Goal: Task Accomplishment & Management: Manage account settings

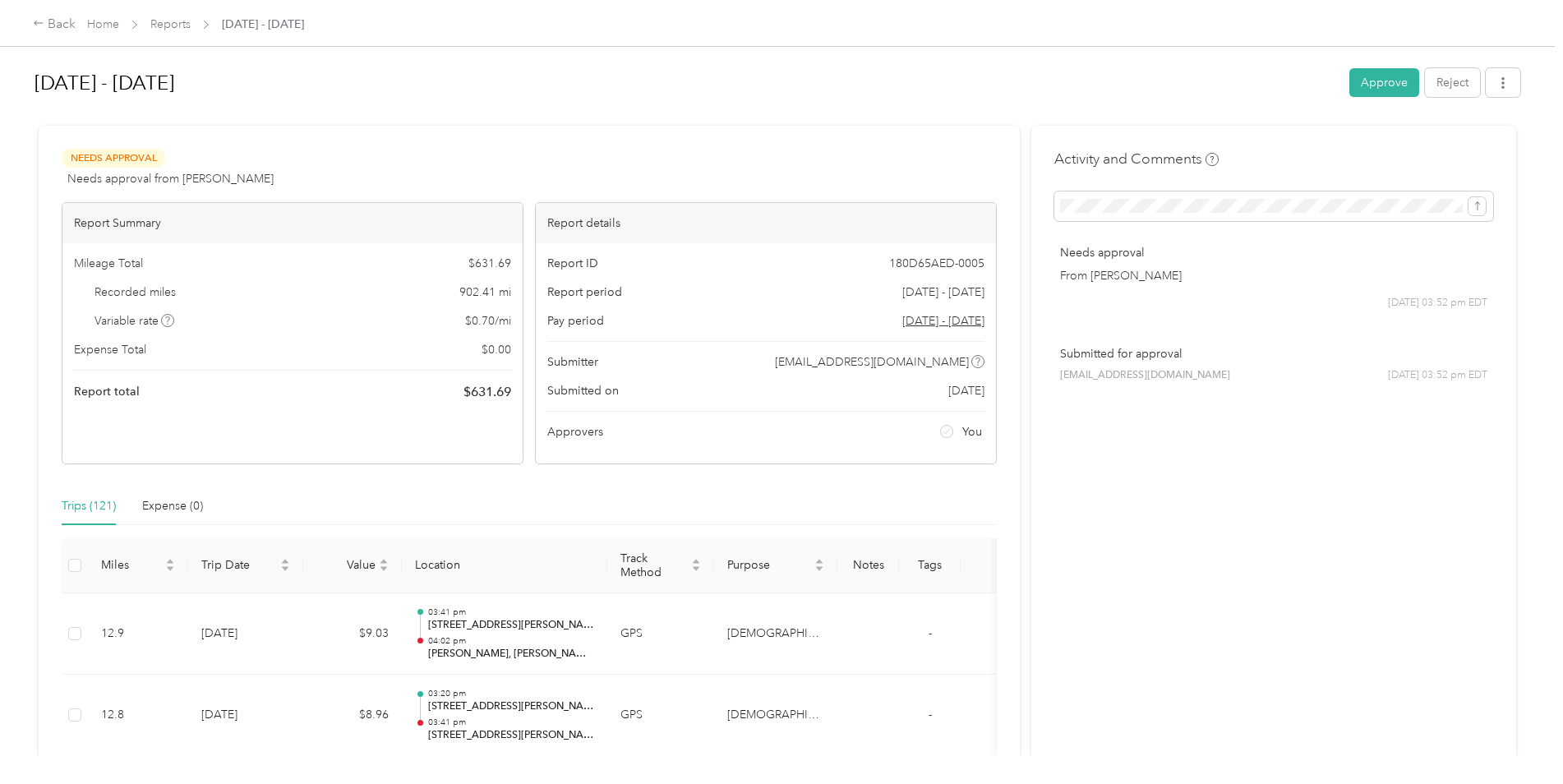
scroll to position [9863, 0]
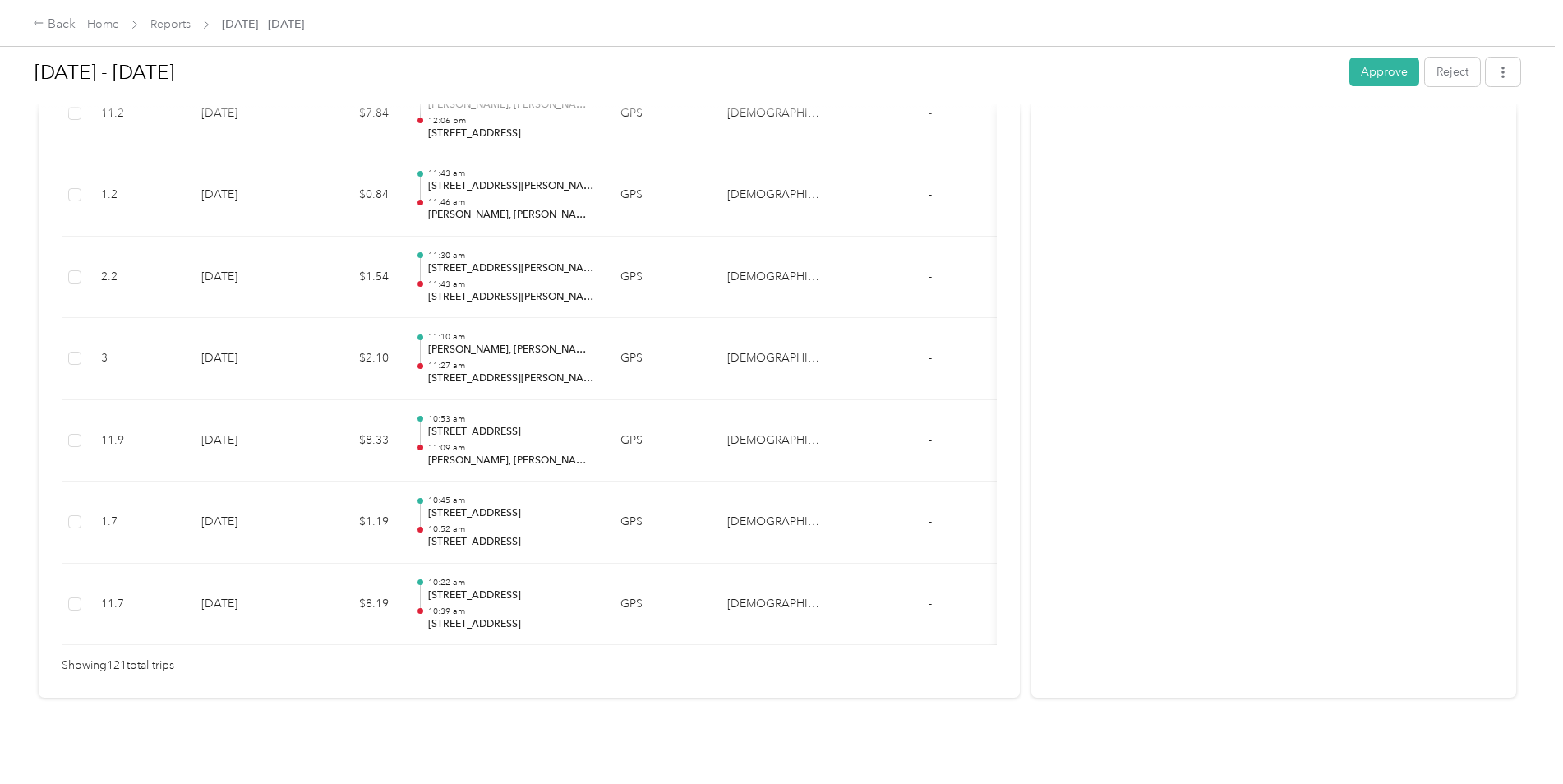
click at [1059, 692] on div "[DATE] - [DATE] Approve Reject Needs Approval Needs approval from [PERSON_NAME]…" at bounding box center [777, 377] width 1555 height 755
click at [163, 20] on link "Reports" at bounding box center [170, 24] width 40 height 14
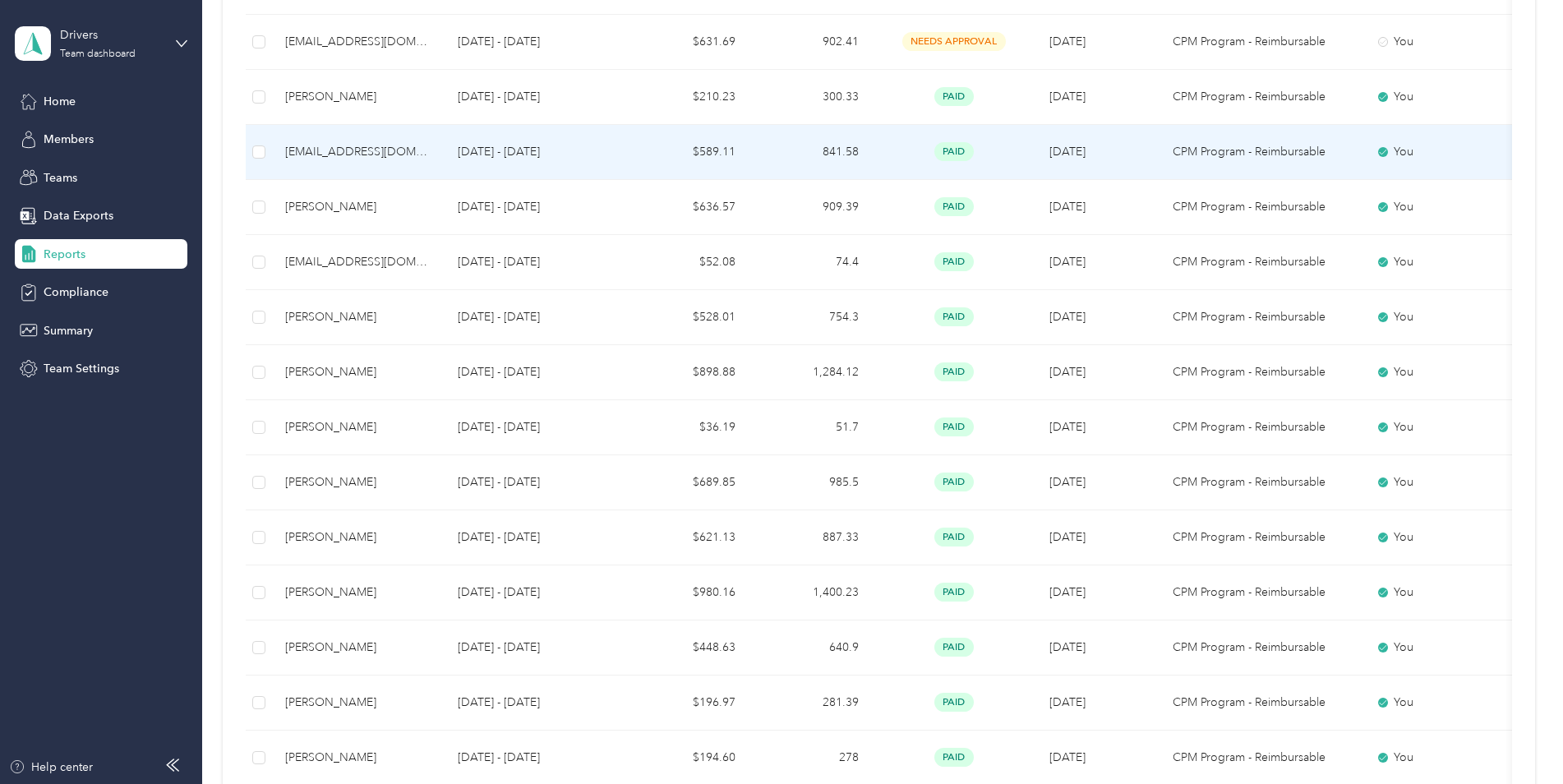
scroll to position [493, 0]
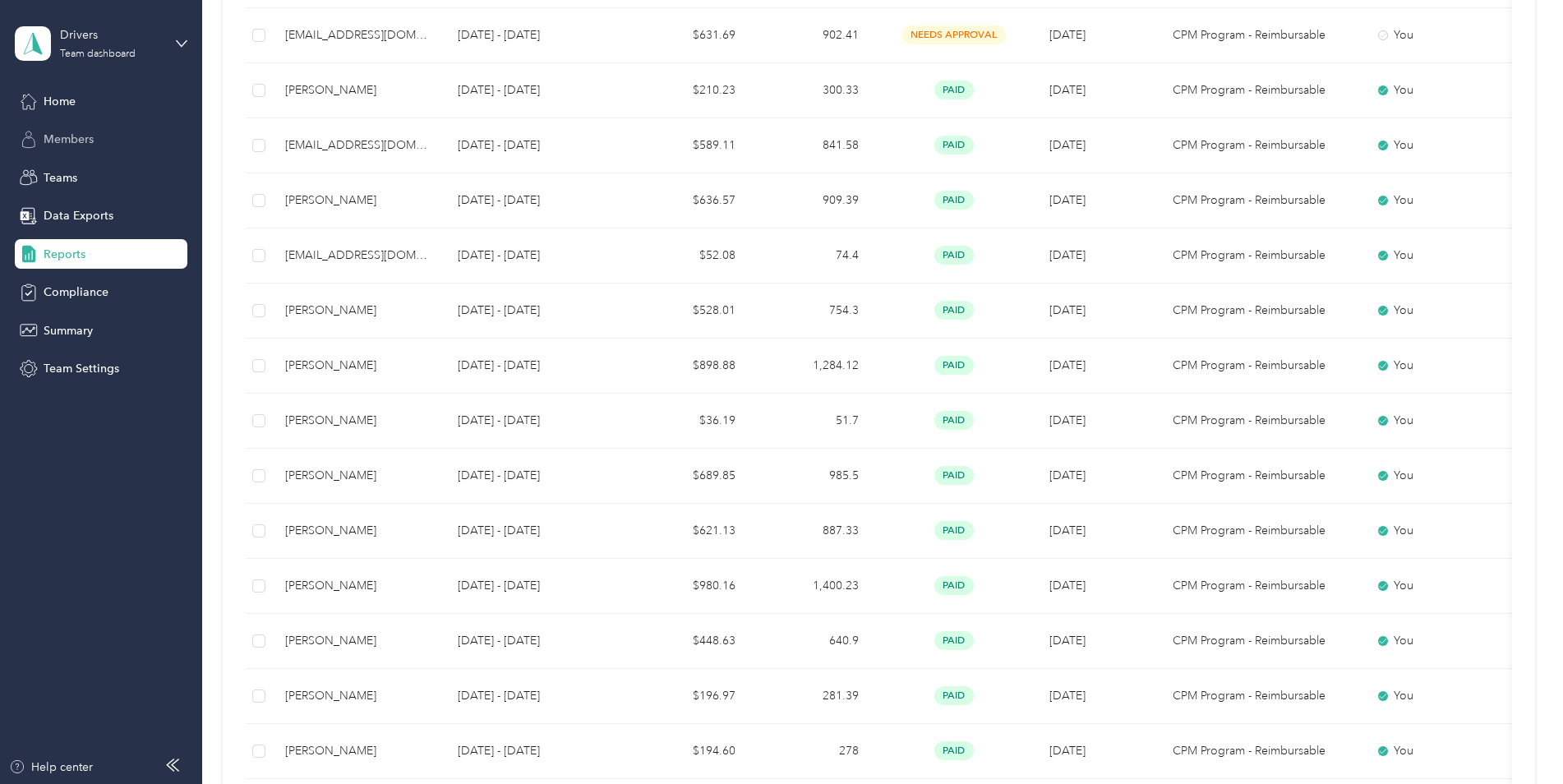
click at [111, 134] on div "Members" at bounding box center [101, 139] width 173 height 30
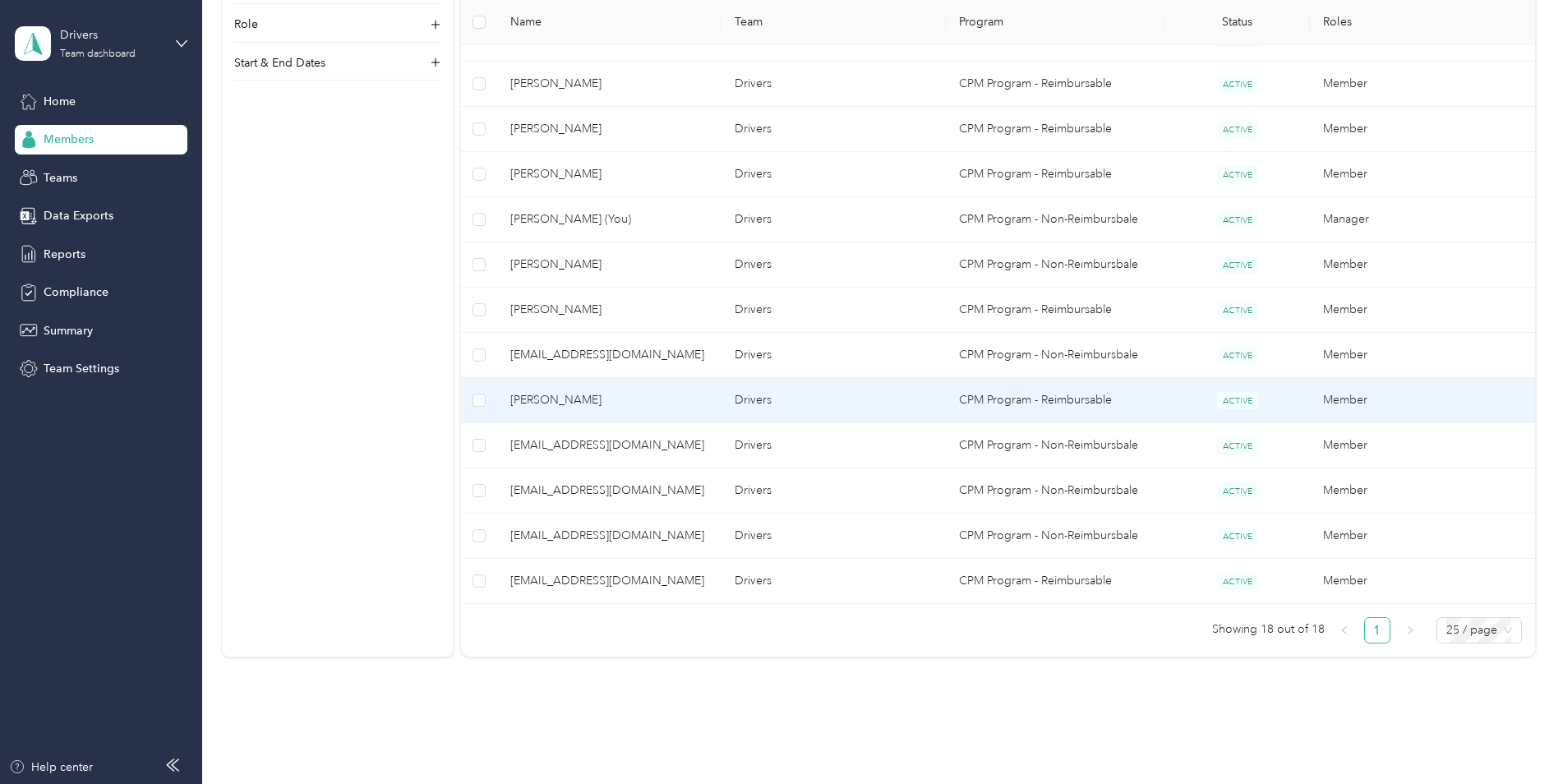
scroll to position [657, 0]
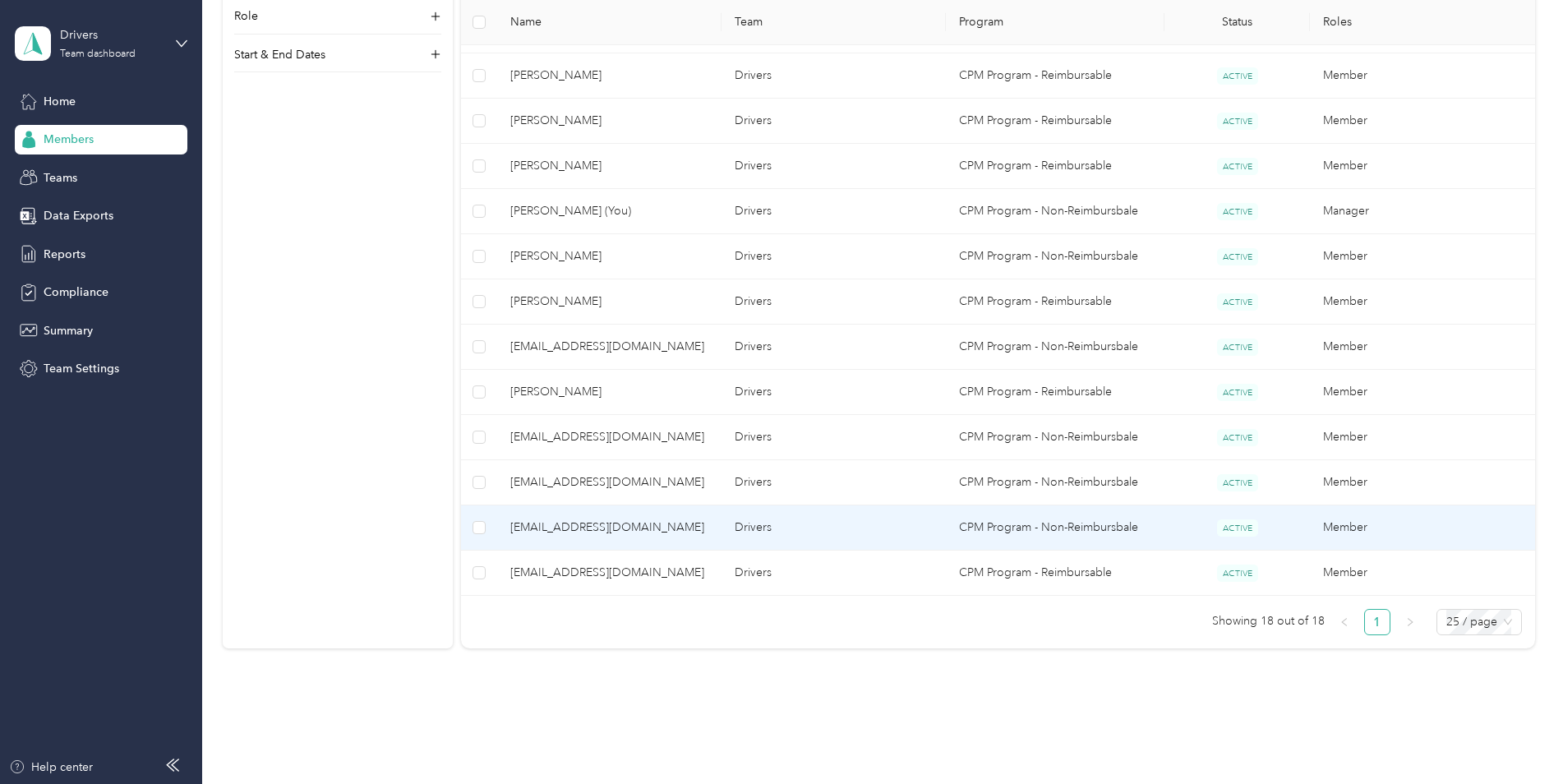
click at [625, 522] on span "[EMAIL_ADDRESS][DOMAIN_NAME]" at bounding box center [609, 527] width 198 height 18
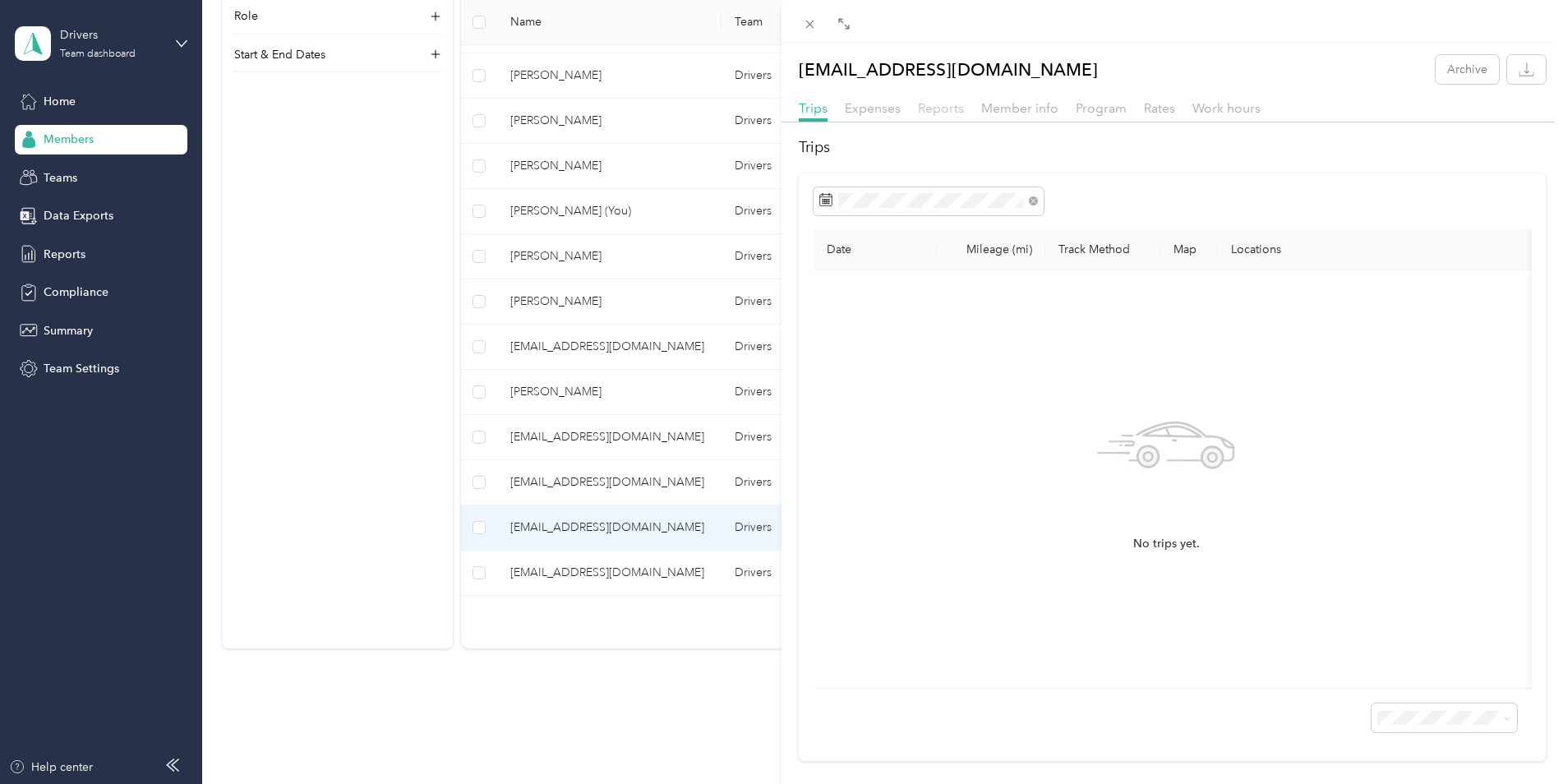
click at [921, 101] on span "Reports" at bounding box center [941, 107] width 46 height 16
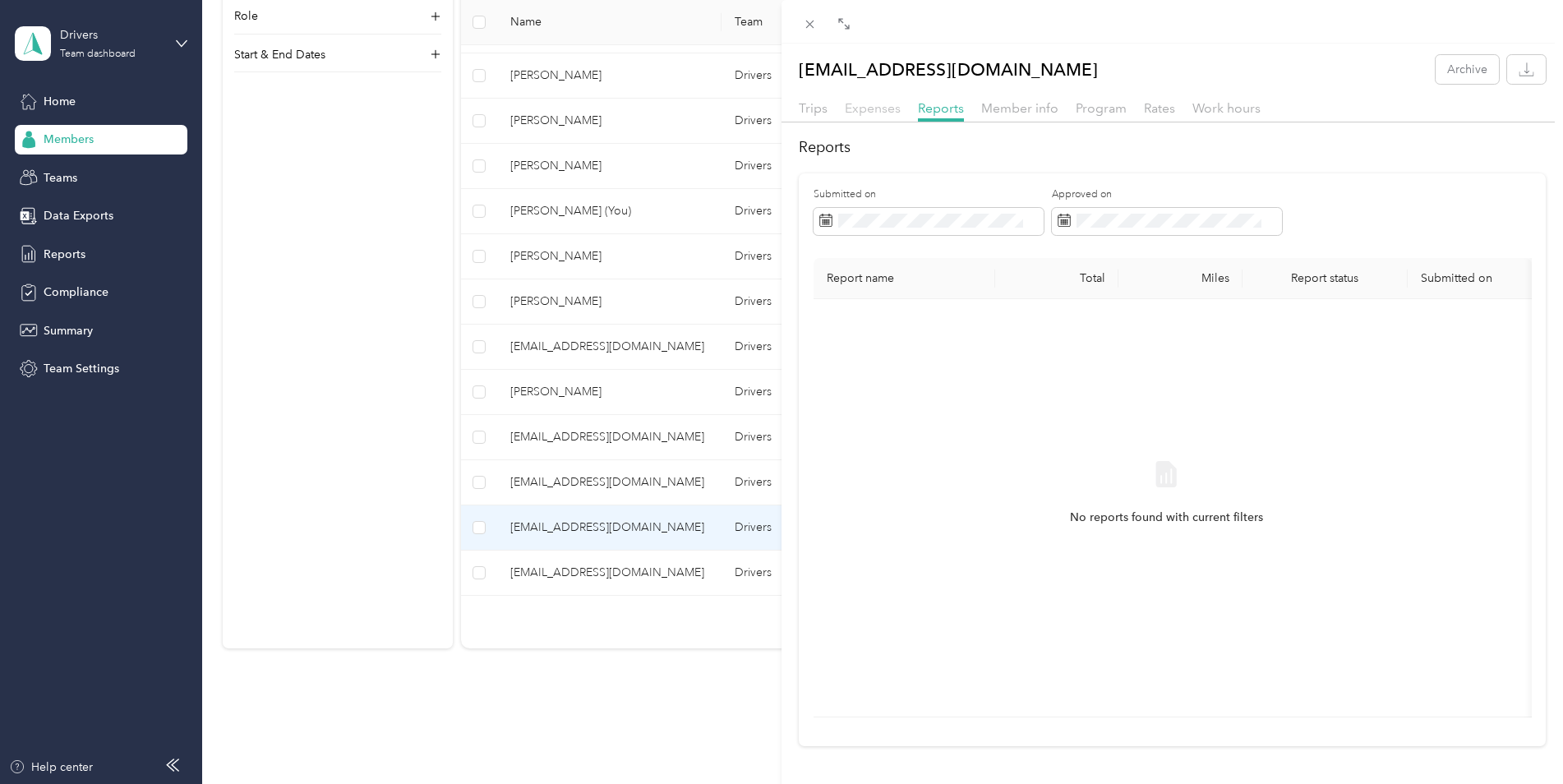
click at [883, 113] on span "Expenses" at bounding box center [873, 107] width 56 height 16
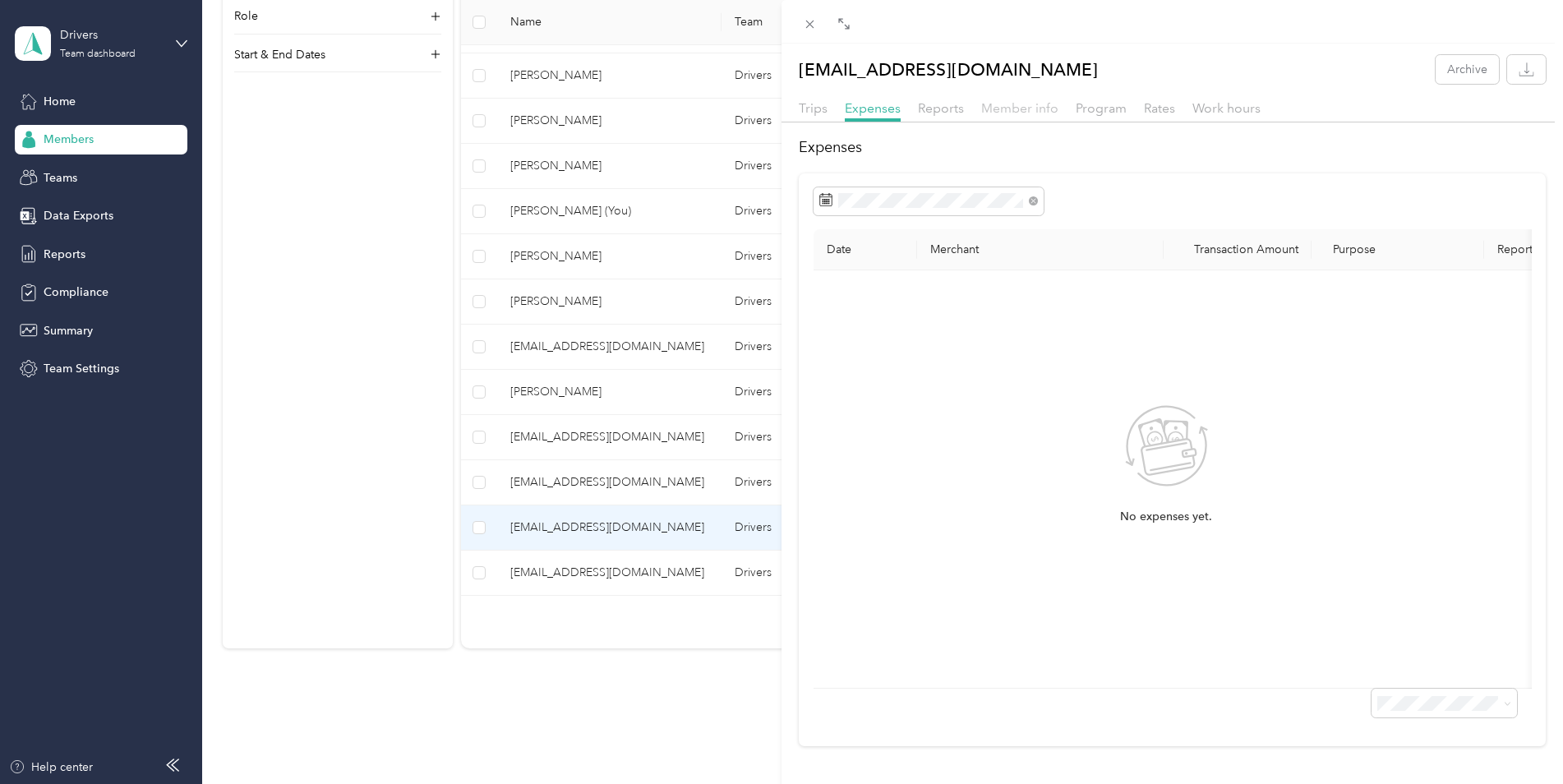
click at [1049, 110] on span "Member info" at bounding box center [1020, 107] width 78 height 16
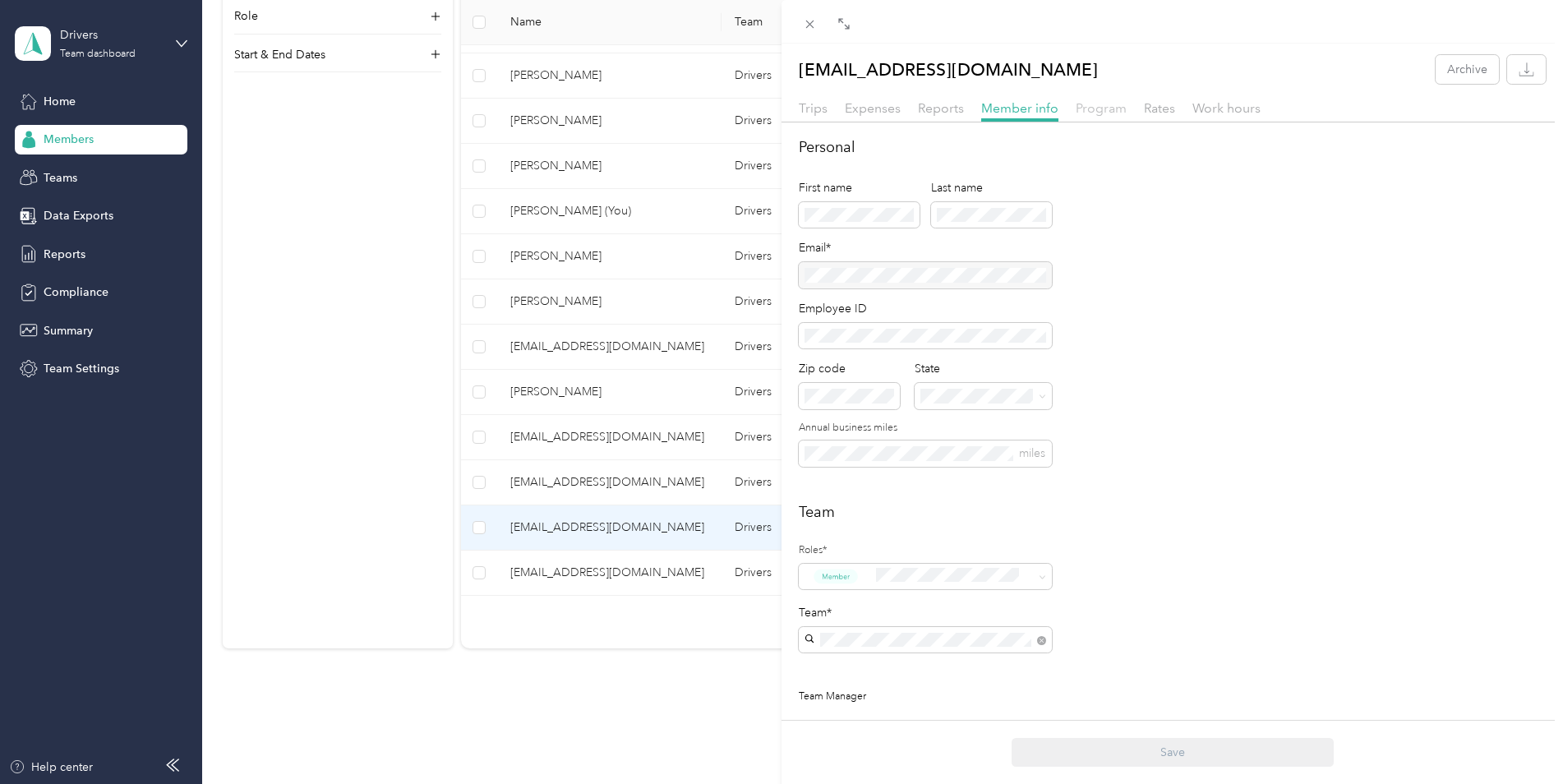
click at [1095, 106] on span "Program" at bounding box center [1101, 107] width 51 height 16
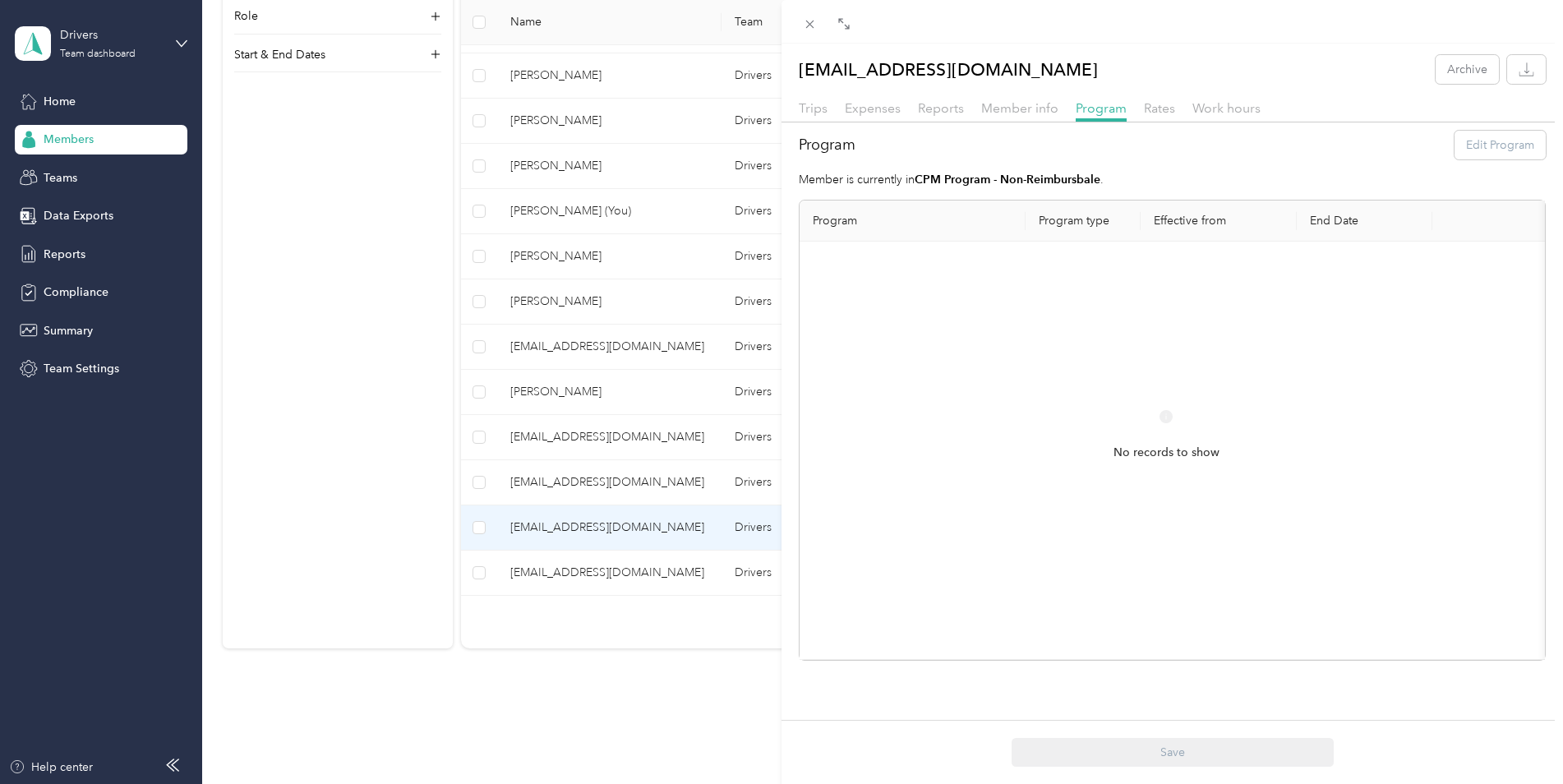
click at [1173, 106] on div "Trips Expenses Reports Member info Program Rates Work hours" at bounding box center [1172, 110] width 782 height 24
click at [1157, 113] on span "Rates" at bounding box center [1160, 107] width 31 height 16
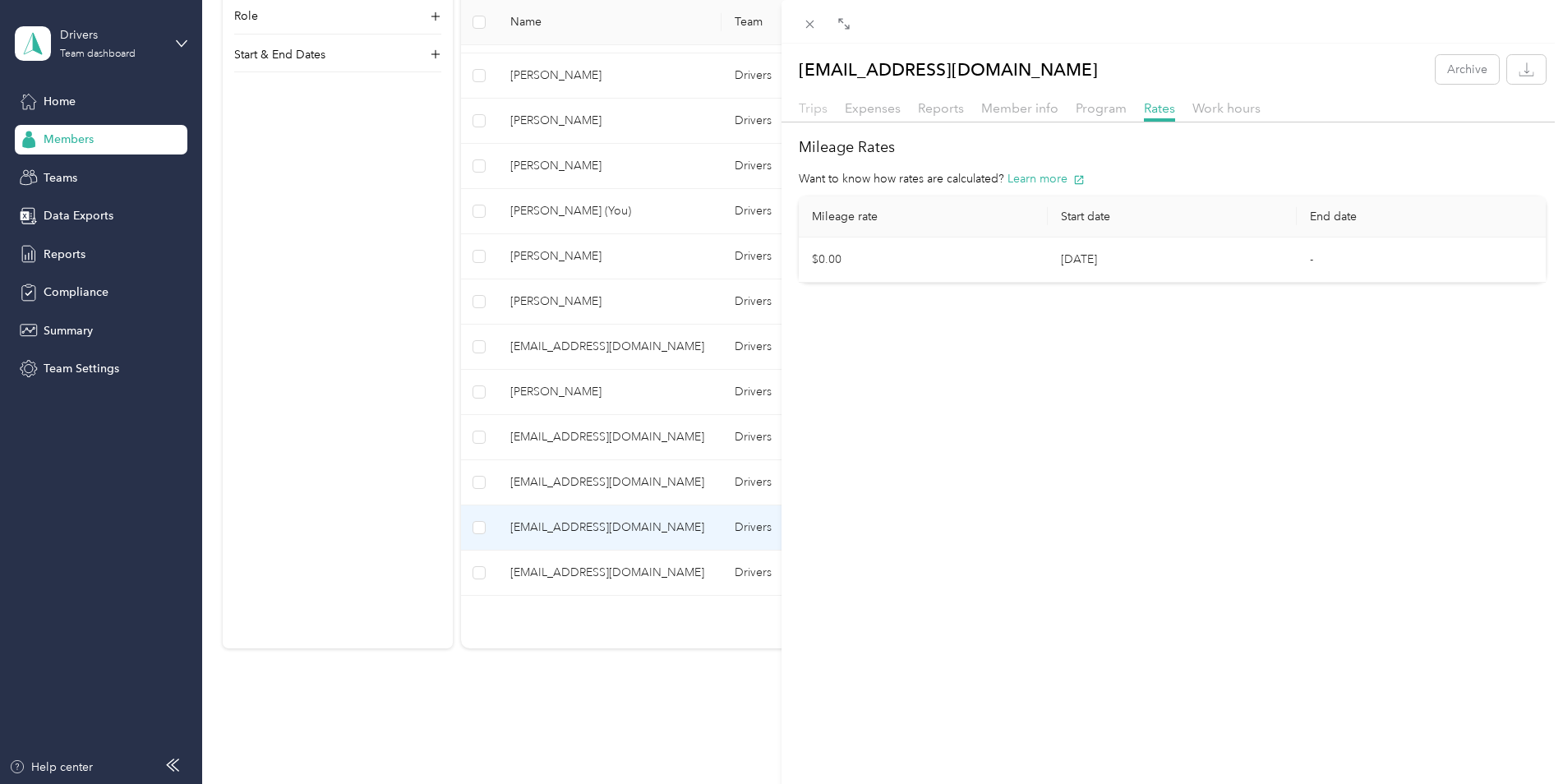
click at [814, 106] on span "Trips" at bounding box center [813, 107] width 29 height 16
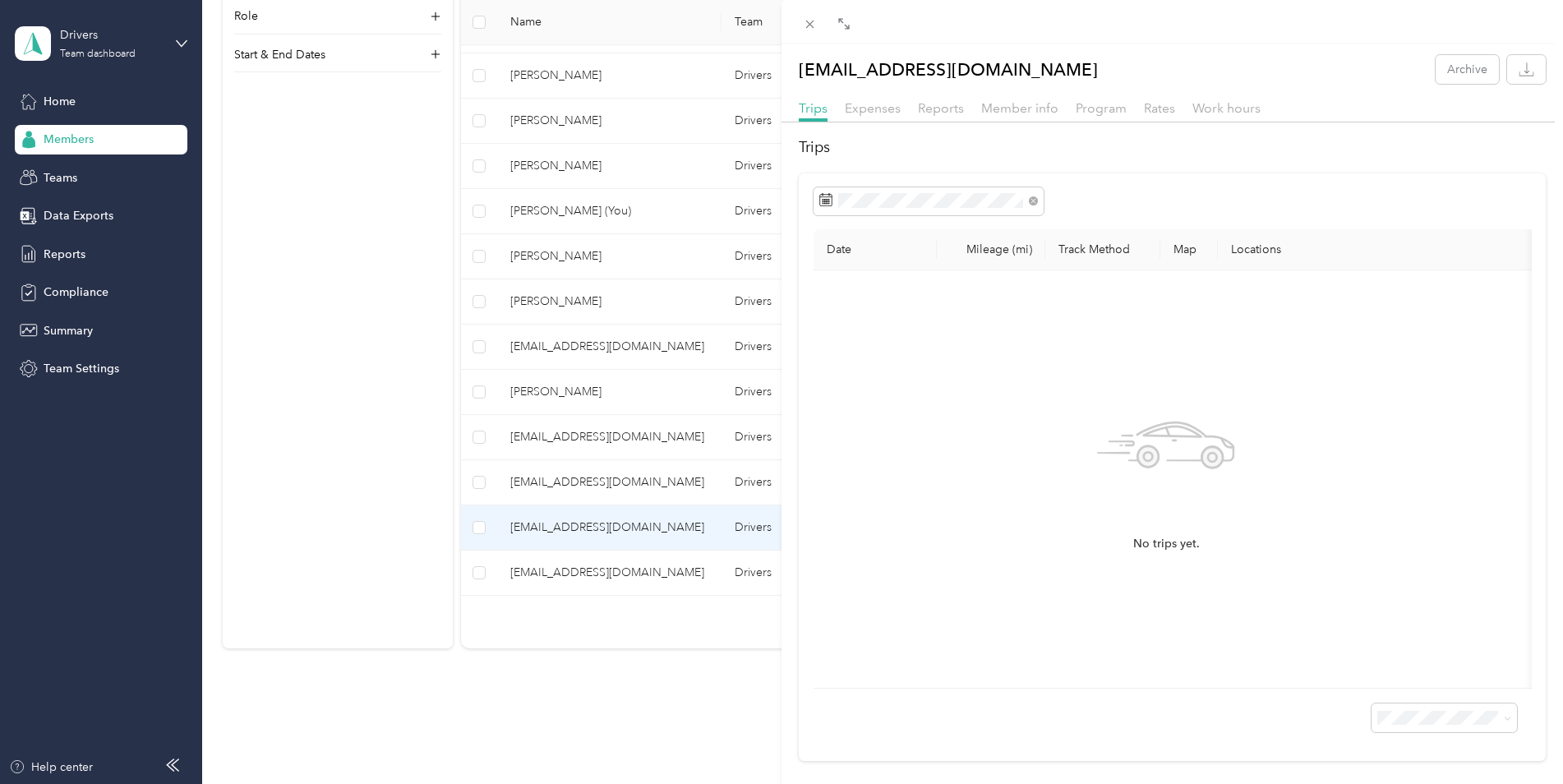
click at [576, 693] on div "[EMAIL_ADDRESS][DOMAIN_NAME] Archive Trips Expenses Reports Member info Program…" at bounding box center [781, 392] width 1563 height 784
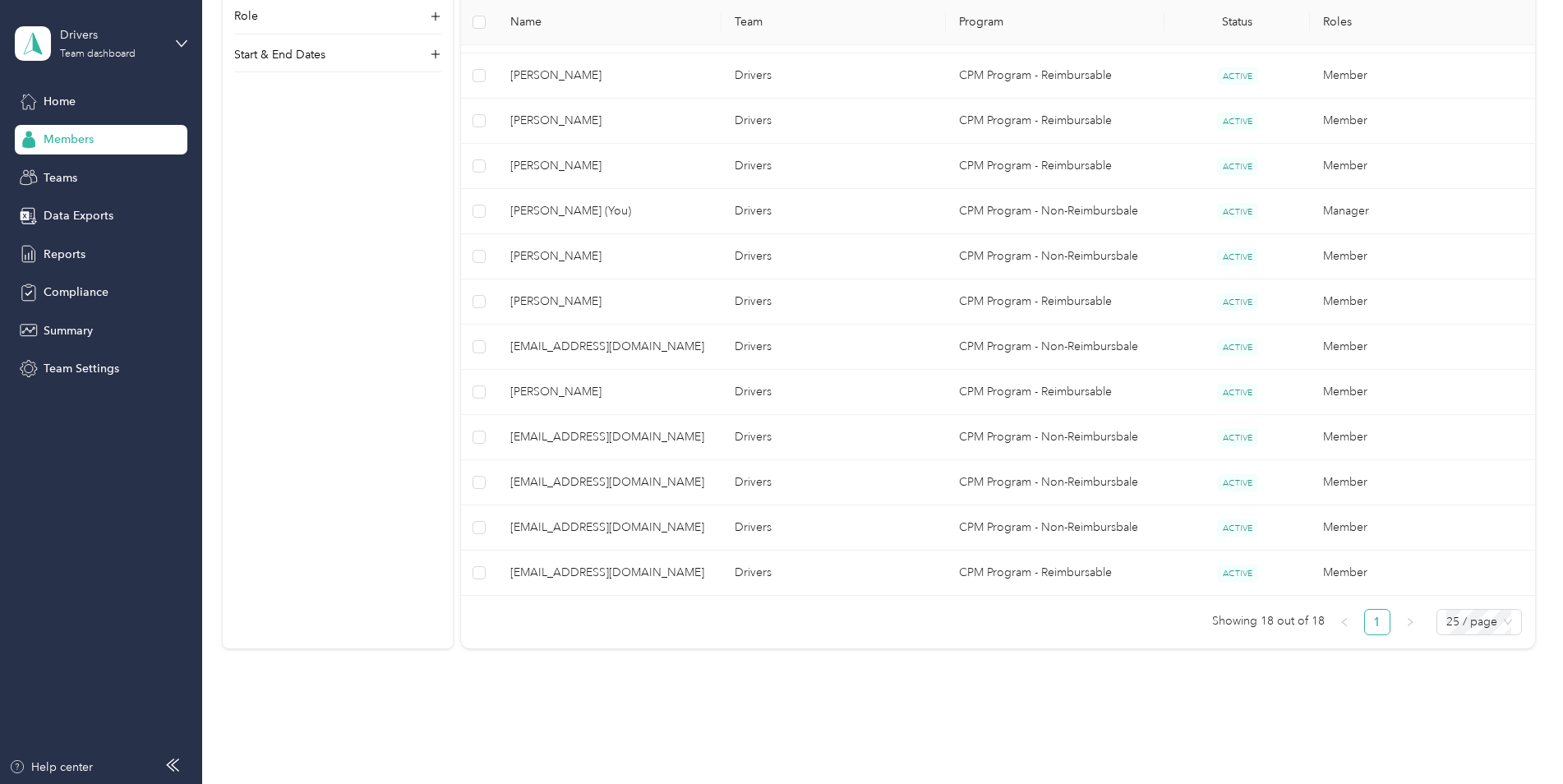
click at [411, 526] on div "Filter by Team Program Role Start & End Dates" at bounding box center [338, 257] width 230 height 784
click at [394, 289] on div "Filter by Team Program Role Start & End Dates" at bounding box center [338, 257] width 230 height 784
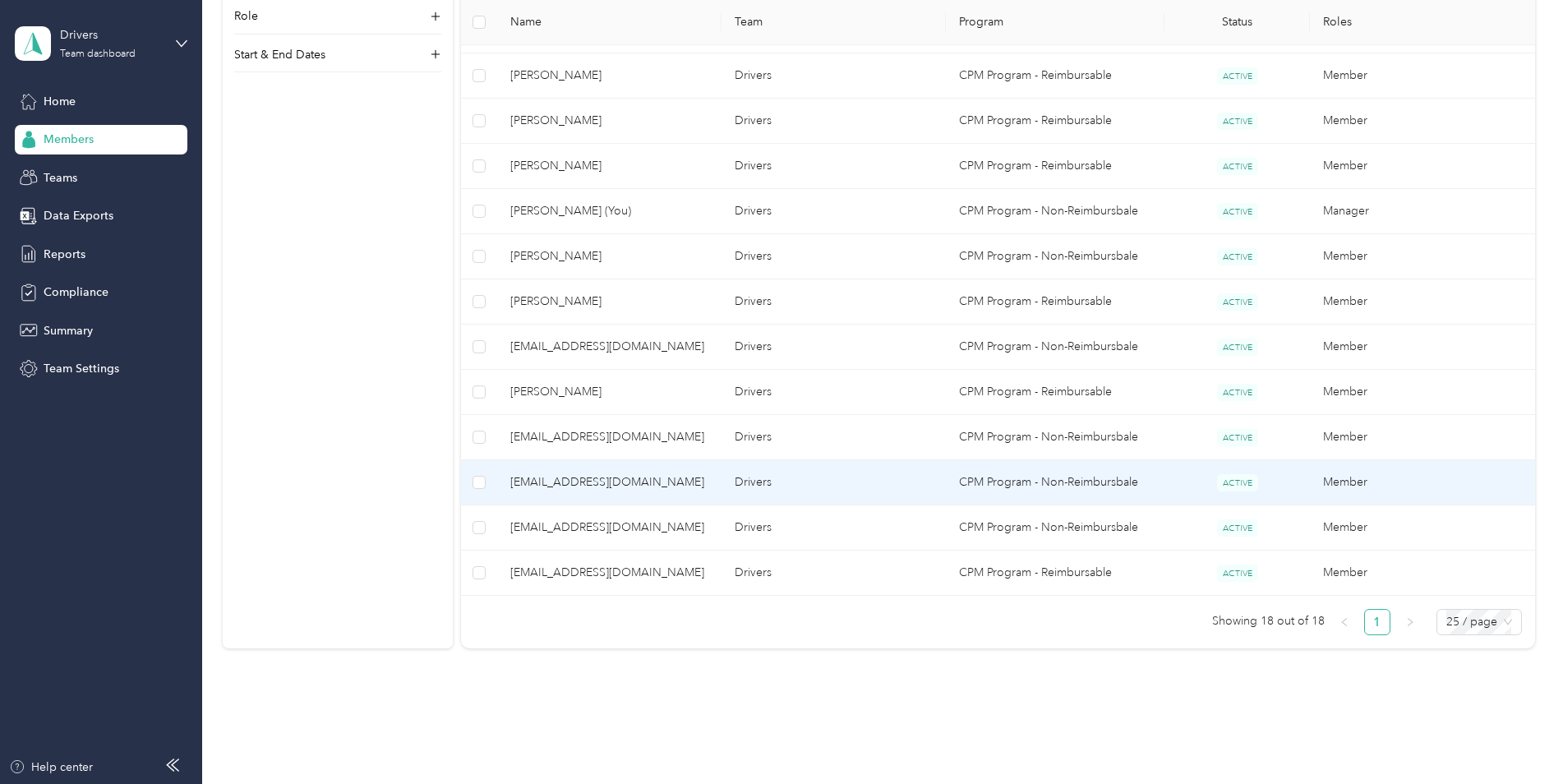
click at [613, 490] on span "[EMAIL_ADDRESS][DOMAIN_NAME]" at bounding box center [609, 482] width 198 height 18
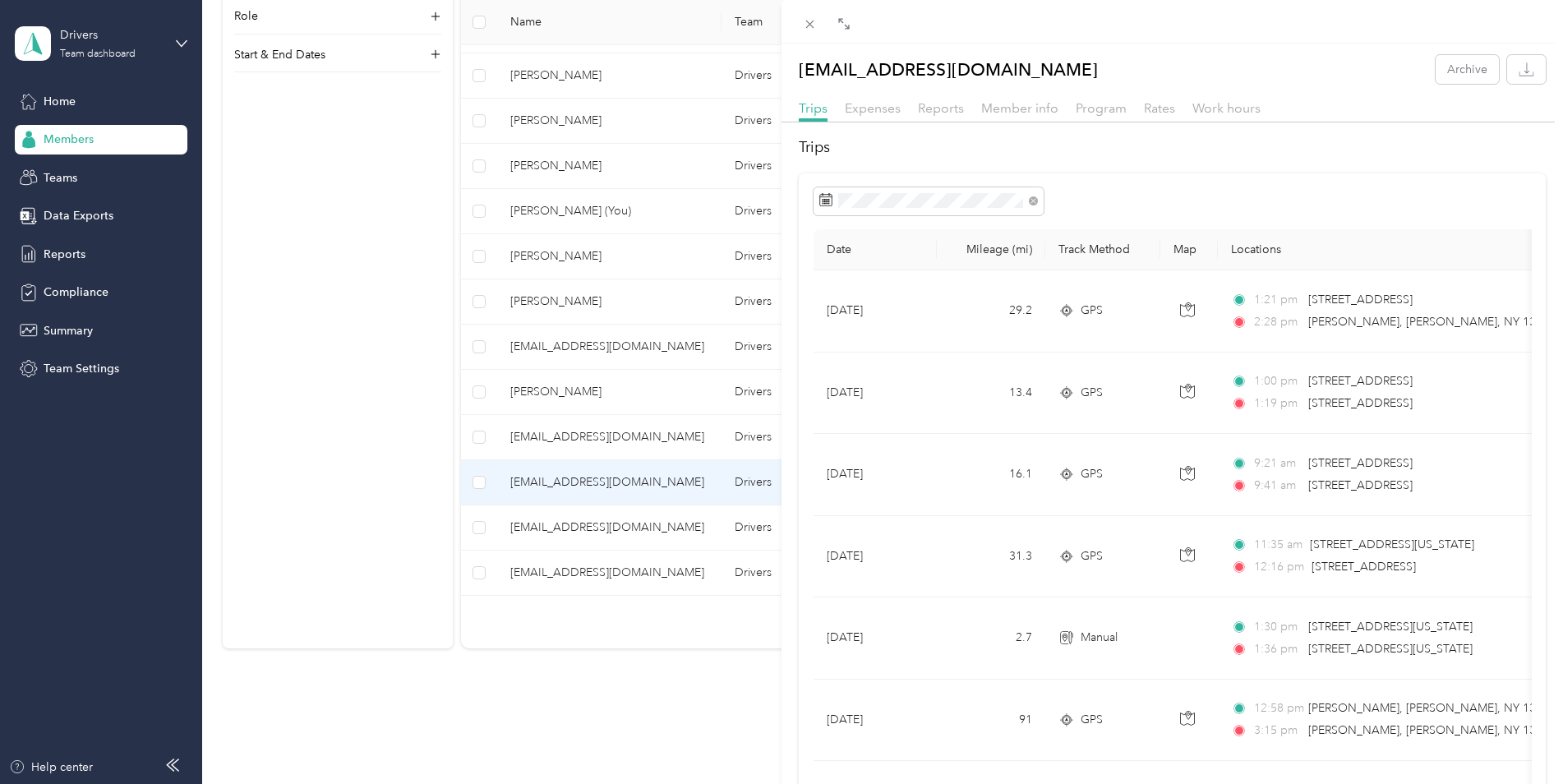
click at [613, 489] on div "[EMAIL_ADDRESS][DOMAIN_NAME] Archive Trips Expenses Reports Member info Program…" at bounding box center [781, 392] width 1563 height 784
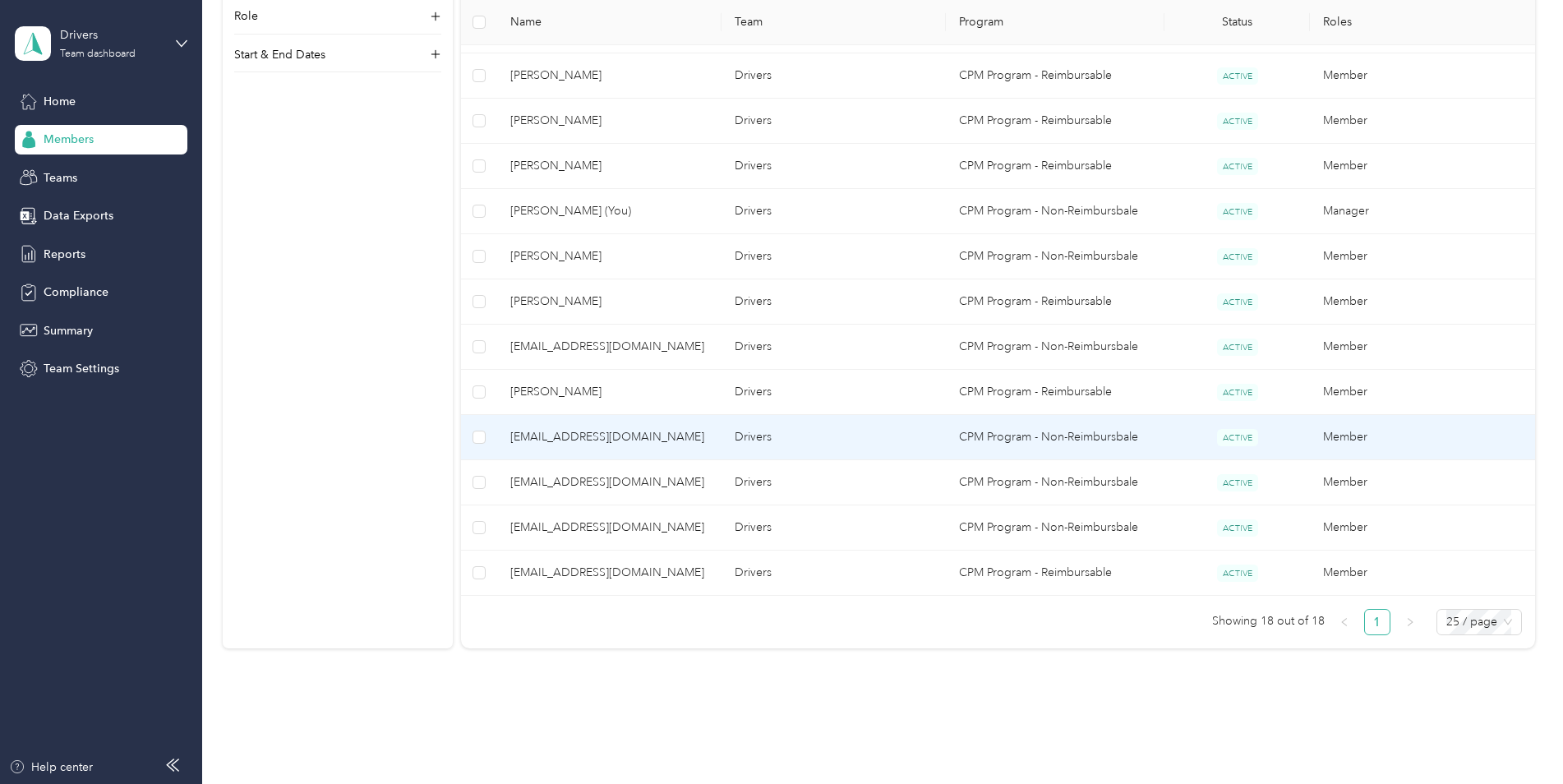
click at [621, 448] on td "[EMAIL_ADDRESS][DOMAIN_NAME]" at bounding box center [609, 437] width 225 height 45
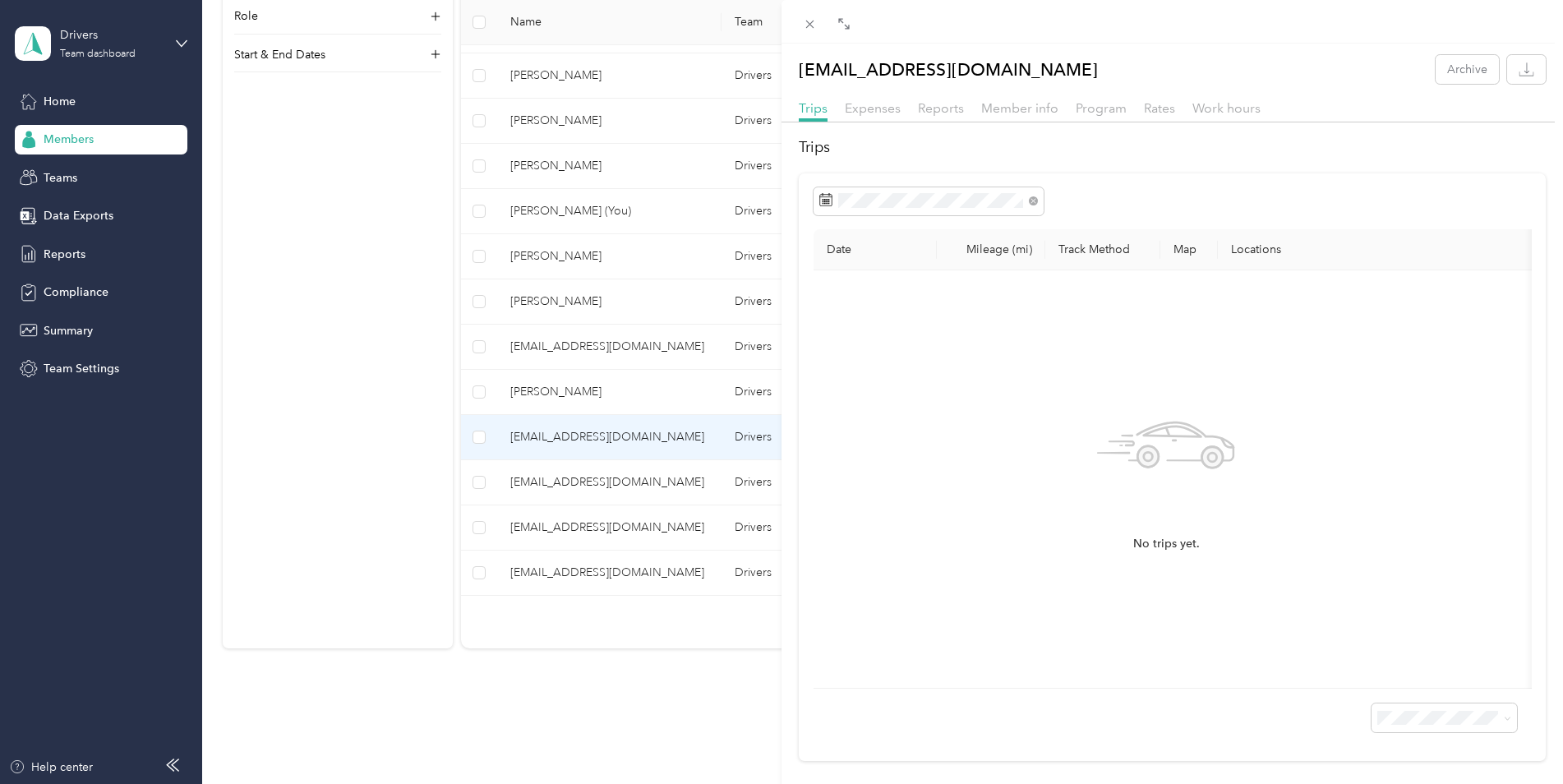
click at [621, 448] on div "[EMAIL_ADDRESS][DOMAIN_NAME] Archive Trips Expenses Reports Member info Program…" at bounding box center [781, 392] width 1563 height 784
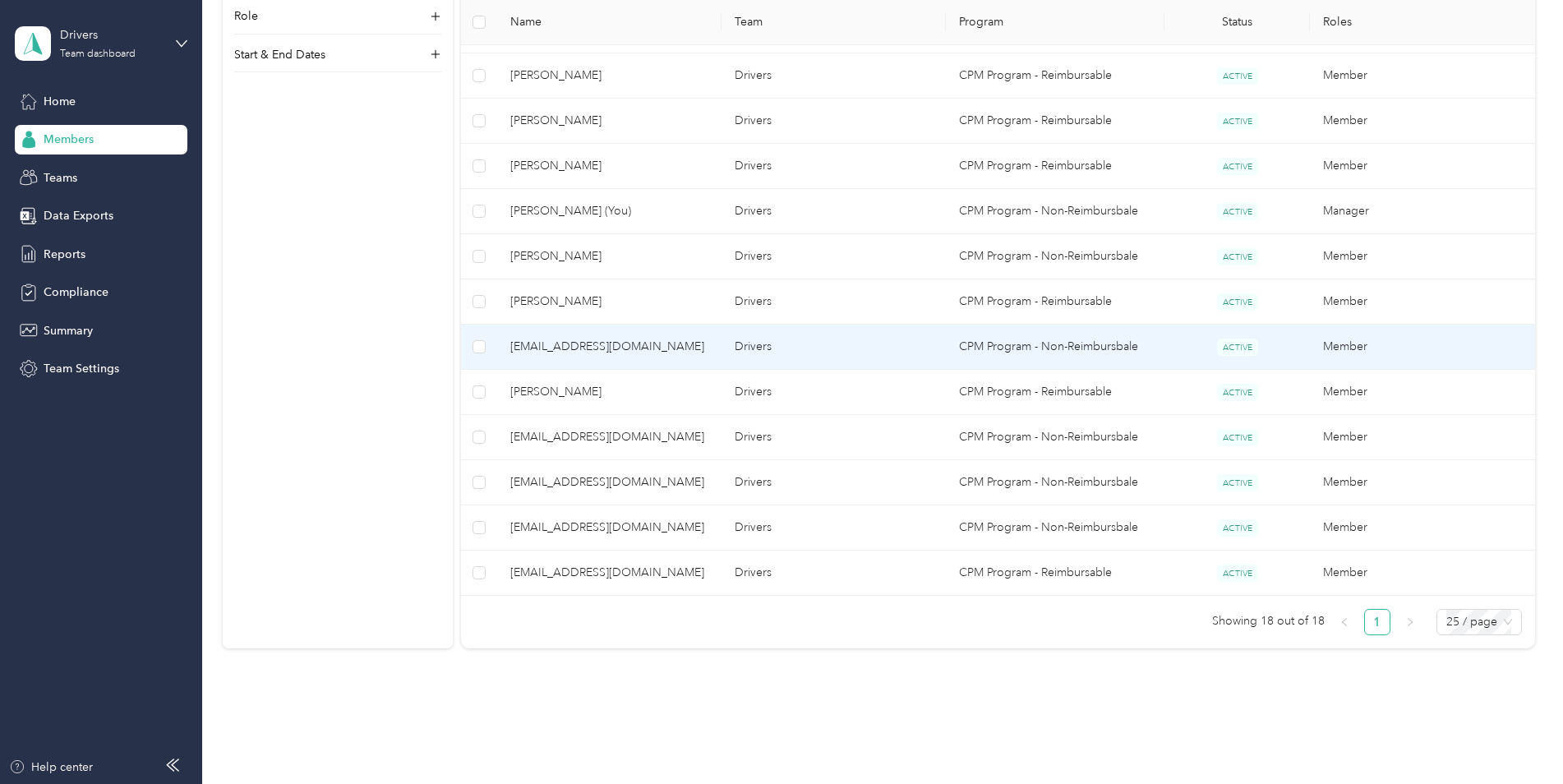
click at [642, 351] on span "[EMAIL_ADDRESS][DOMAIN_NAME]" at bounding box center [609, 347] width 198 height 18
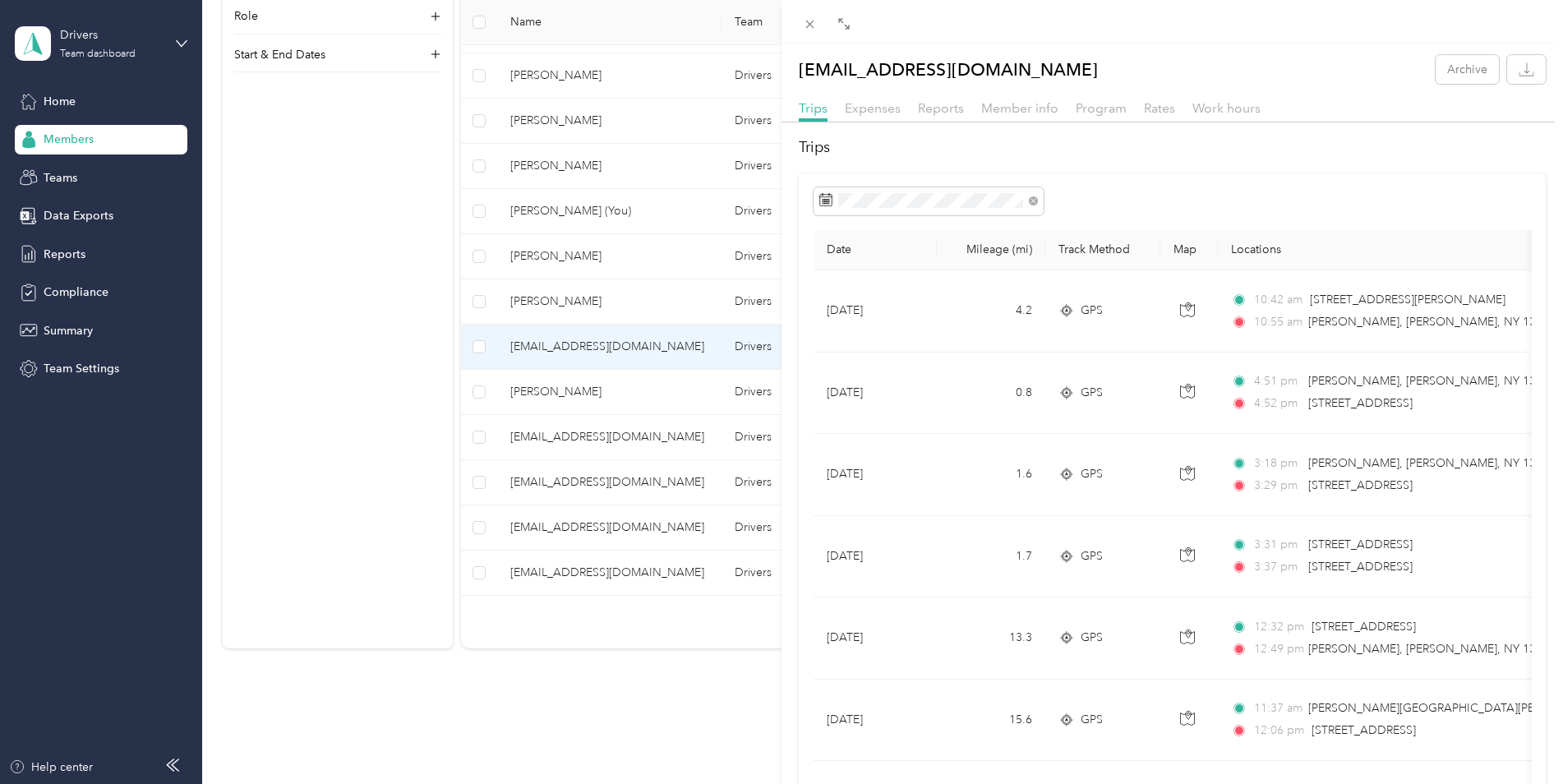
click at [642, 351] on div "[EMAIL_ADDRESS][DOMAIN_NAME] Archive Trips Expenses Reports Member info Program…" at bounding box center [781, 392] width 1563 height 784
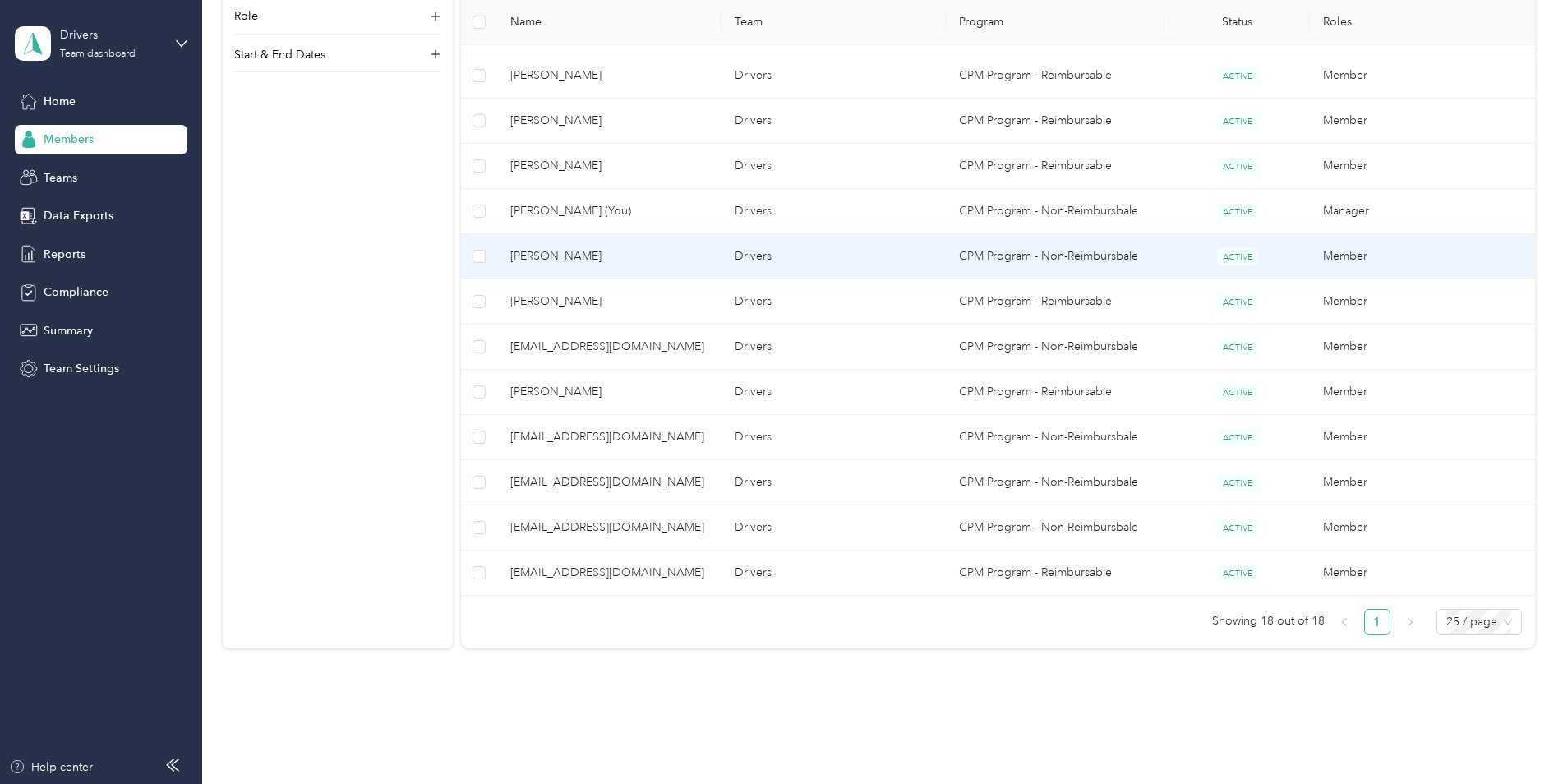
click at [645, 256] on span "[PERSON_NAME]" at bounding box center [609, 257] width 198 height 18
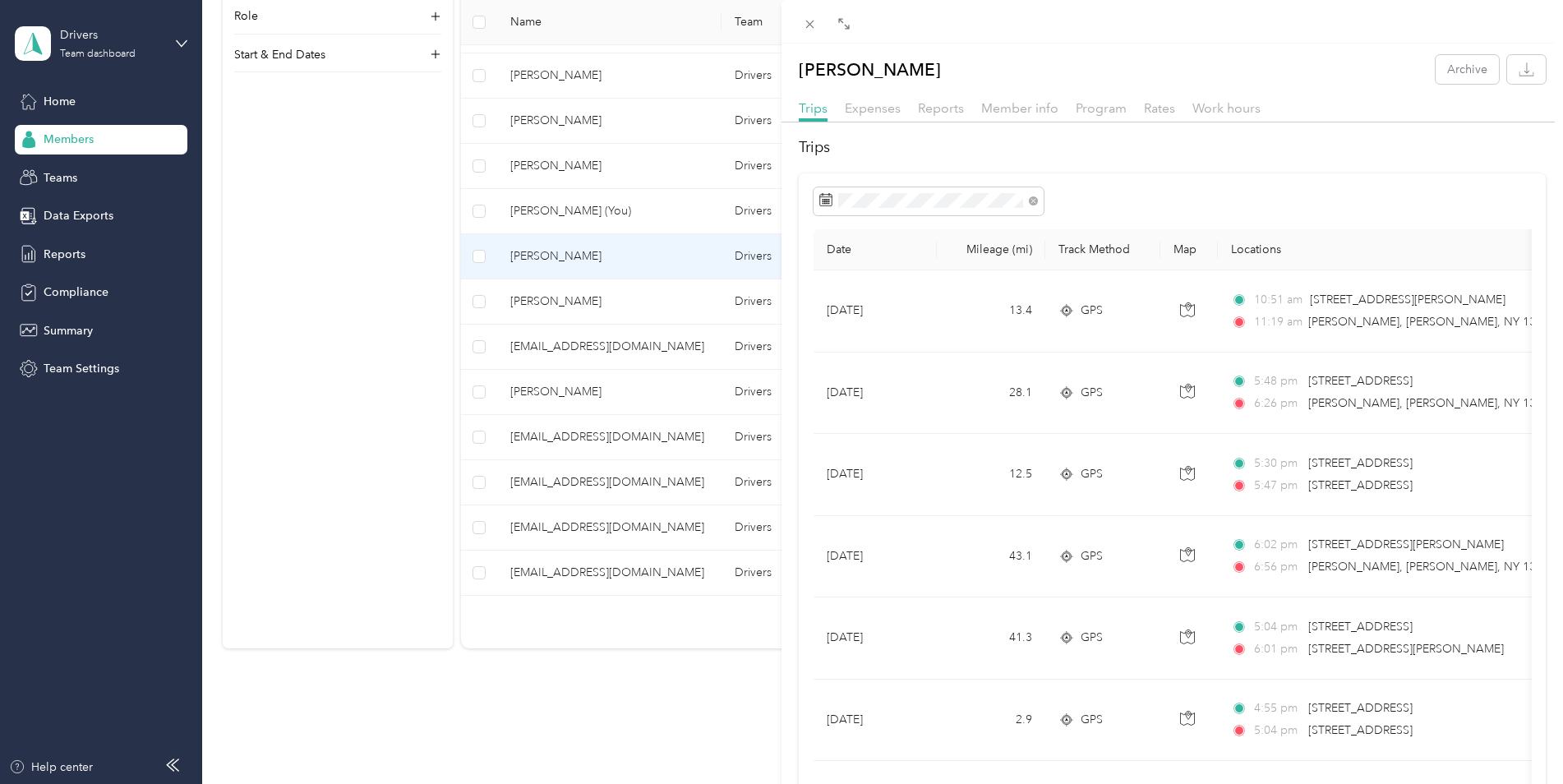
click at [645, 256] on div "[PERSON_NAME] Archive Trips Expenses Reports Member info Program Rates Work hou…" at bounding box center [781, 392] width 1563 height 784
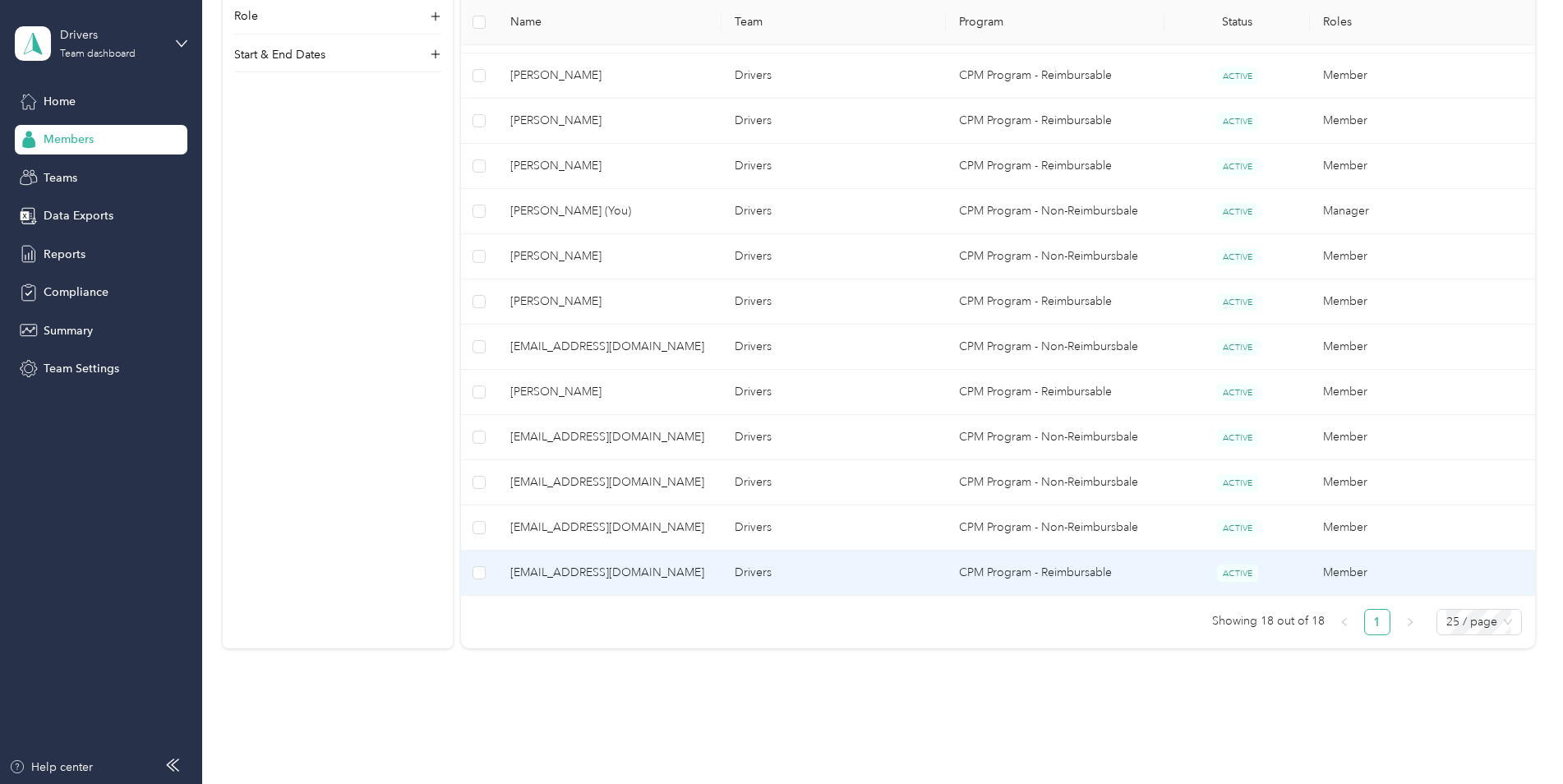
click at [613, 580] on span "[EMAIL_ADDRESS][DOMAIN_NAME]" at bounding box center [609, 573] width 198 height 18
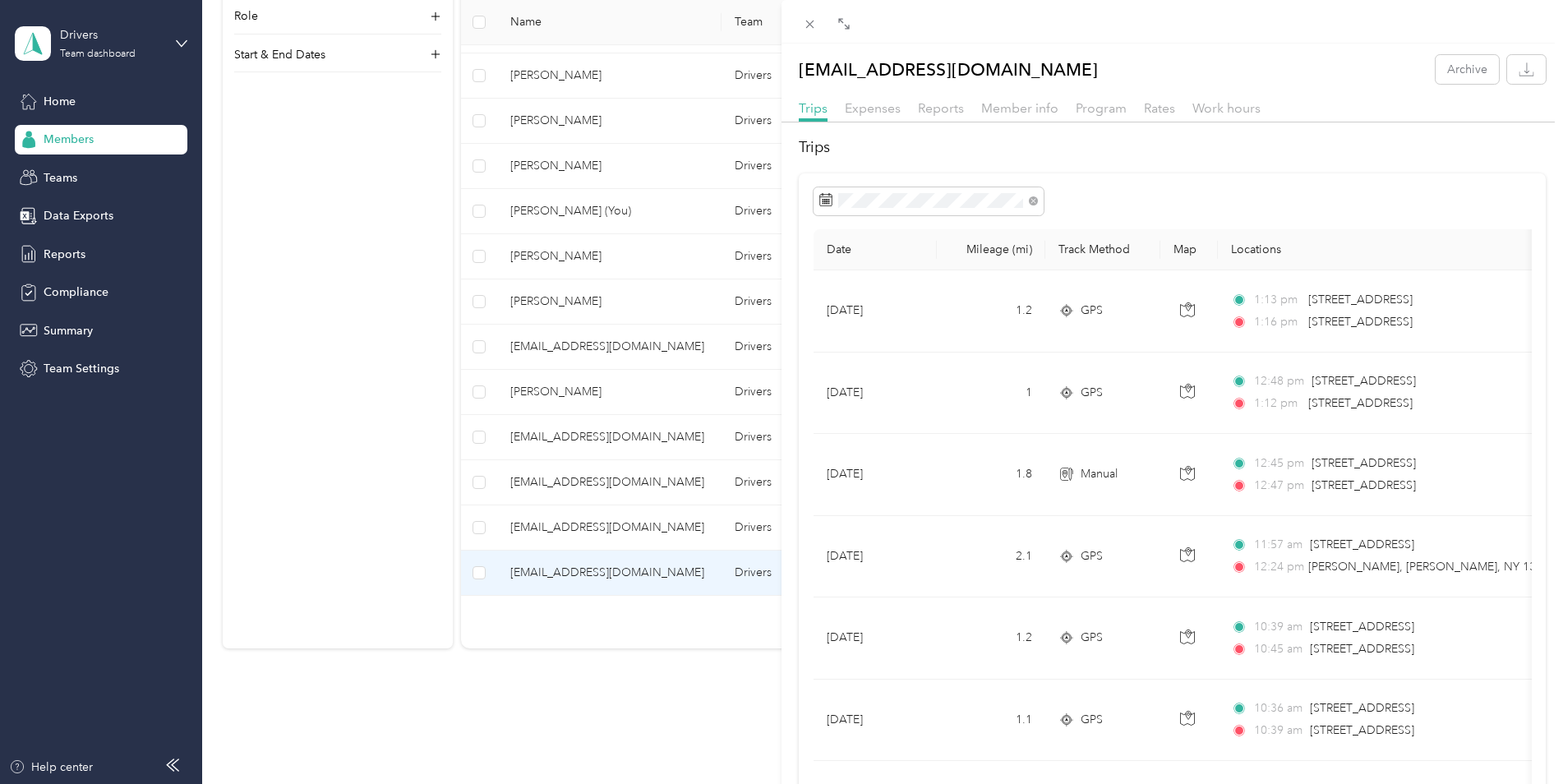
click at [639, 522] on div "[EMAIL_ADDRESS][DOMAIN_NAME] Archive Trips Expenses Reports Member info Program…" at bounding box center [781, 392] width 1563 height 784
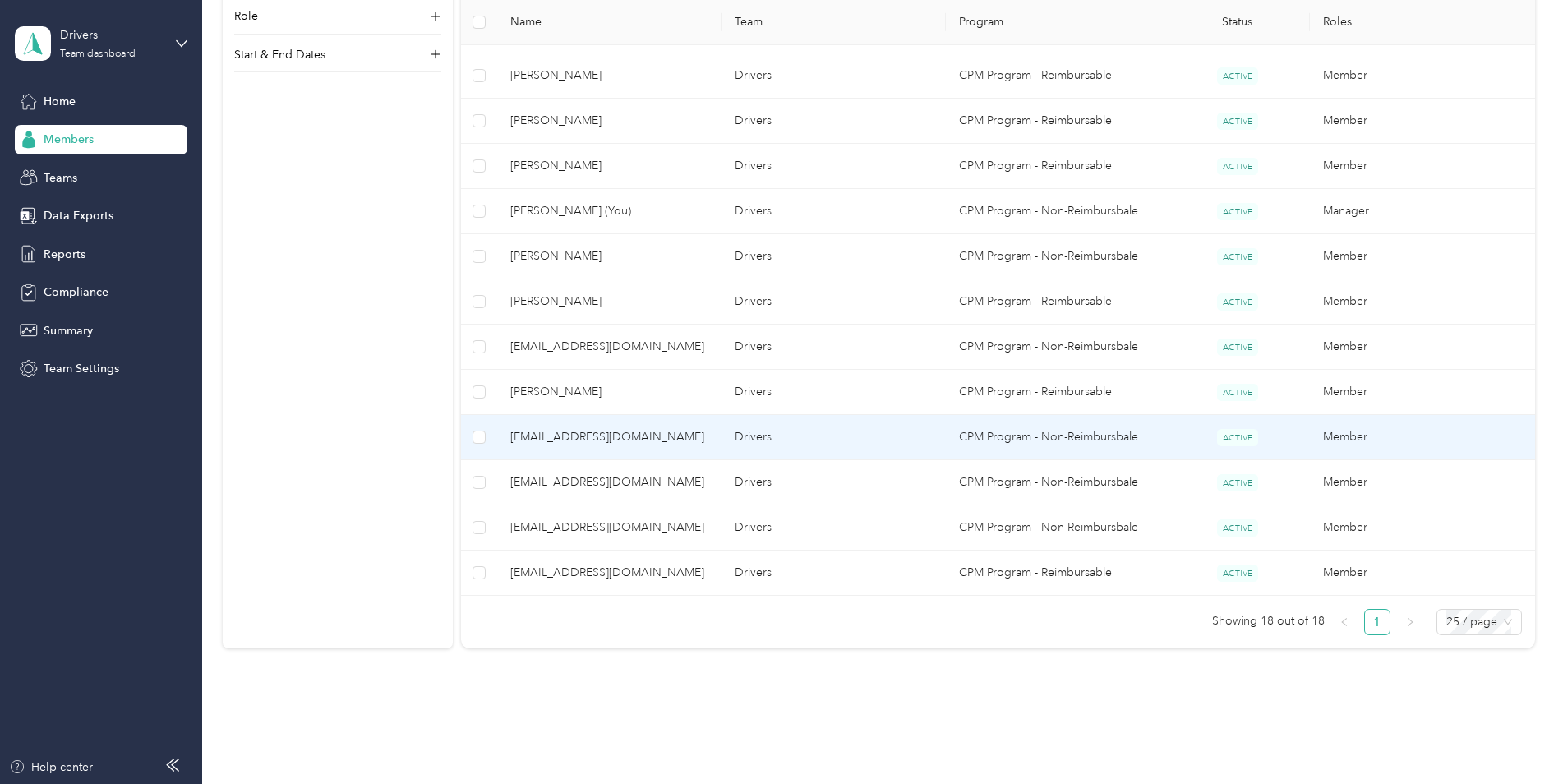
scroll to position [493, 0]
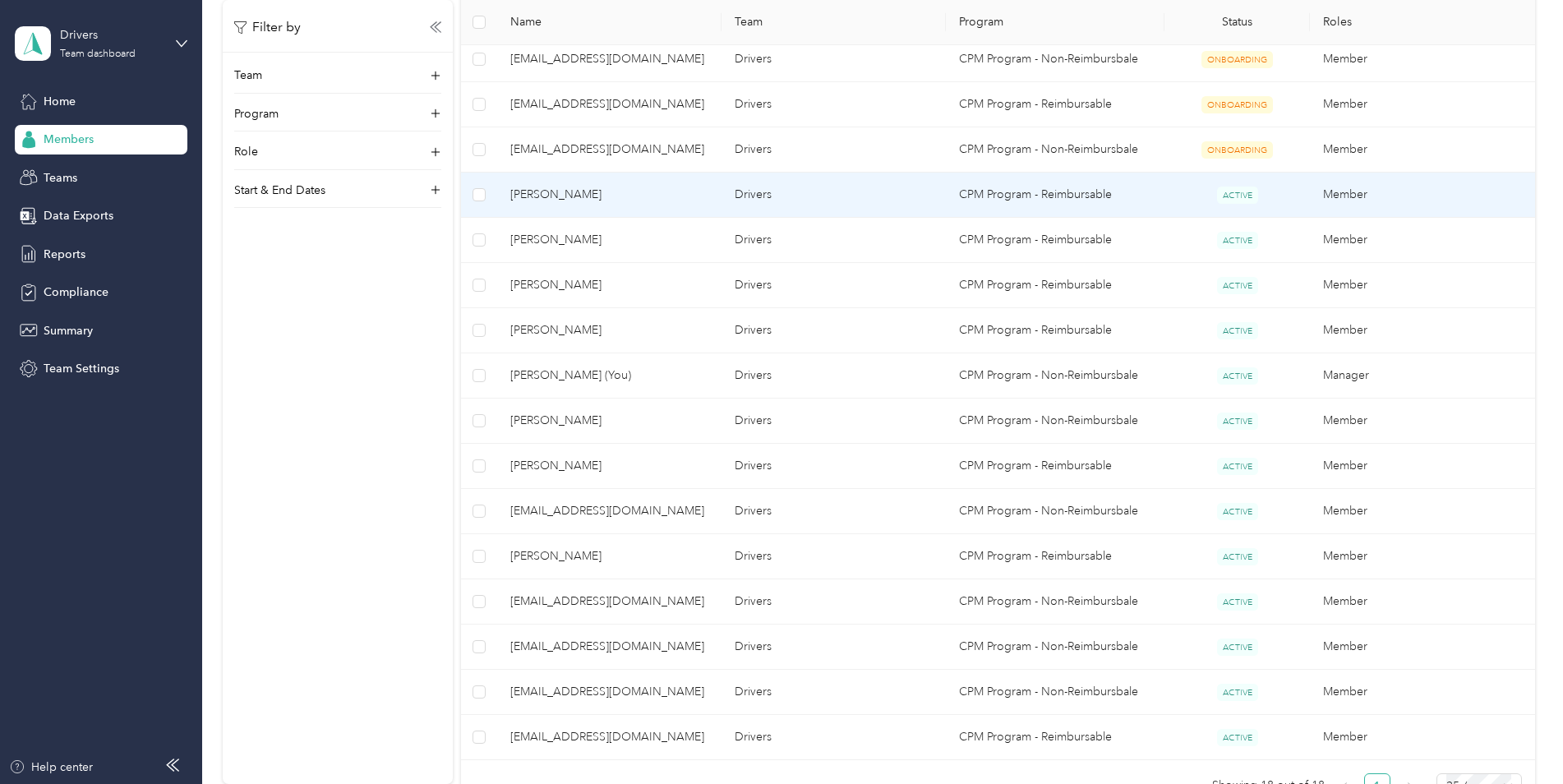
click at [688, 197] on span "[PERSON_NAME]" at bounding box center [609, 195] width 198 height 18
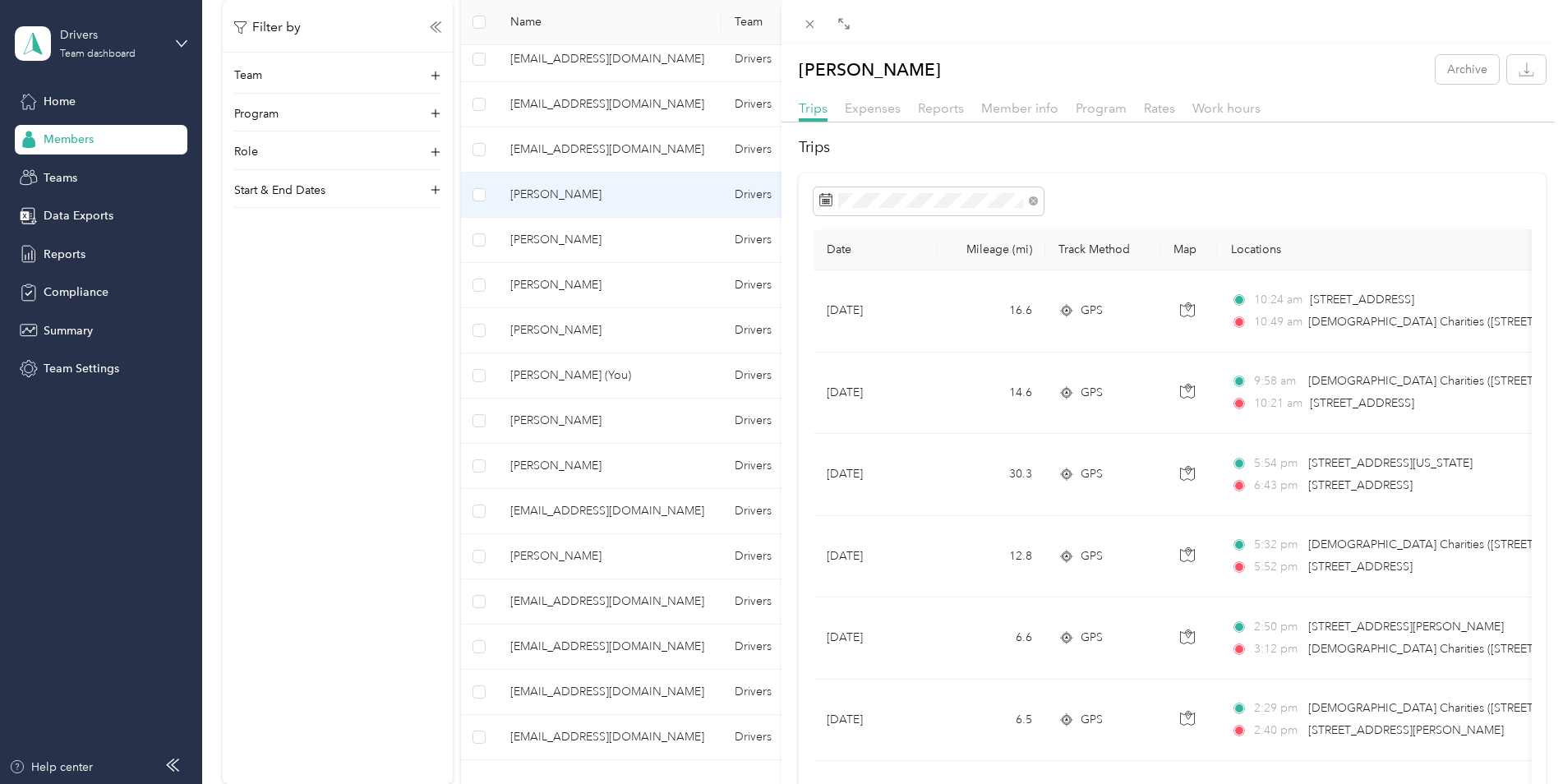
click at [688, 197] on div "[PERSON_NAME] Archive Trips Expenses Reports Member info Program Rates Work hou…" at bounding box center [781, 392] width 1563 height 784
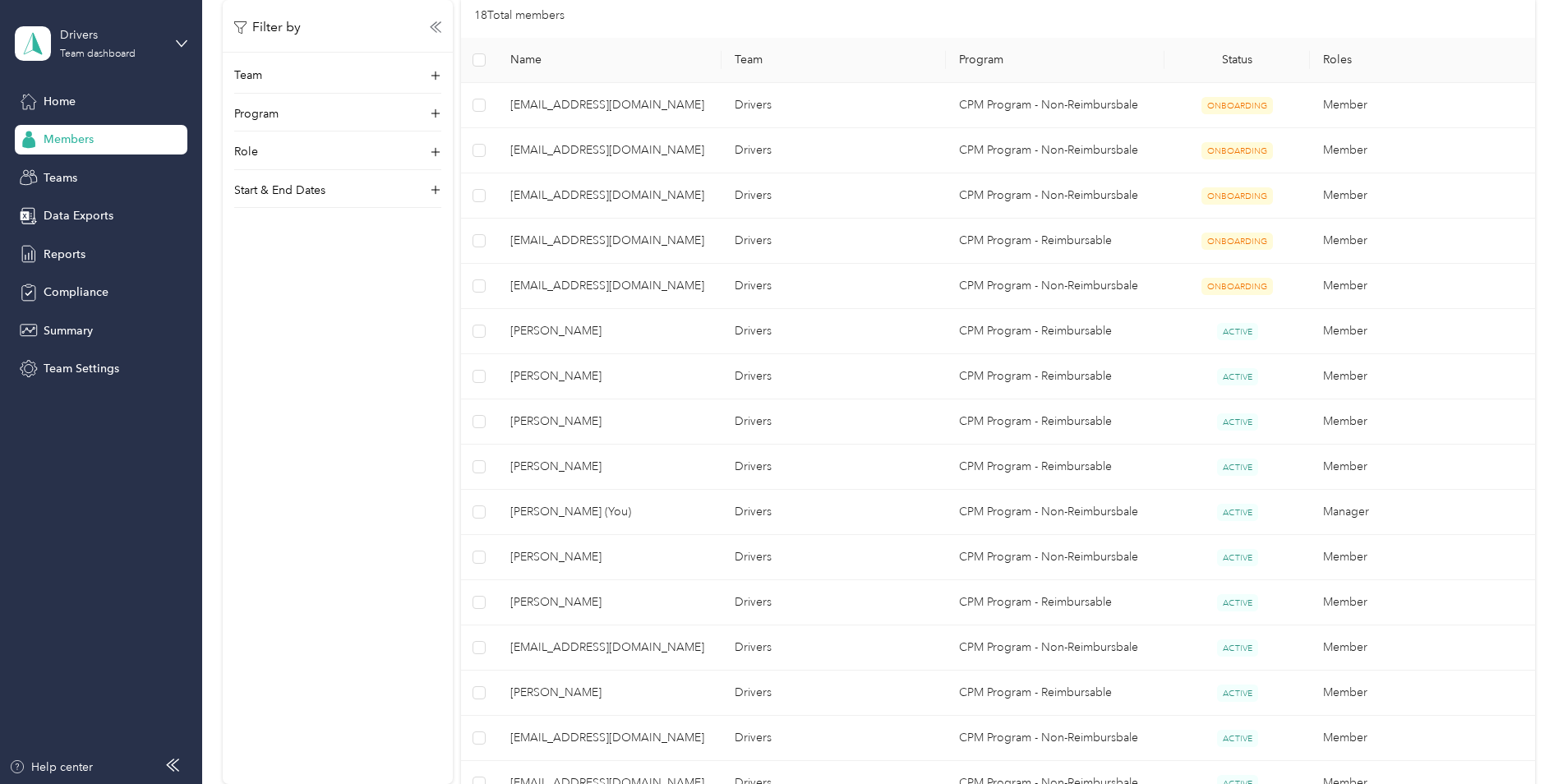
scroll to position [328, 0]
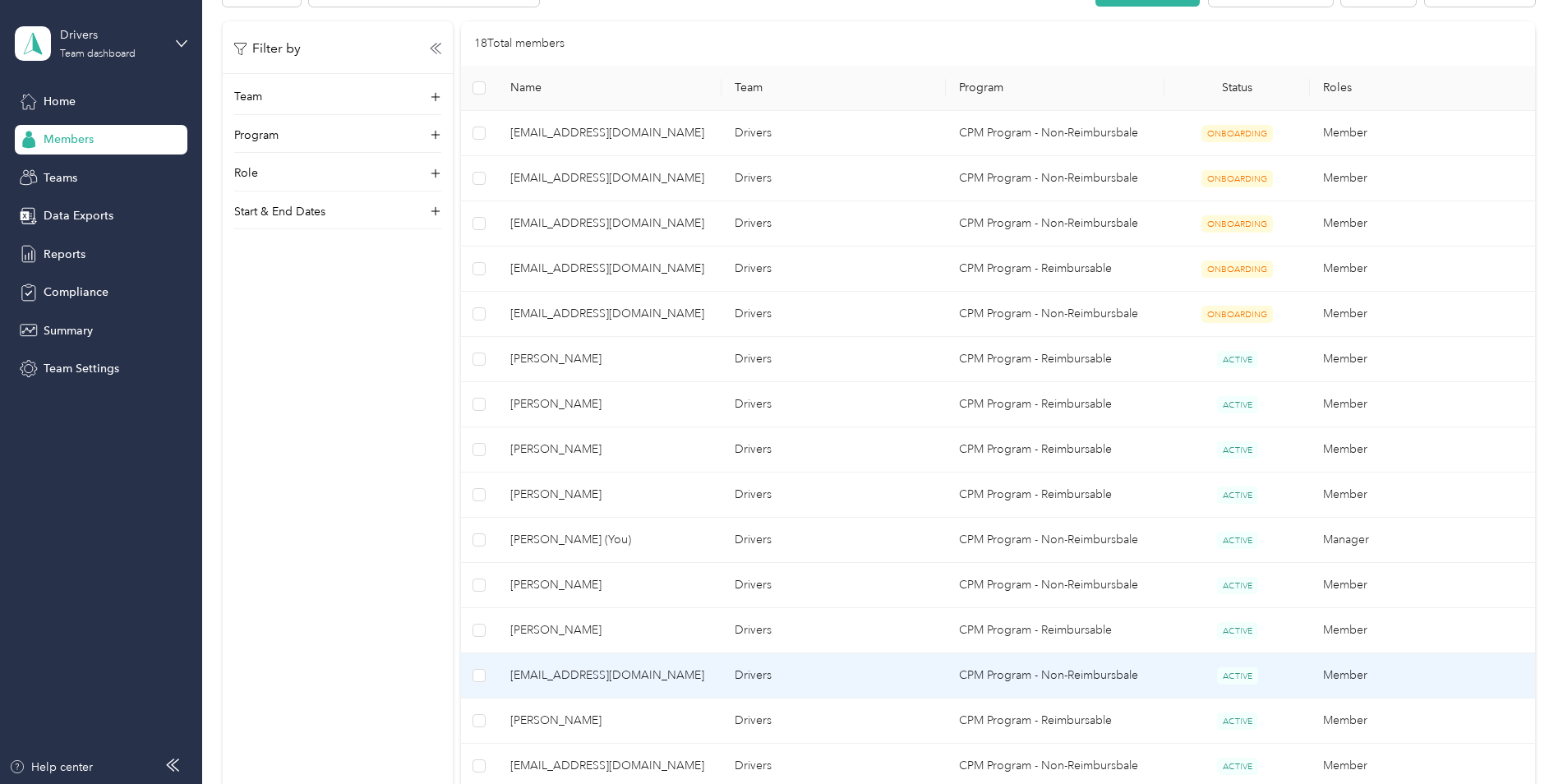
click at [604, 694] on td "[EMAIL_ADDRESS][DOMAIN_NAME]" at bounding box center [609, 675] width 225 height 45
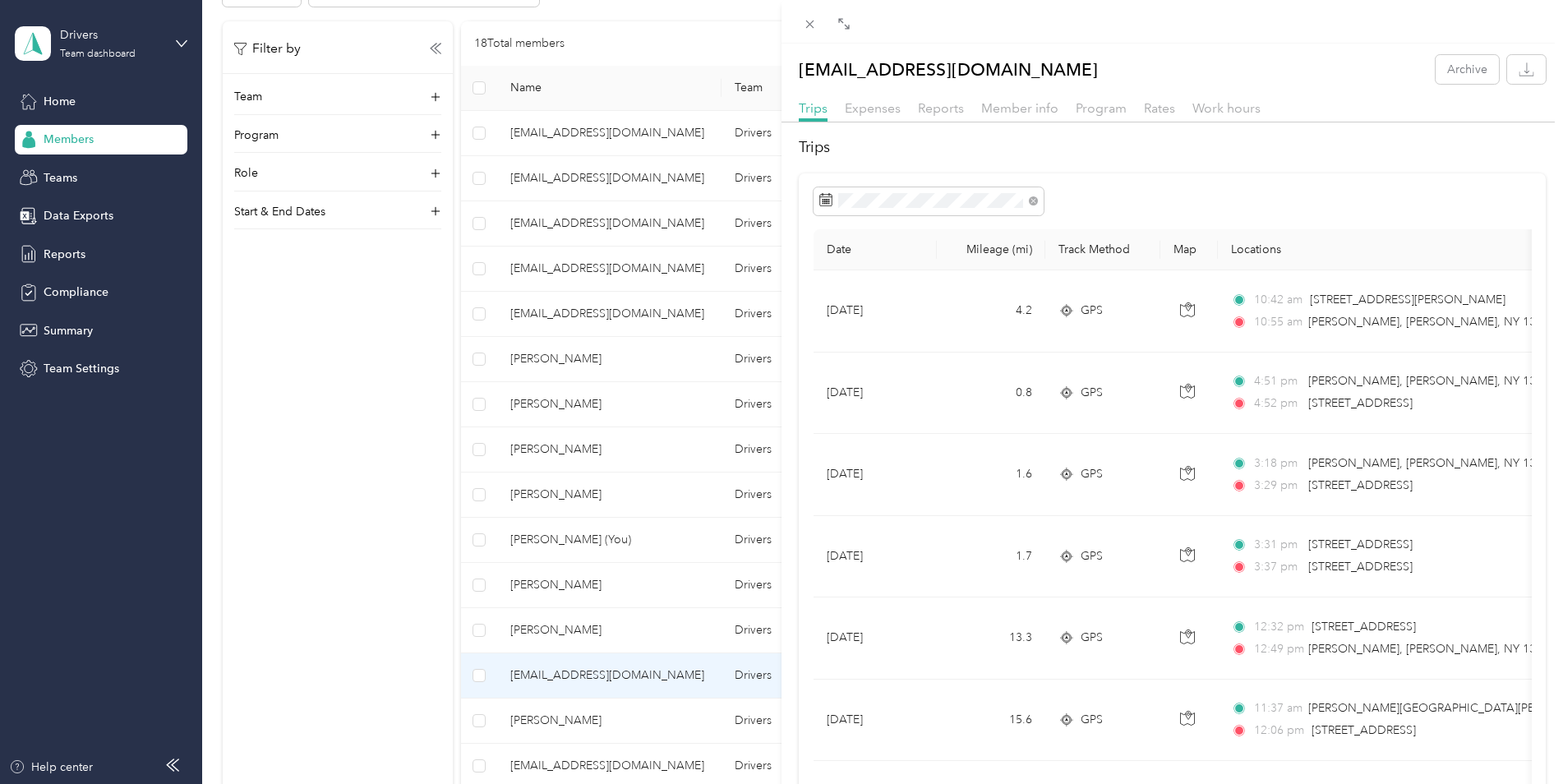
click at [129, 554] on div "[EMAIL_ADDRESS][DOMAIN_NAME] Archive Trips Expenses Reports Member info Program…" at bounding box center [781, 392] width 1563 height 784
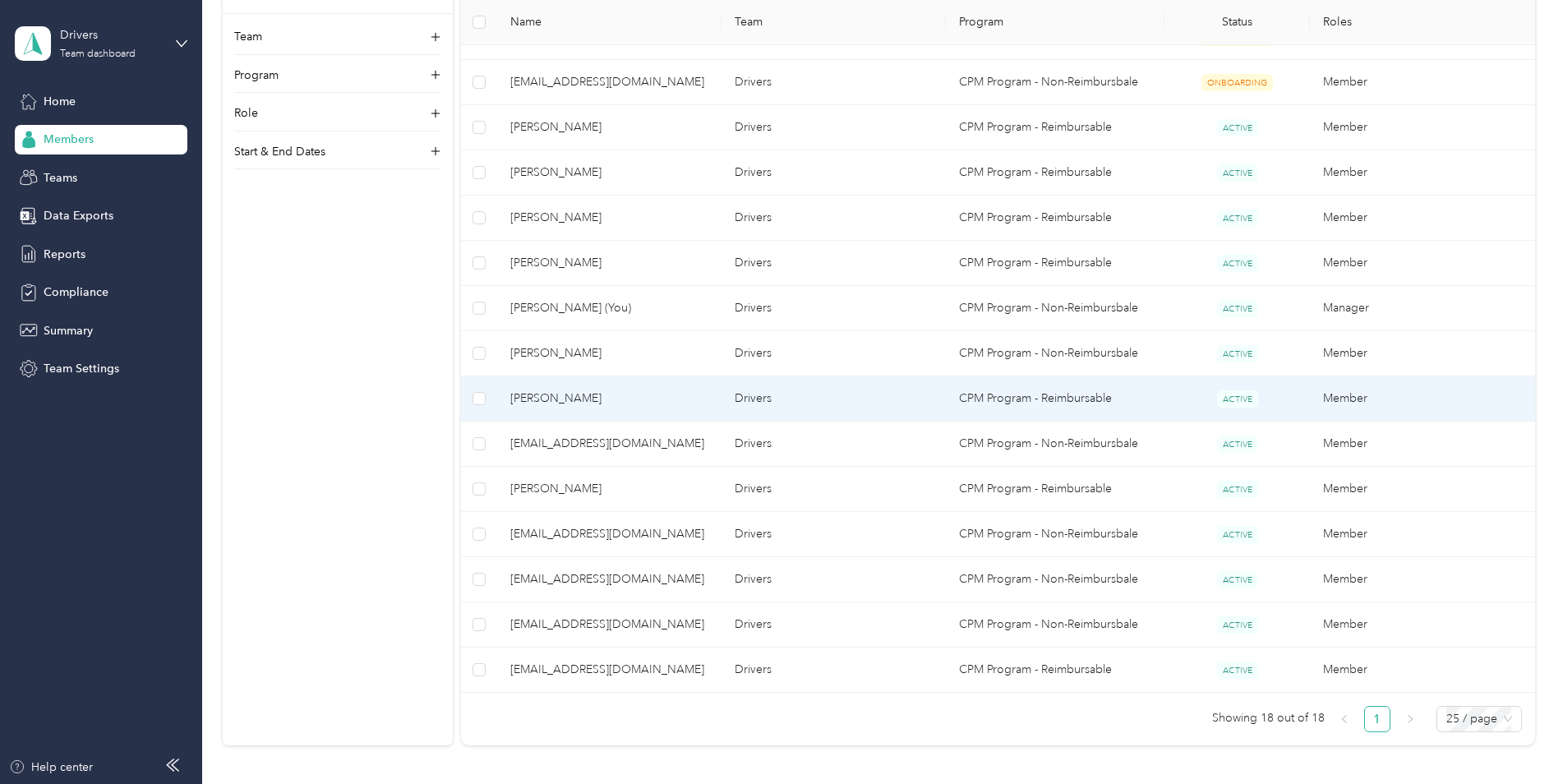
scroll to position [575, 0]
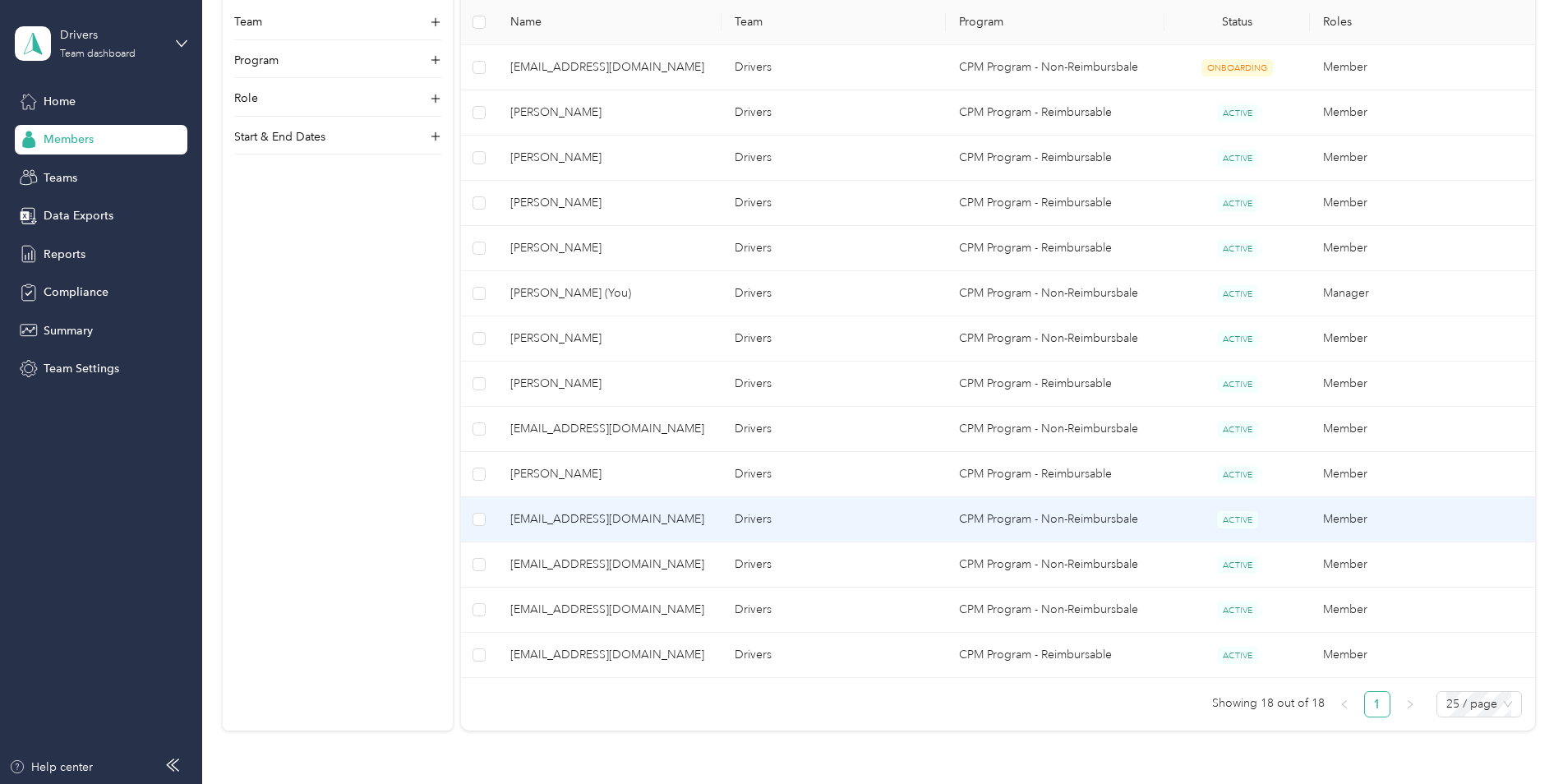
click at [625, 524] on span "[EMAIL_ADDRESS][DOMAIN_NAME]" at bounding box center [609, 519] width 198 height 18
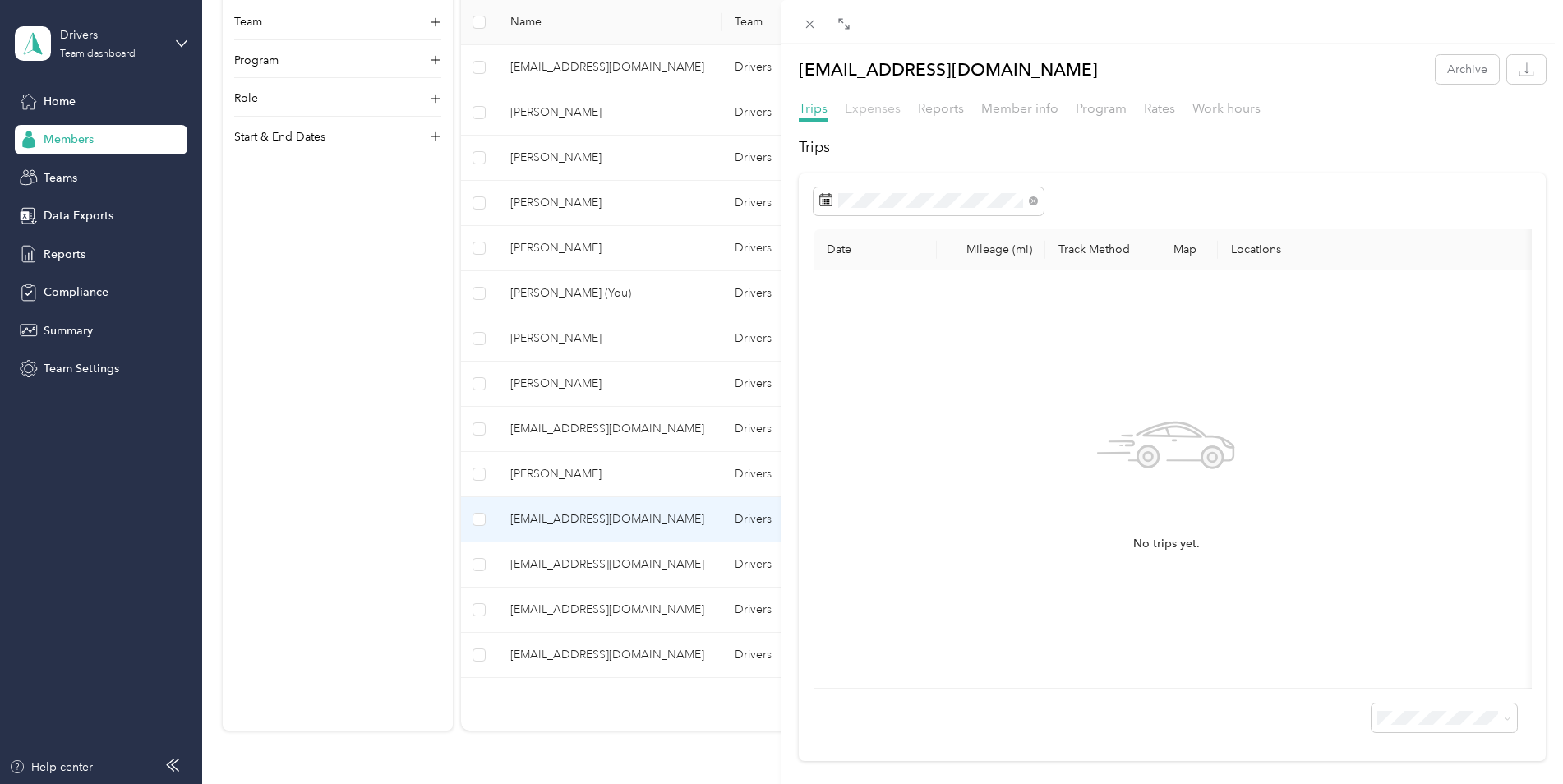
click at [865, 111] on span "Expenses" at bounding box center [873, 107] width 56 height 16
click at [920, 106] on span "Reports" at bounding box center [941, 107] width 46 height 16
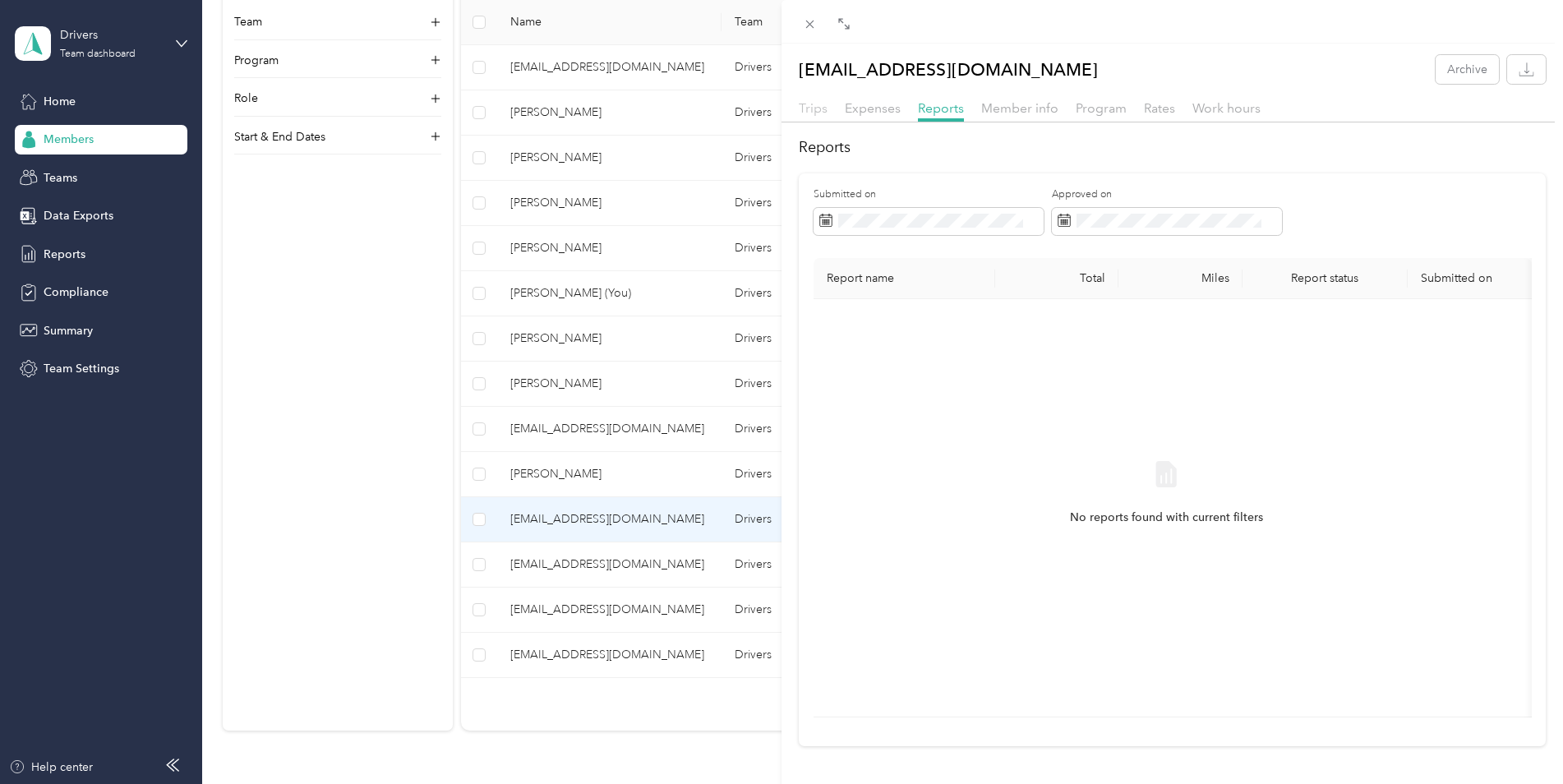
click at [818, 106] on span "Trips" at bounding box center [813, 107] width 29 height 16
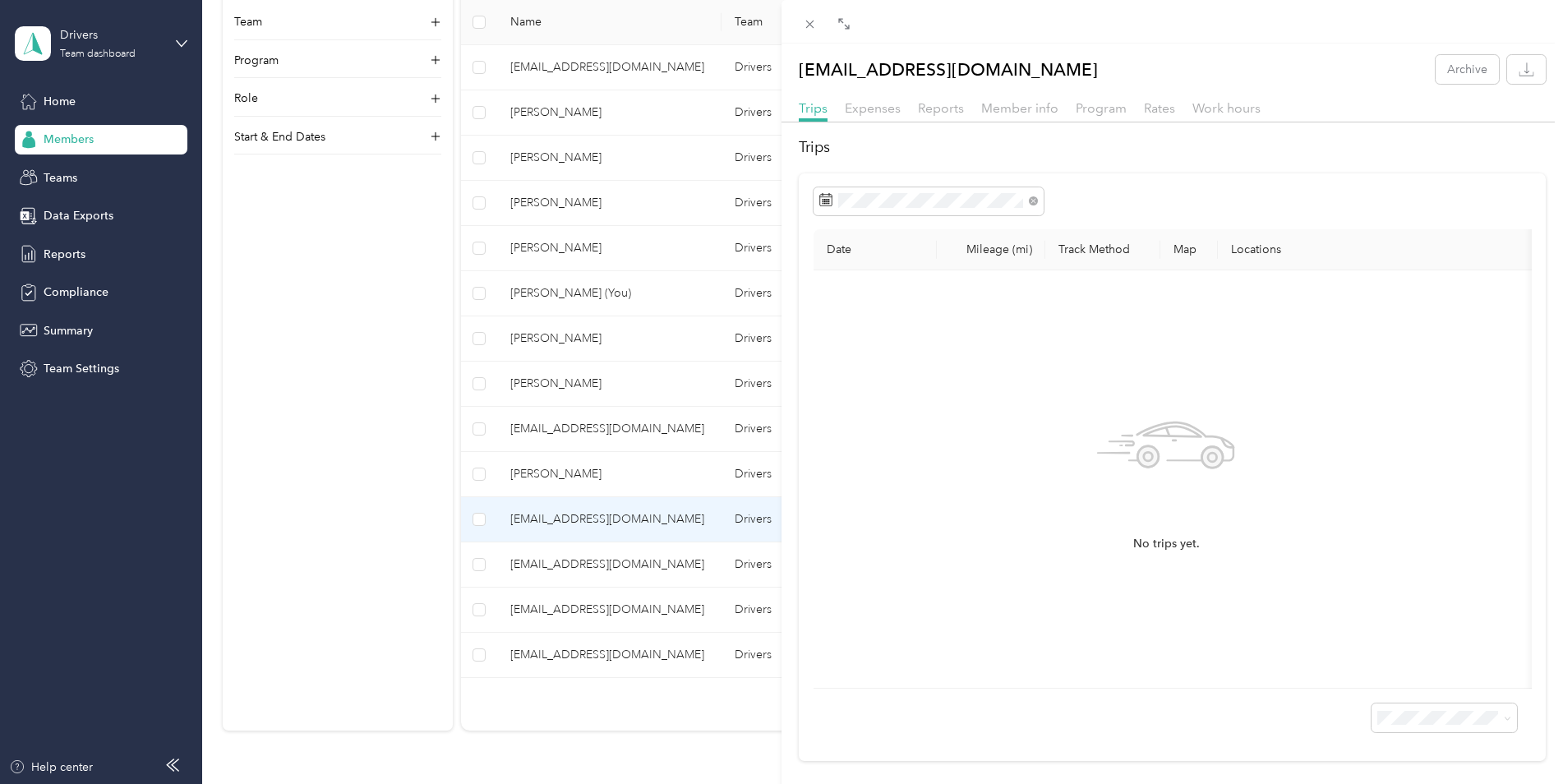
click at [358, 597] on div "[EMAIL_ADDRESS][DOMAIN_NAME] Archive Trips Expenses Reports Member info Program…" at bounding box center [781, 392] width 1563 height 784
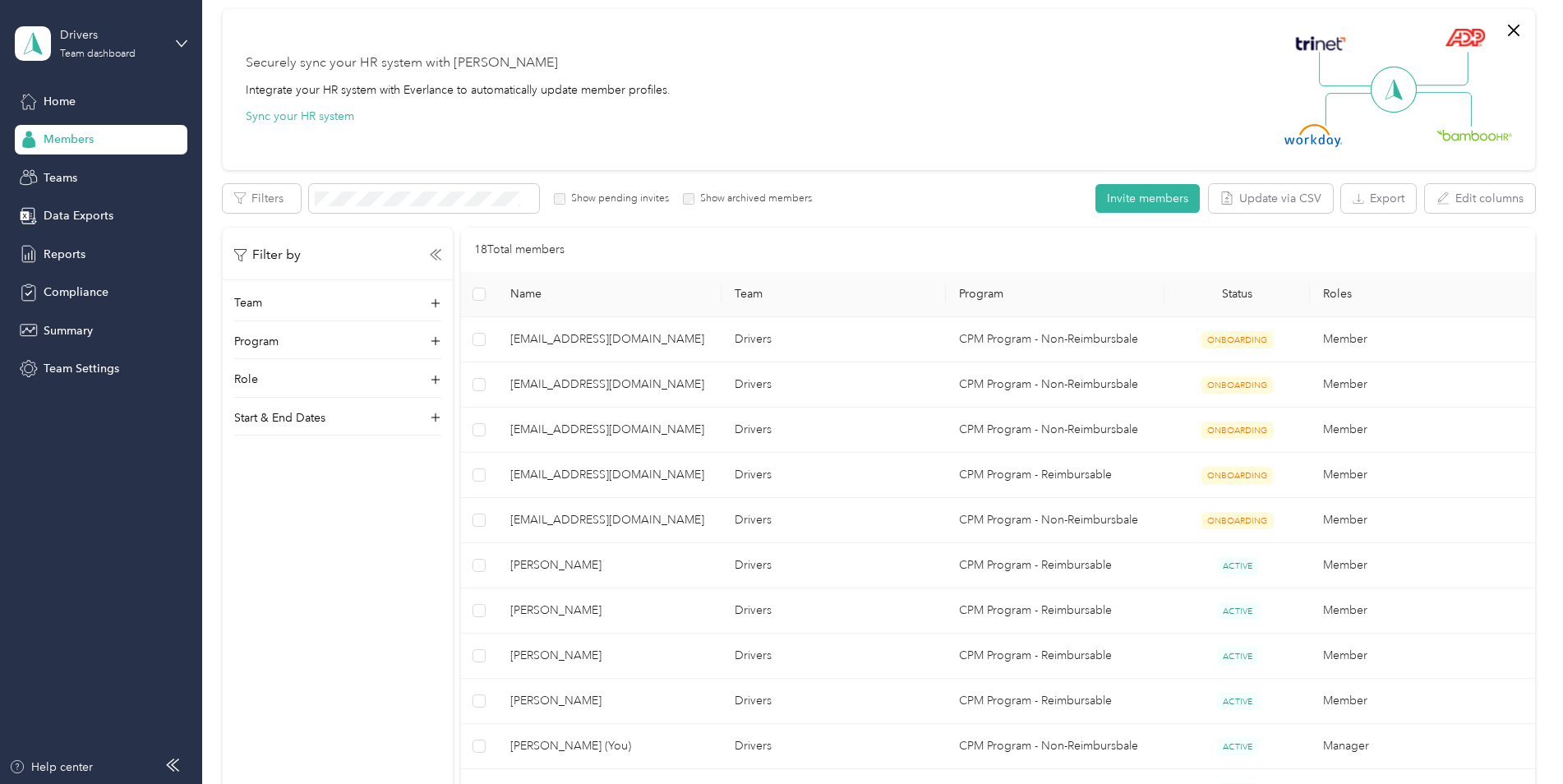
scroll to position [83, 0]
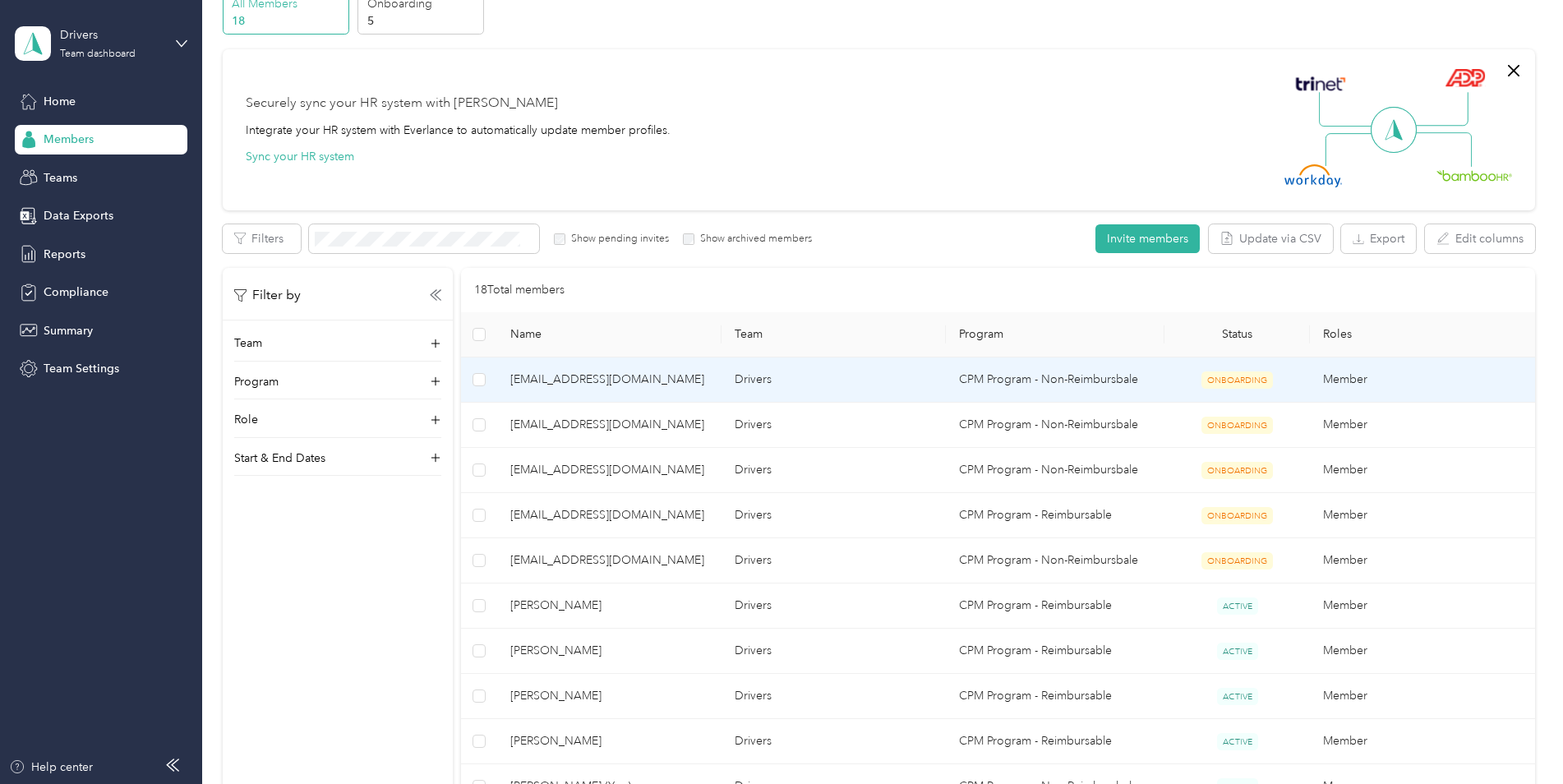
click at [580, 375] on span "[EMAIL_ADDRESS][DOMAIN_NAME]" at bounding box center [609, 380] width 198 height 18
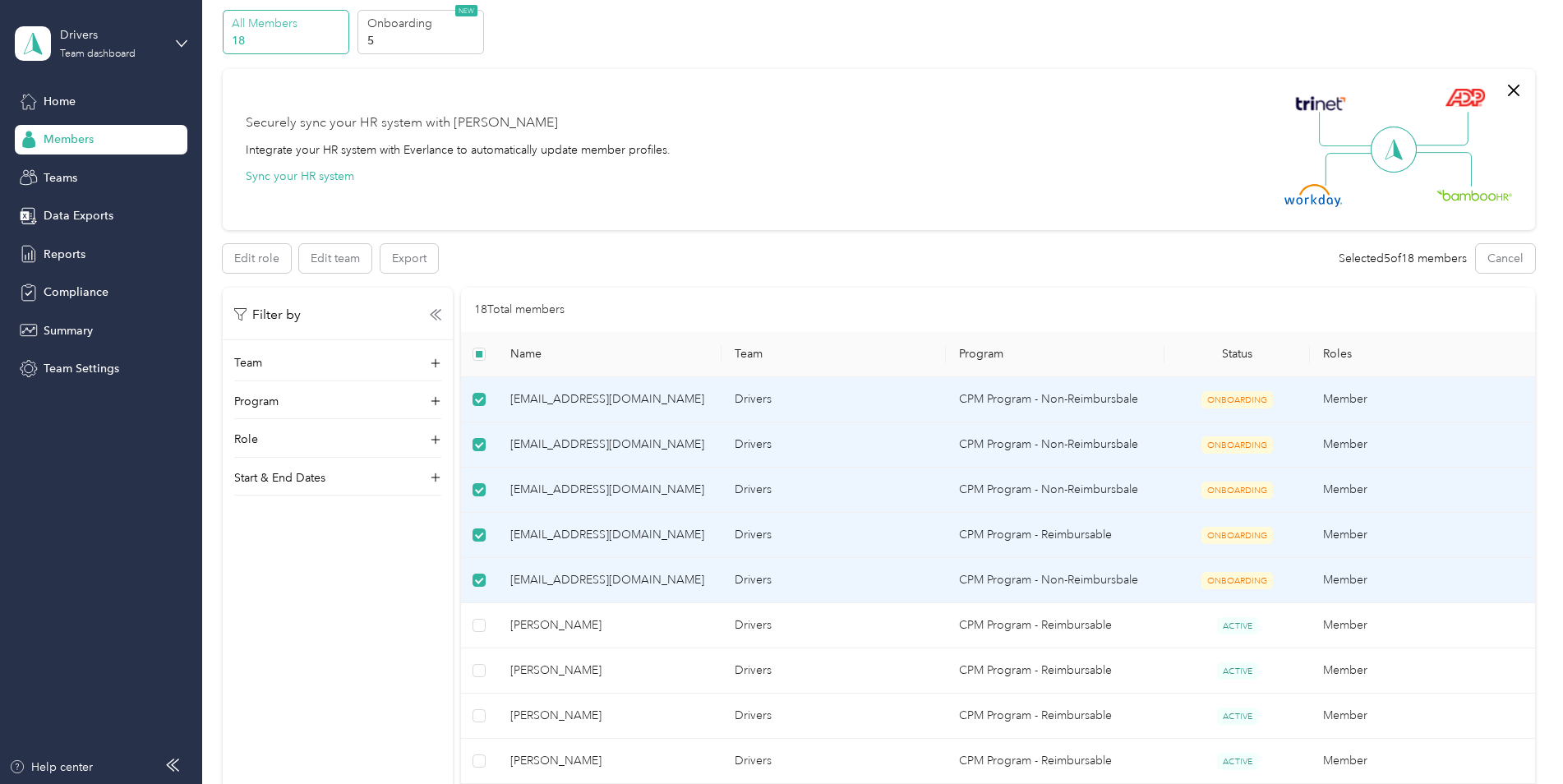
scroll to position [49, 0]
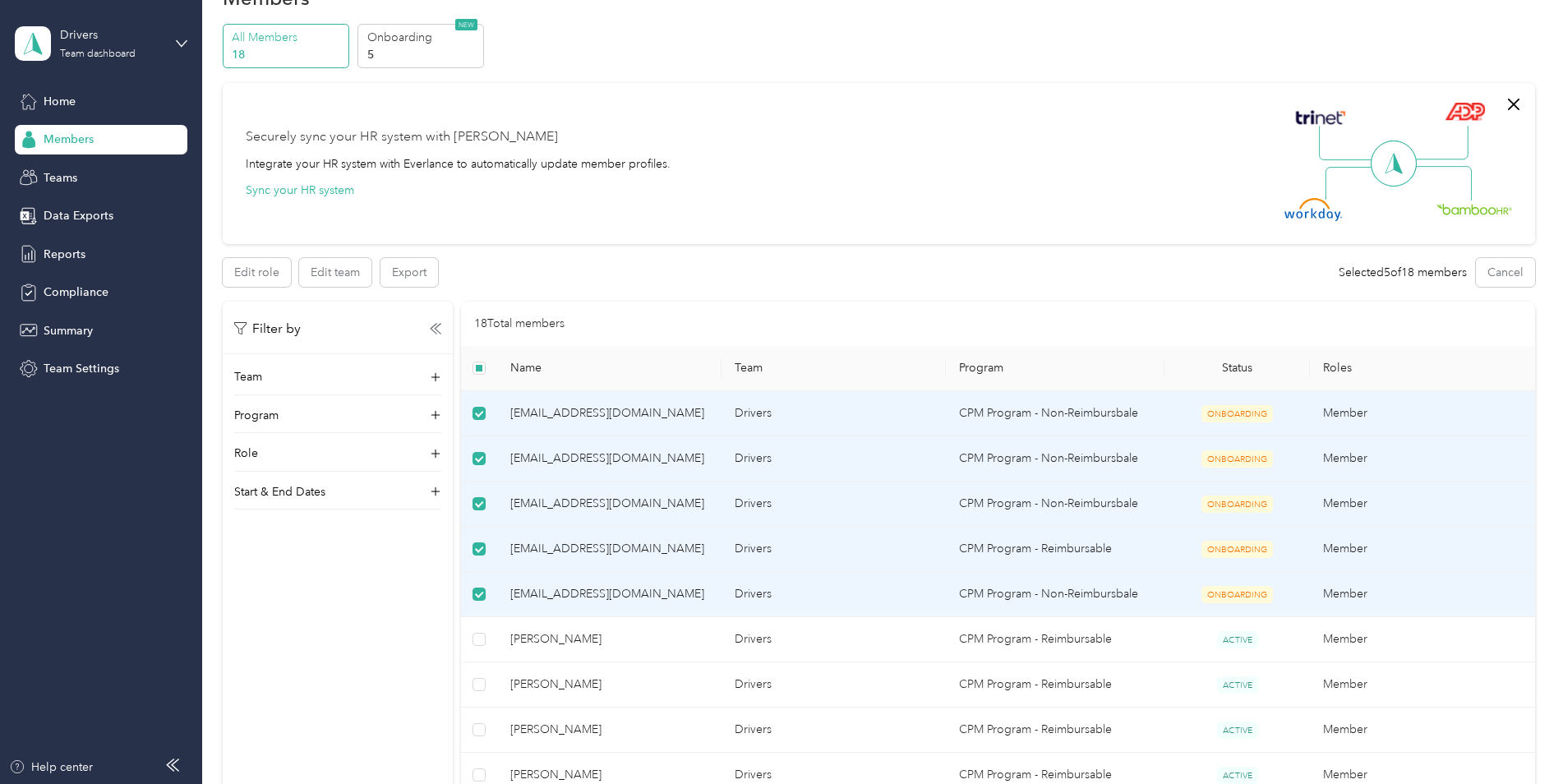
drag, startPoint x: 1031, startPoint y: 425, endPoint x: 1031, endPoint y: 275, distance: 150.0
click at [1031, 275] on div "Edit role Edit team Export Selected 5 of 18 members Cancel" at bounding box center [879, 272] width 1313 height 29
click at [1502, 283] on button "Cancel" at bounding box center [1506, 272] width 59 height 29
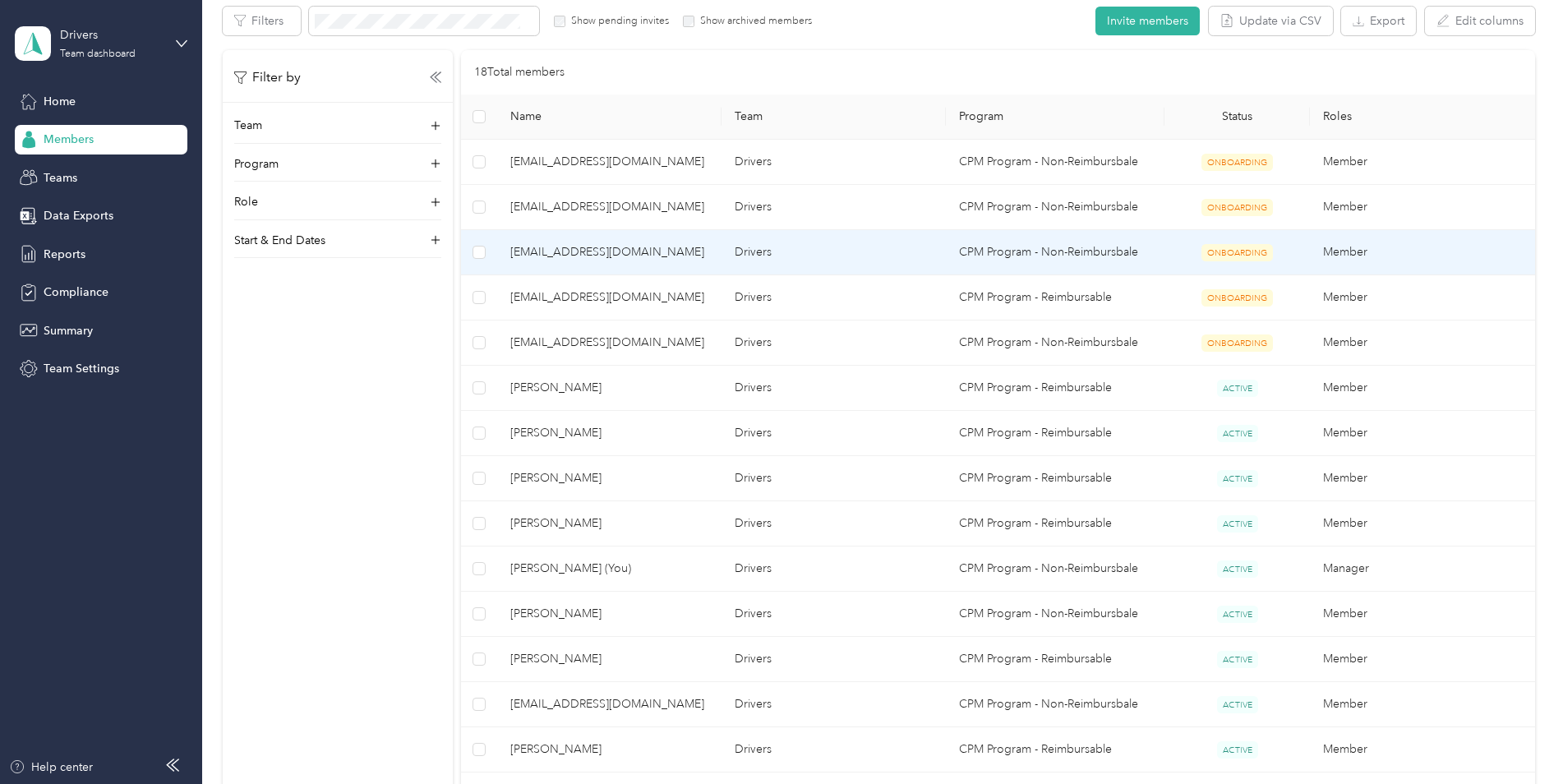
scroll to position [377, 0]
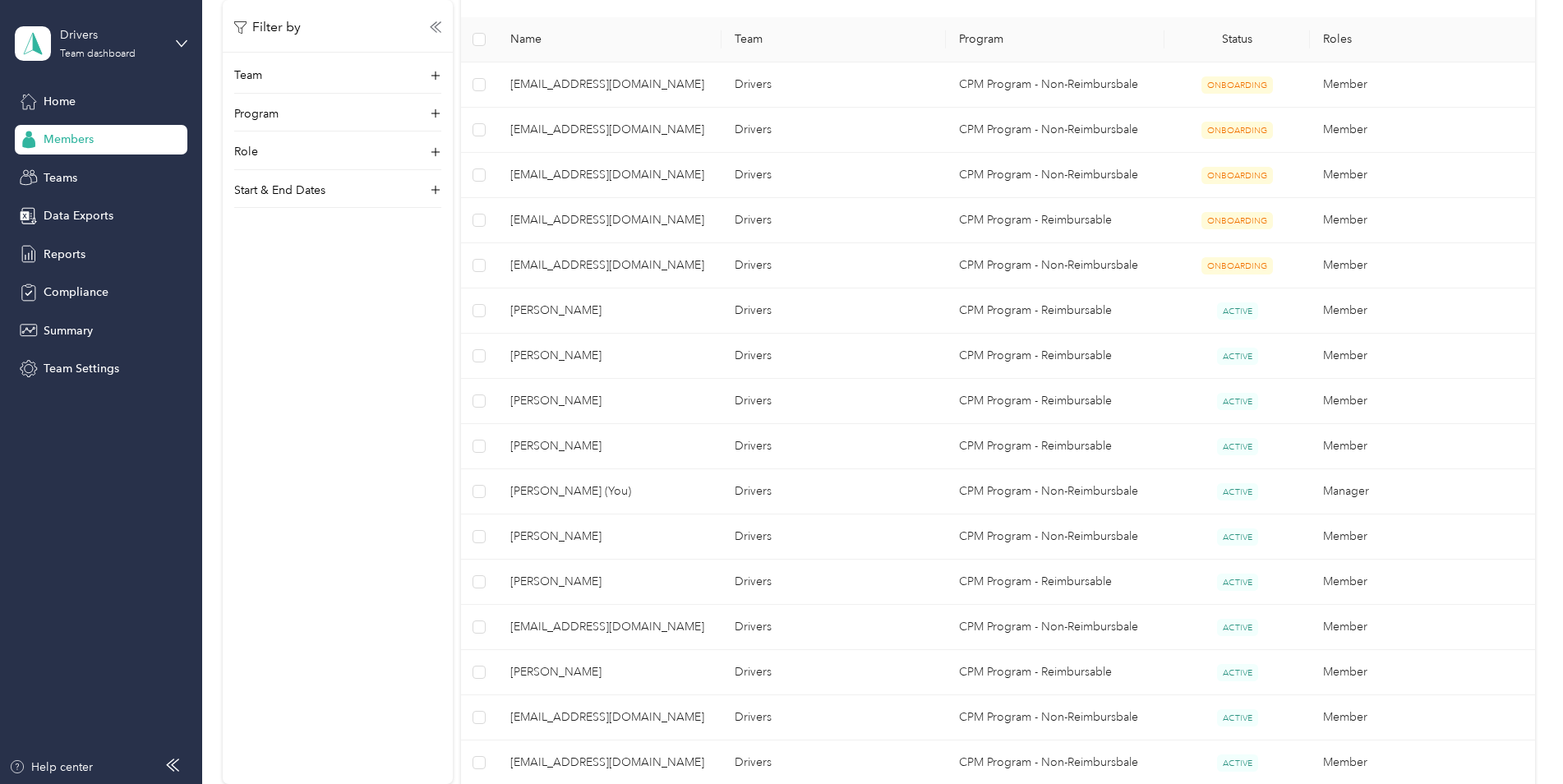
click at [362, 172] on div "Team Program Role Start & End Dates" at bounding box center [338, 138] width 230 height 141
click at [358, 194] on div "Start & End Dates" at bounding box center [338, 195] width 207 height 26
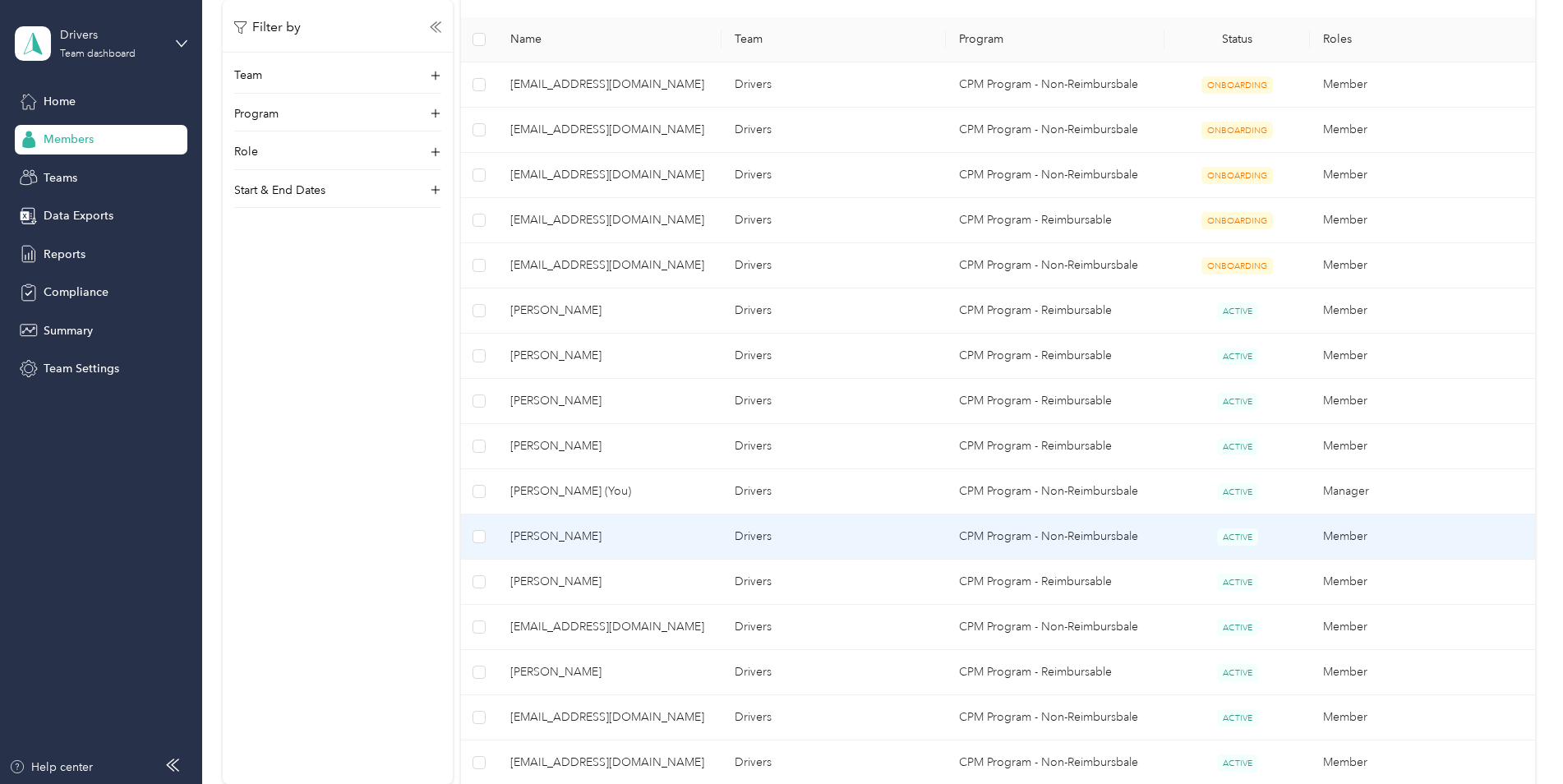
click at [555, 536] on span "[PERSON_NAME]" at bounding box center [609, 536] width 198 height 18
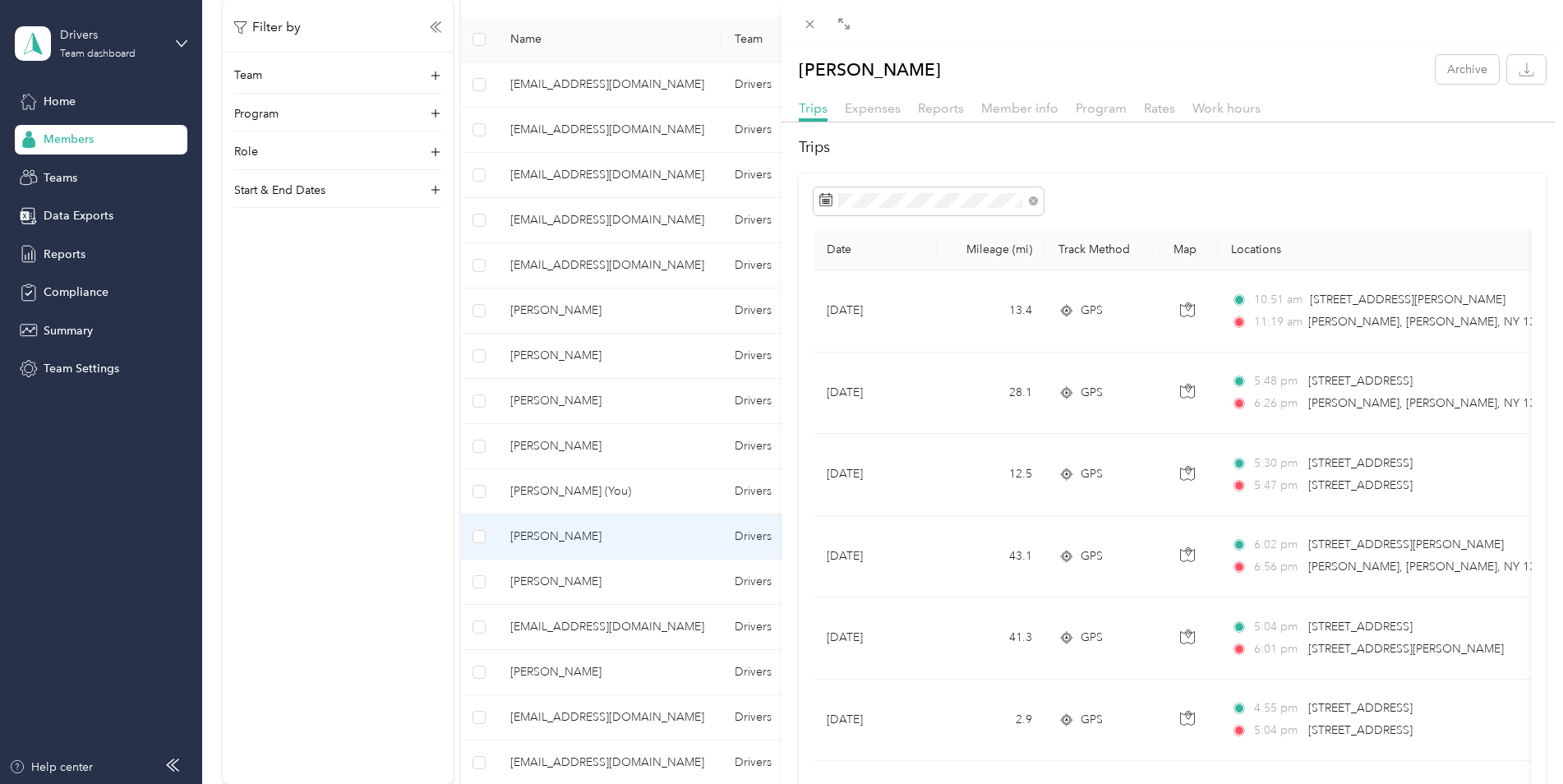
click at [555, 536] on div "[PERSON_NAME] Archive Trips Expenses Reports Member info Program Rates Work hou…" at bounding box center [781, 392] width 1563 height 784
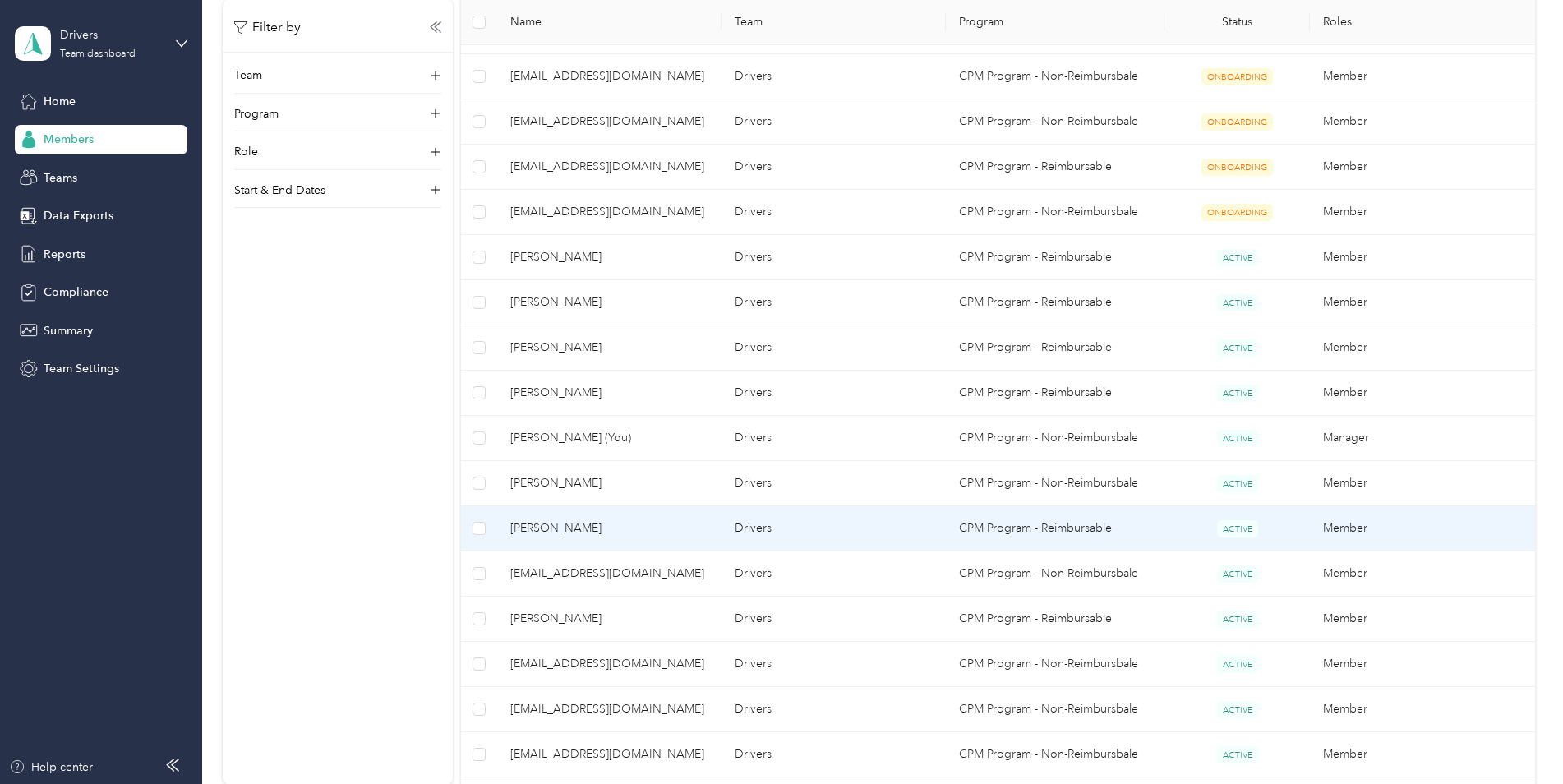
scroll to position [459, 0]
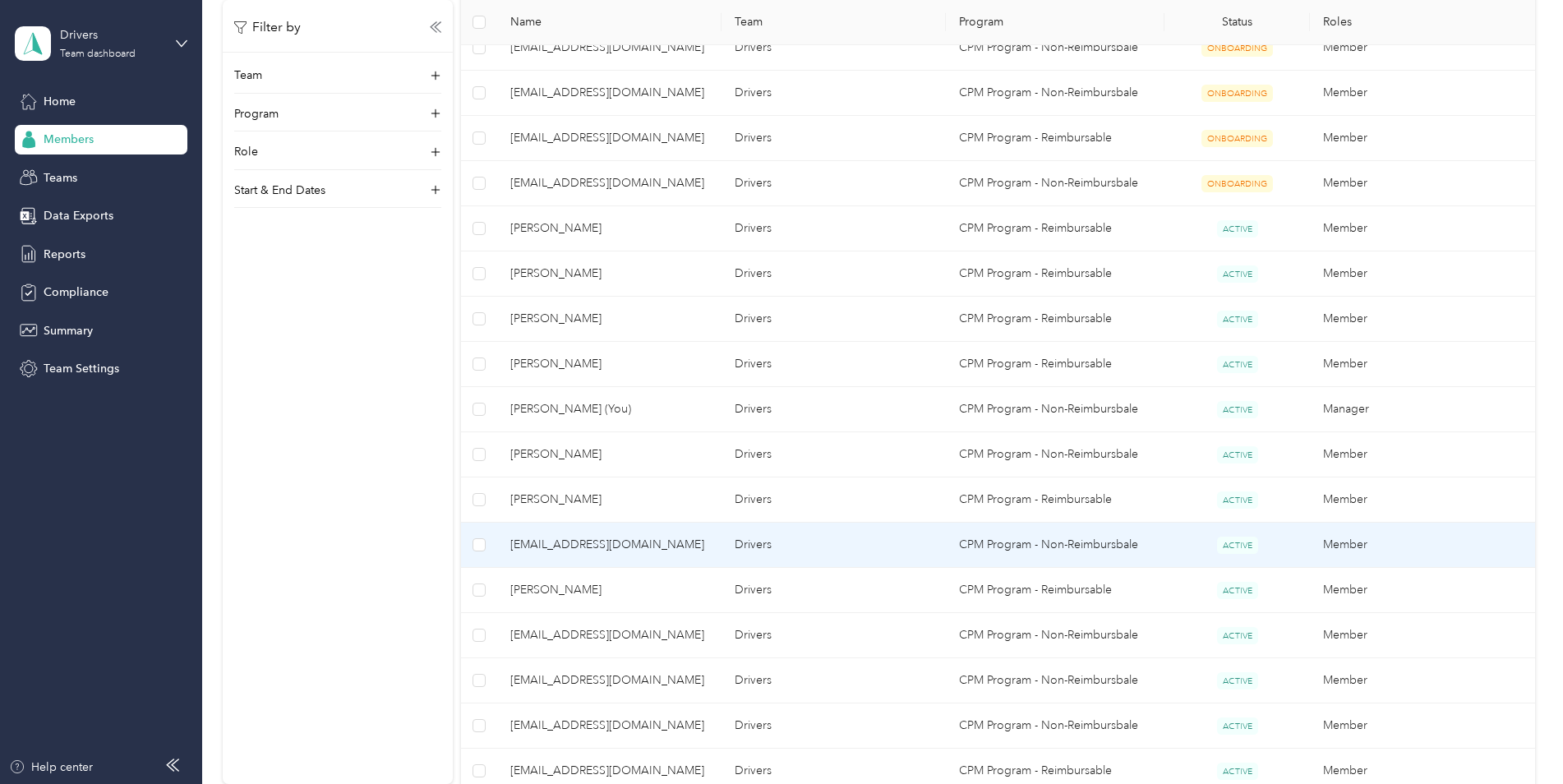
click at [561, 553] on span "[EMAIL_ADDRESS][DOMAIN_NAME]" at bounding box center [609, 545] width 198 height 18
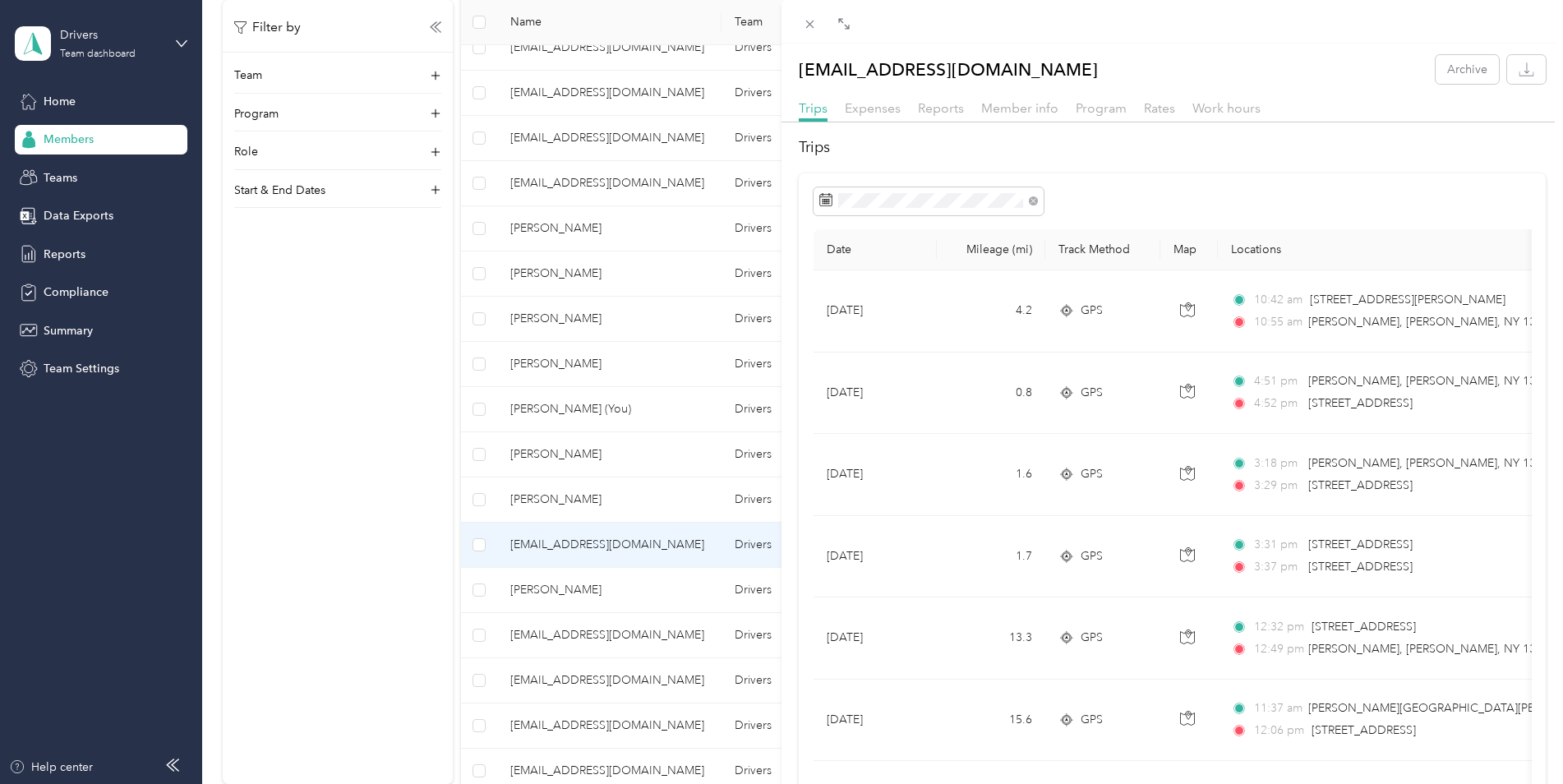
click at [561, 553] on div "[EMAIL_ADDRESS][DOMAIN_NAME] Archive Trips Expenses Reports Member info Program…" at bounding box center [781, 392] width 1563 height 784
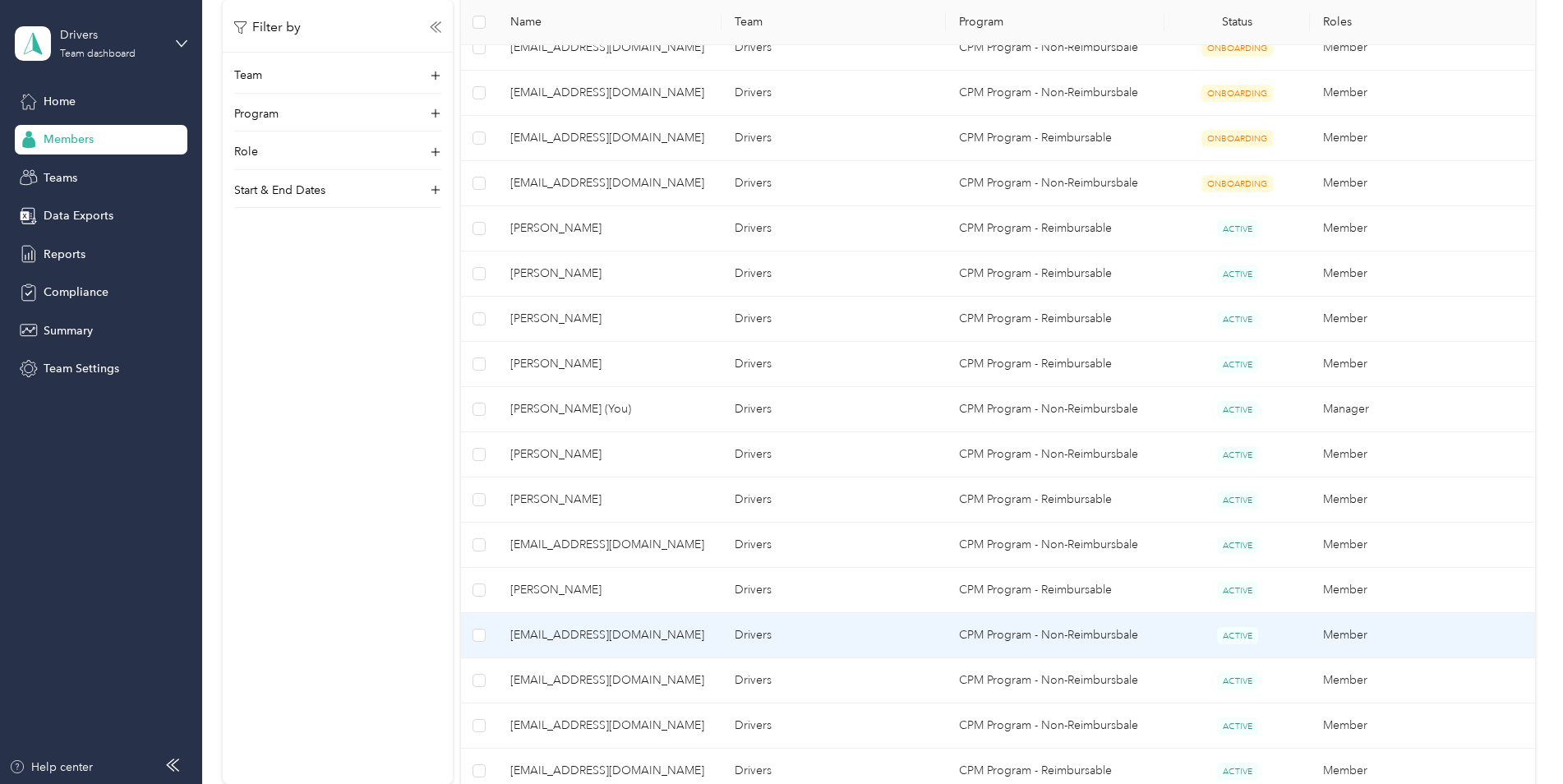
click at [539, 631] on span "[EMAIL_ADDRESS][DOMAIN_NAME]" at bounding box center [609, 635] width 198 height 18
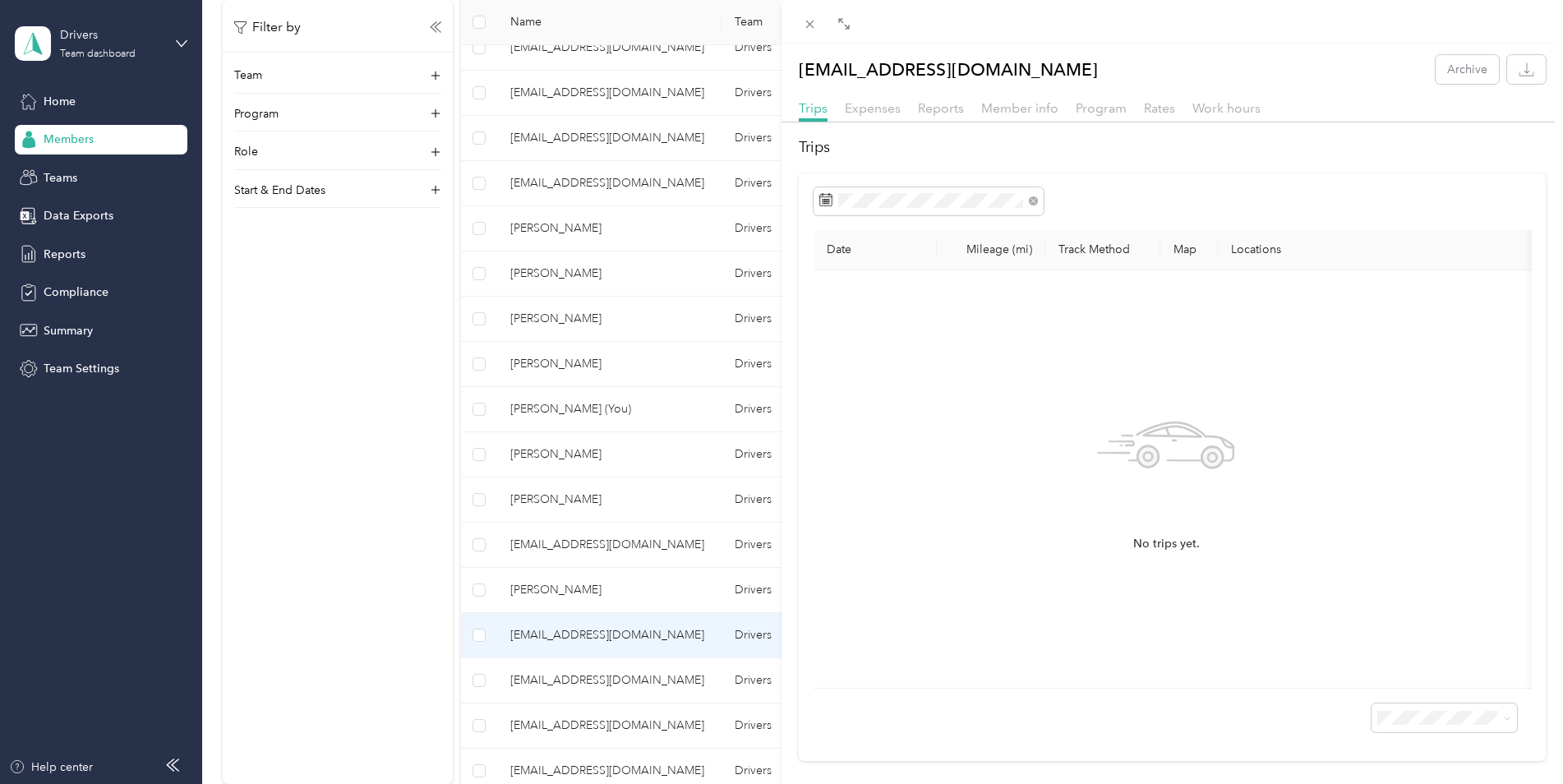
click at [539, 631] on div "[EMAIL_ADDRESS][DOMAIN_NAME] Archive Trips Expenses Reports Member info Program…" at bounding box center [781, 392] width 1563 height 784
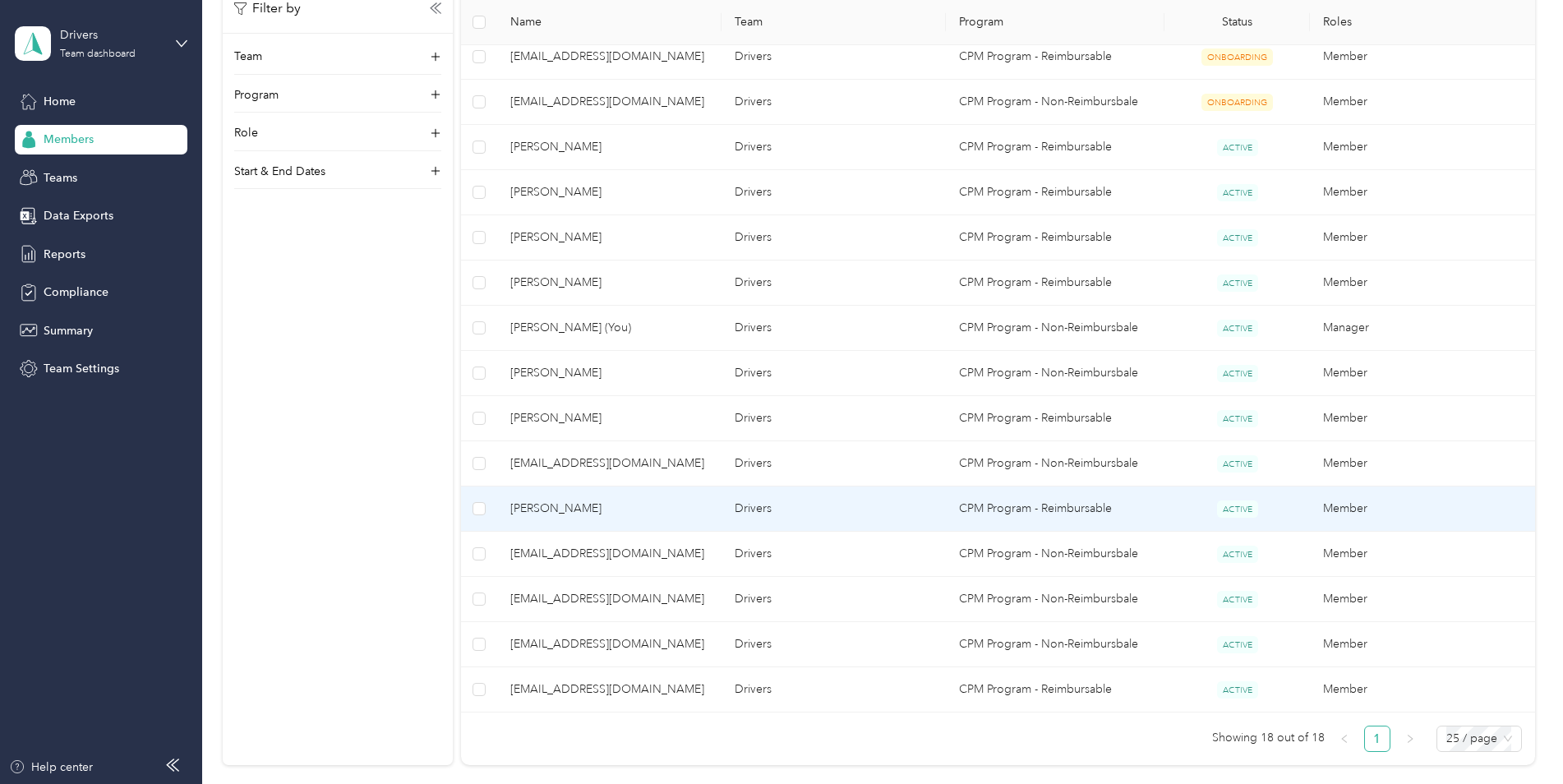
scroll to position [541, 0]
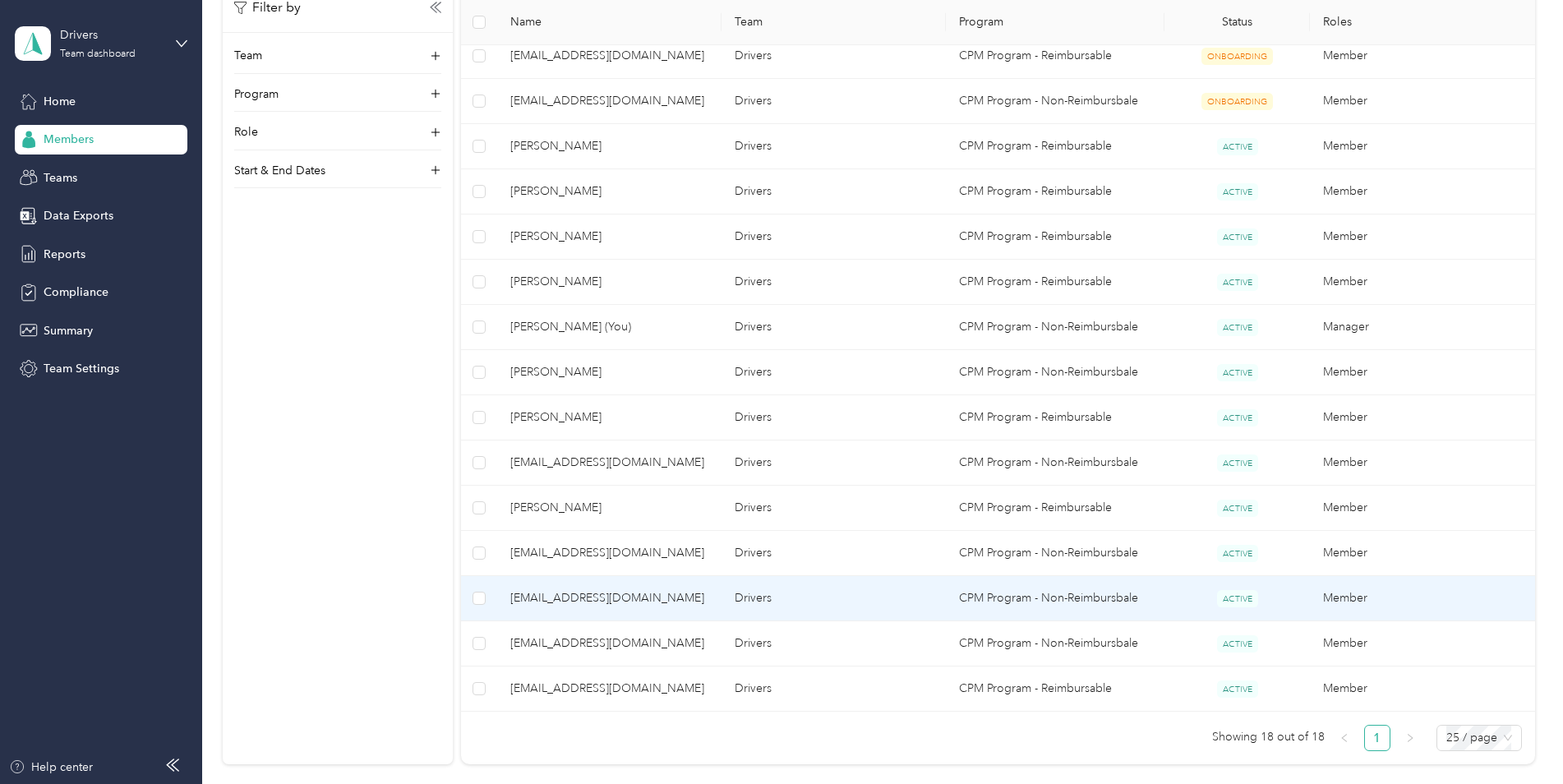
click at [543, 589] on span "[EMAIL_ADDRESS][DOMAIN_NAME]" at bounding box center [609, 598] width 198 height 18
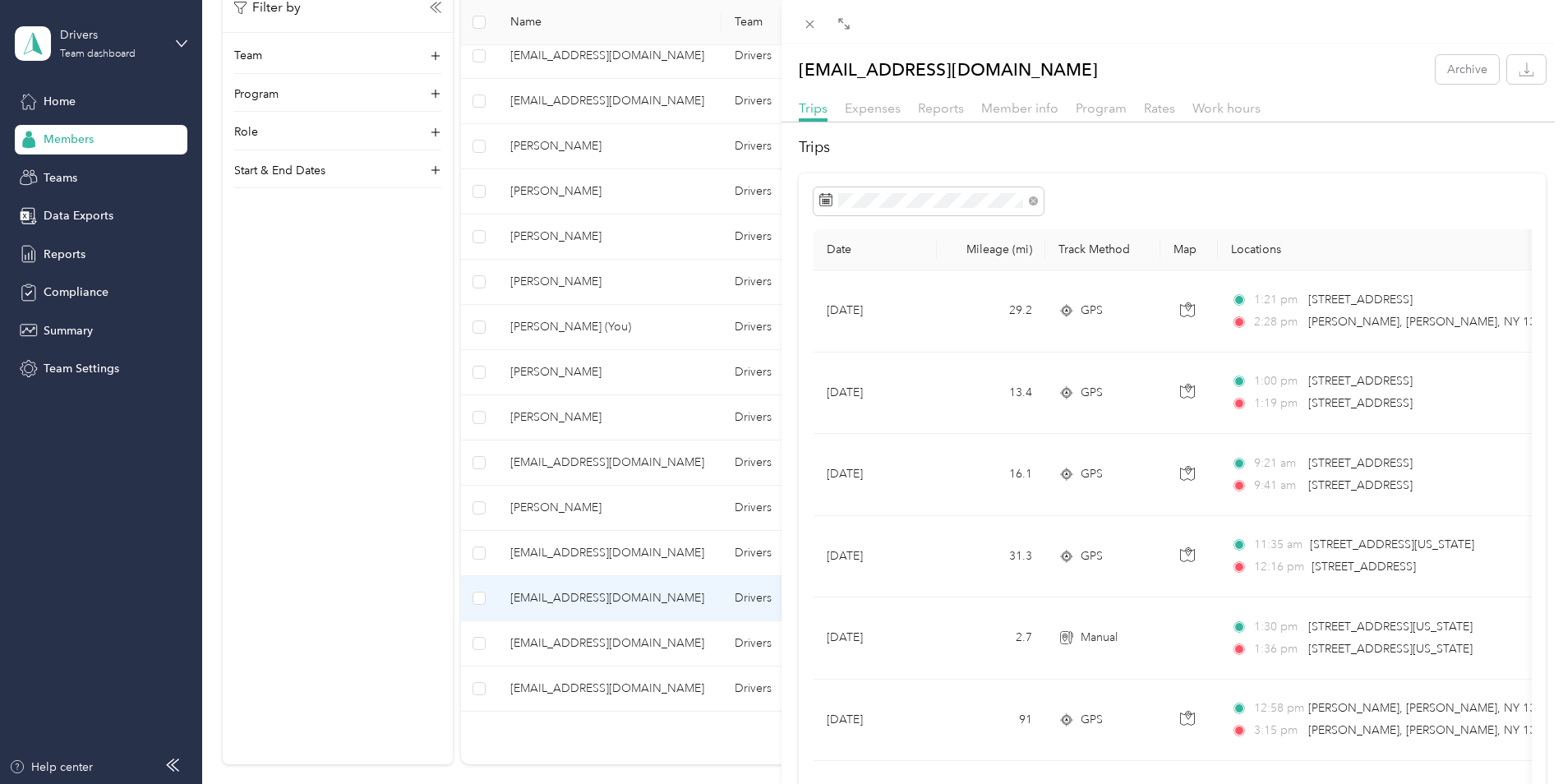
click at [543, 589] on div "[EMAIL_ADDRESS][DOMAIN_NAME] Archive Trips Expenses Reports Member info Program…" at bounding box center [781, 392] width 1563 height 784
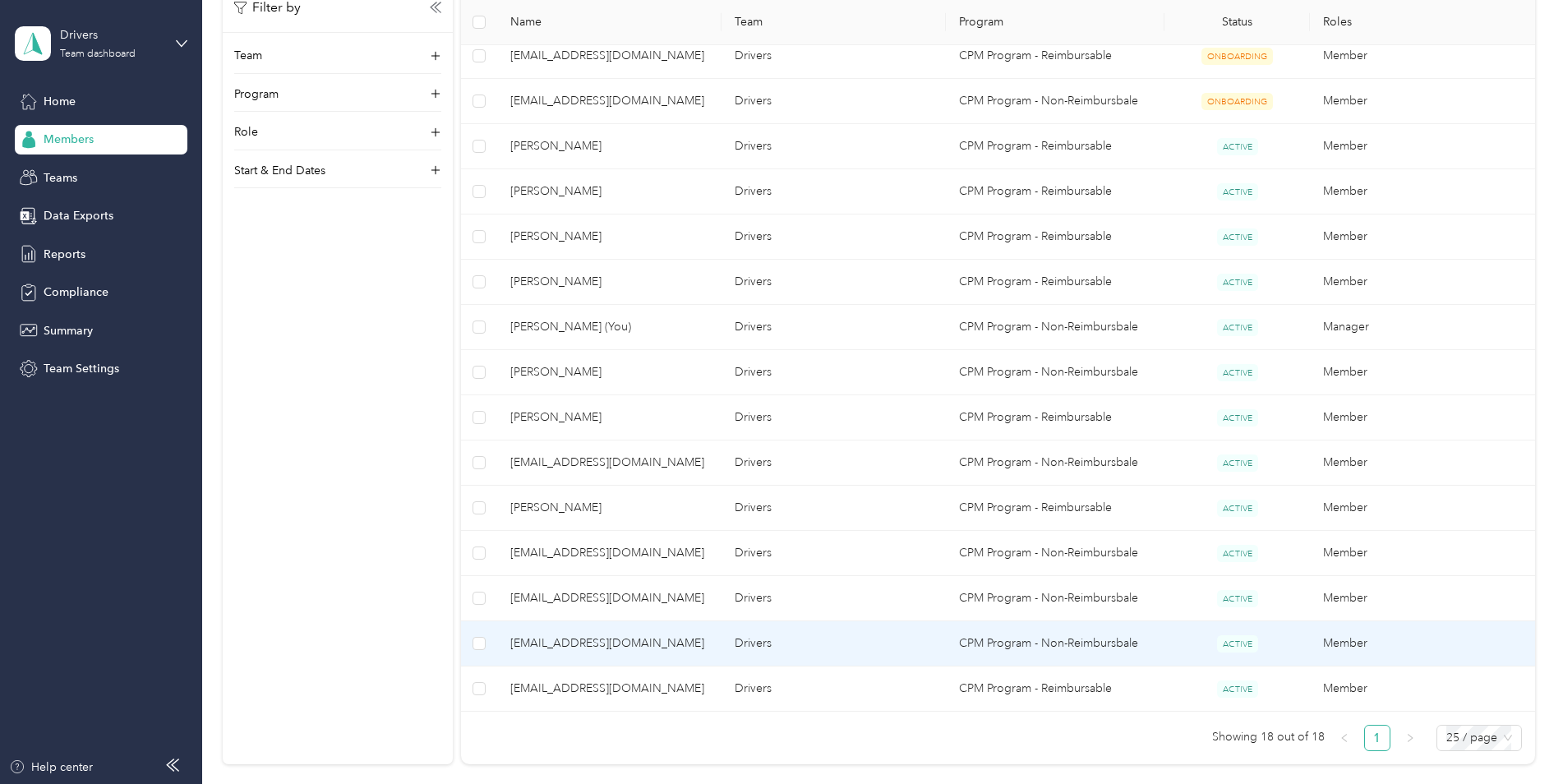
click at [546, 639] on span "[EMAIL_ADDRESS][DOMAIN_NAME]" at bounding box center [609, 643] width 198 height 18
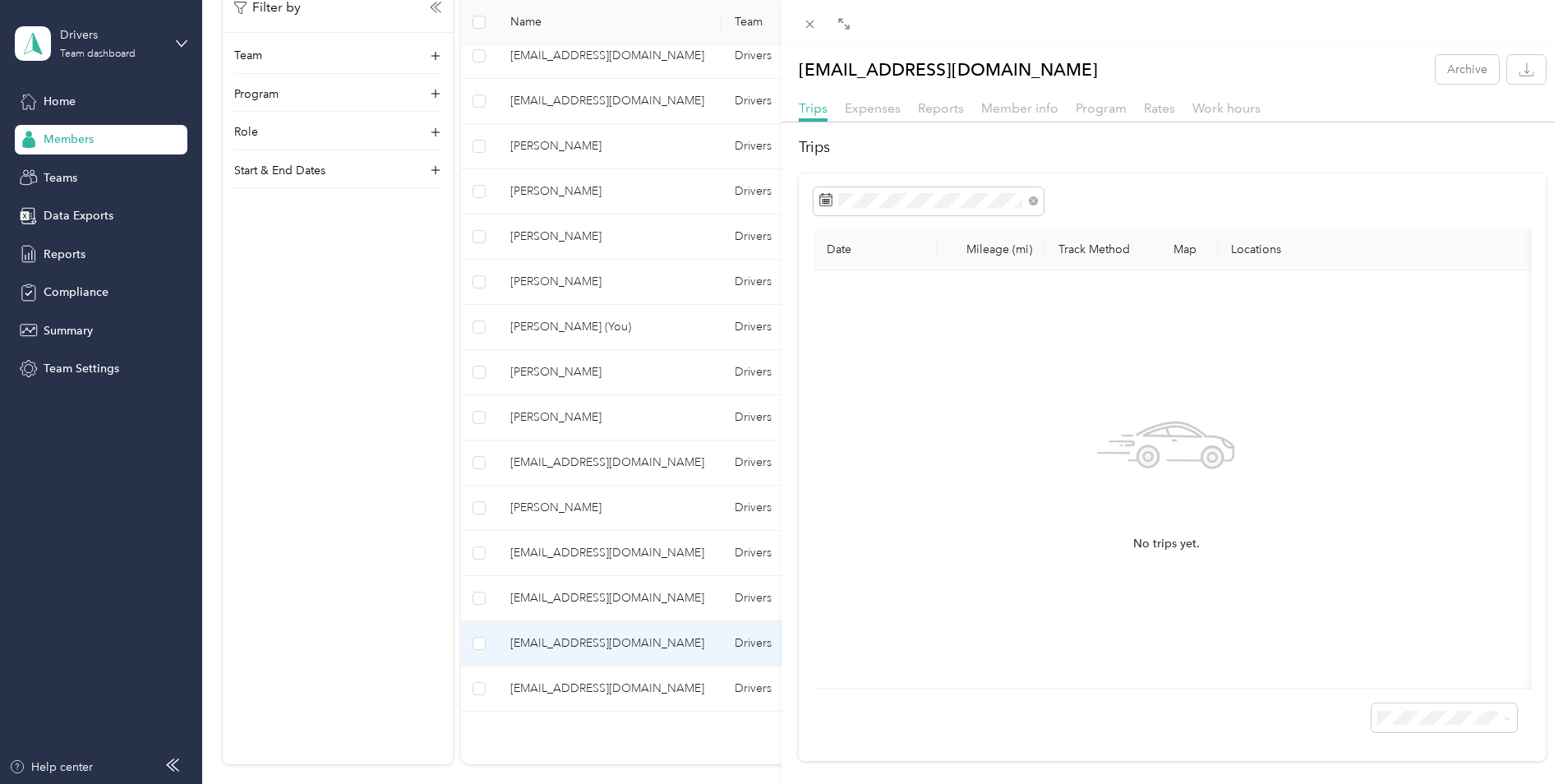
click at [546, 627] on div "[EMAIL_ADDRESS][DOMAIN_NAME] Archive Trips Expenses Reports Member info Program…" at bounding box center [781, 392] width 1563 height 784
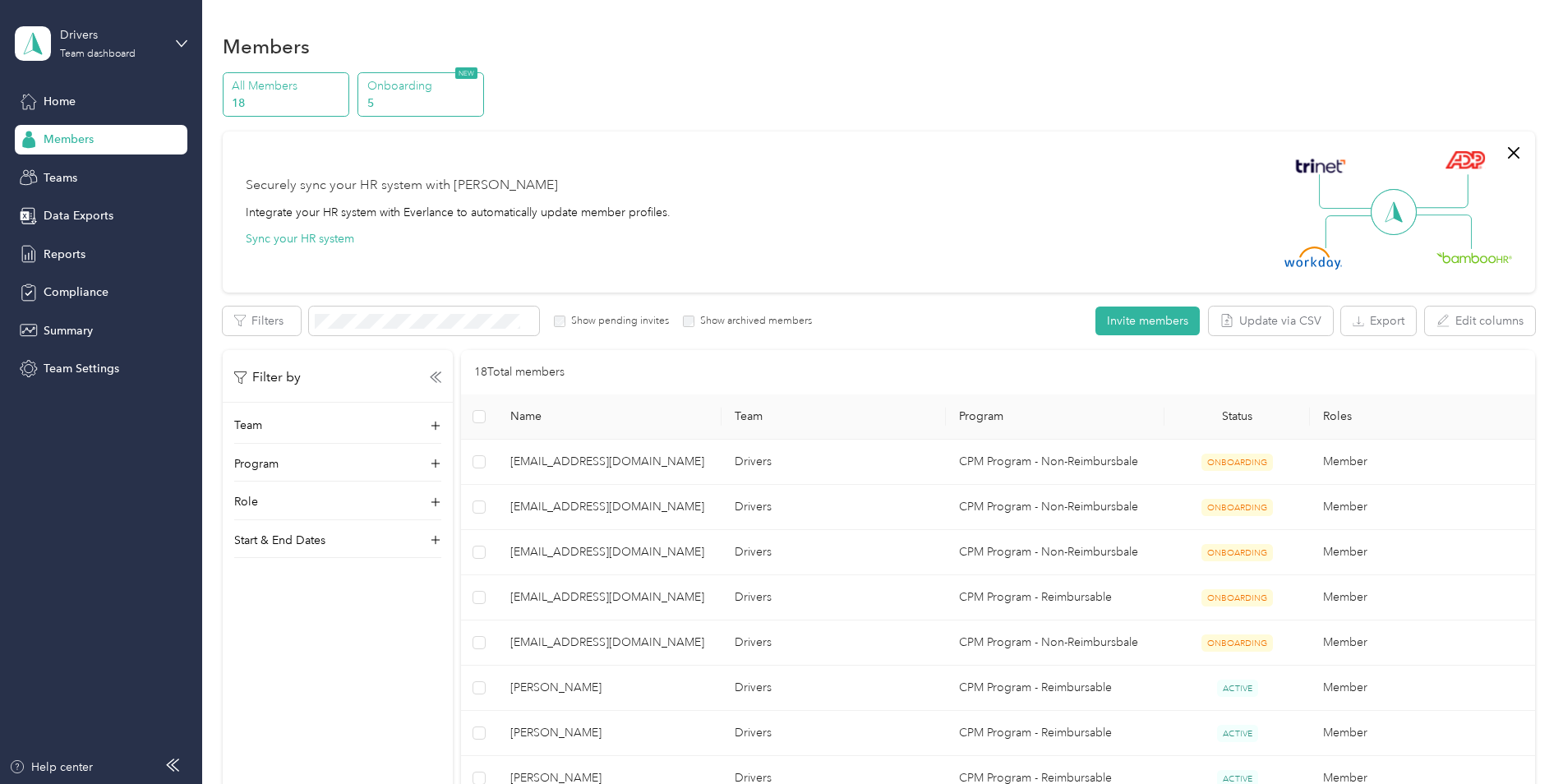
click at [376, 93] on p "Onboarding" at bounding box center [423, 86] width 111 height 17
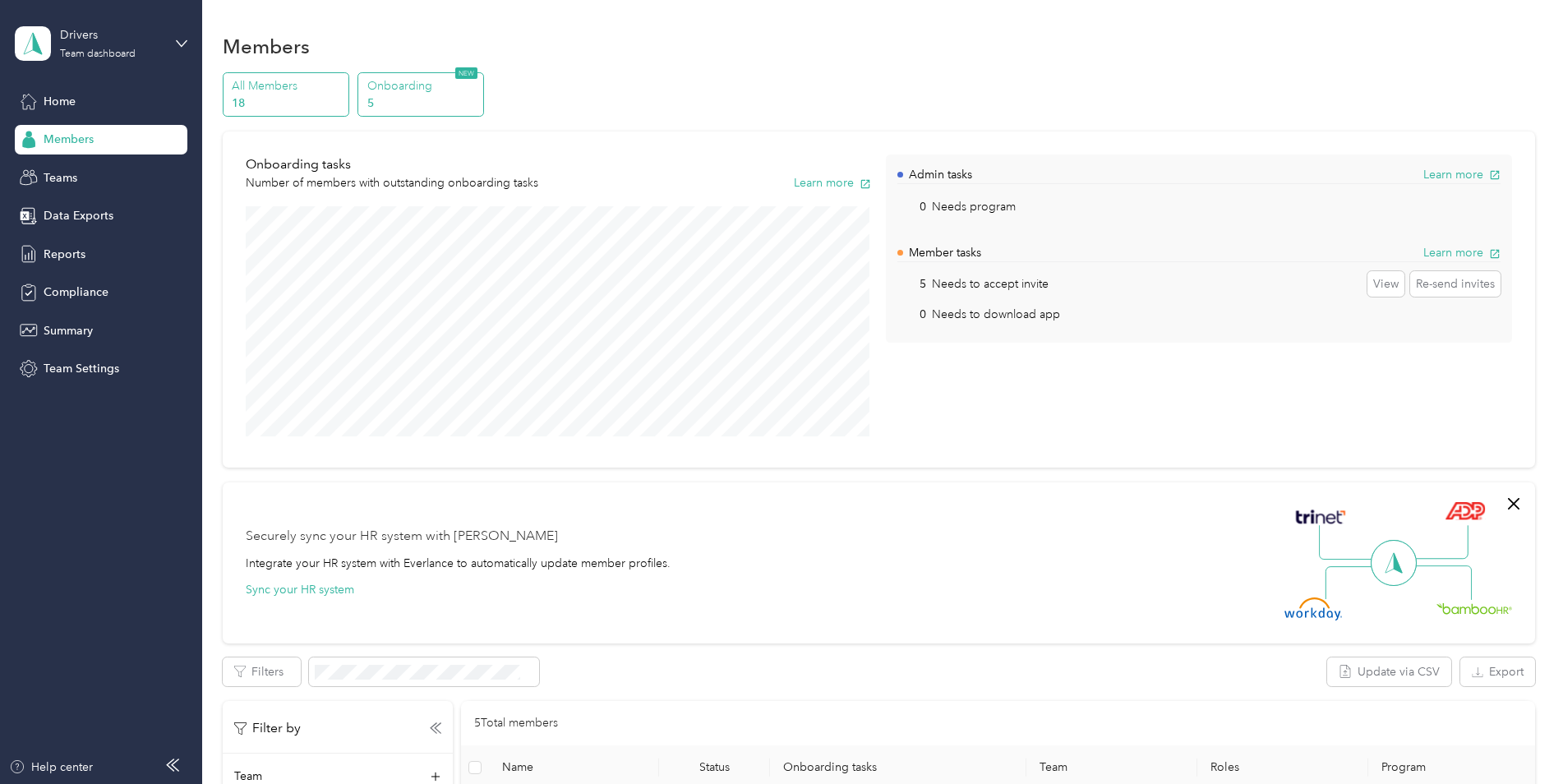
click at [325, 92] on p "All Members" at bounding box center [287, 86] width 111 height 17
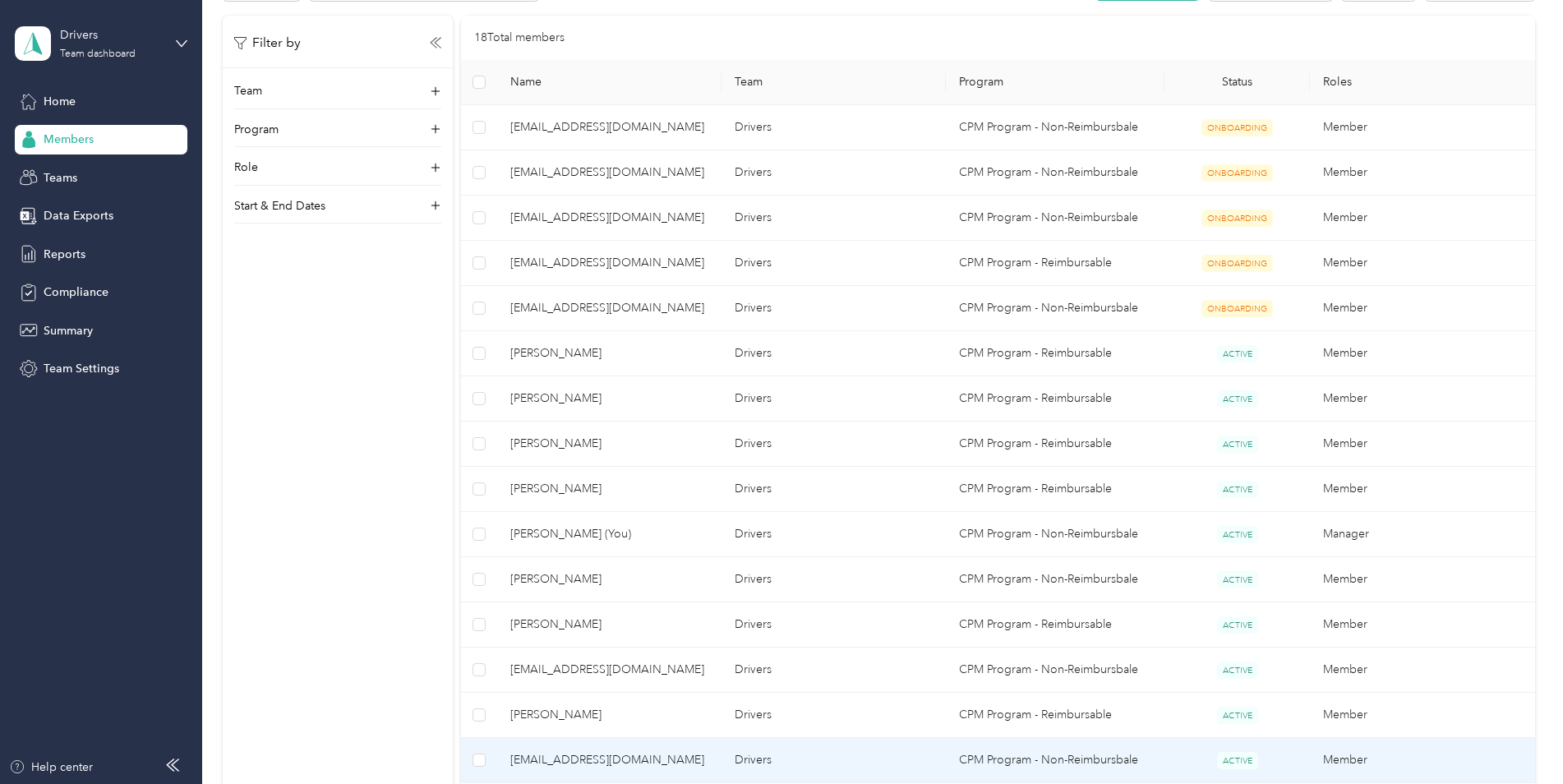
scroll to position [213, 0]
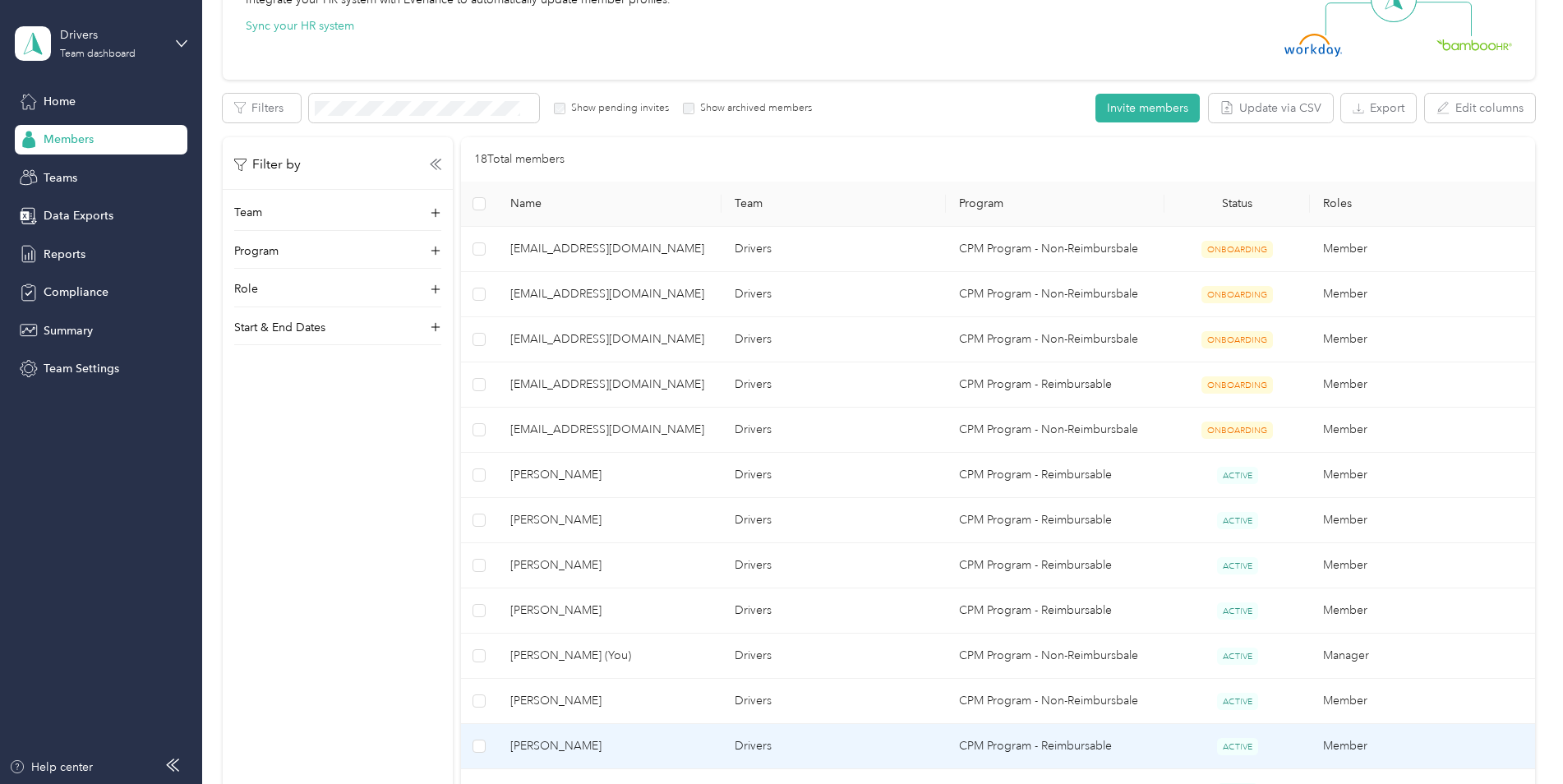
click at [600, 761] on td "[PERSON_NAME]" at bounding box center [609, 746] width 225 height 45
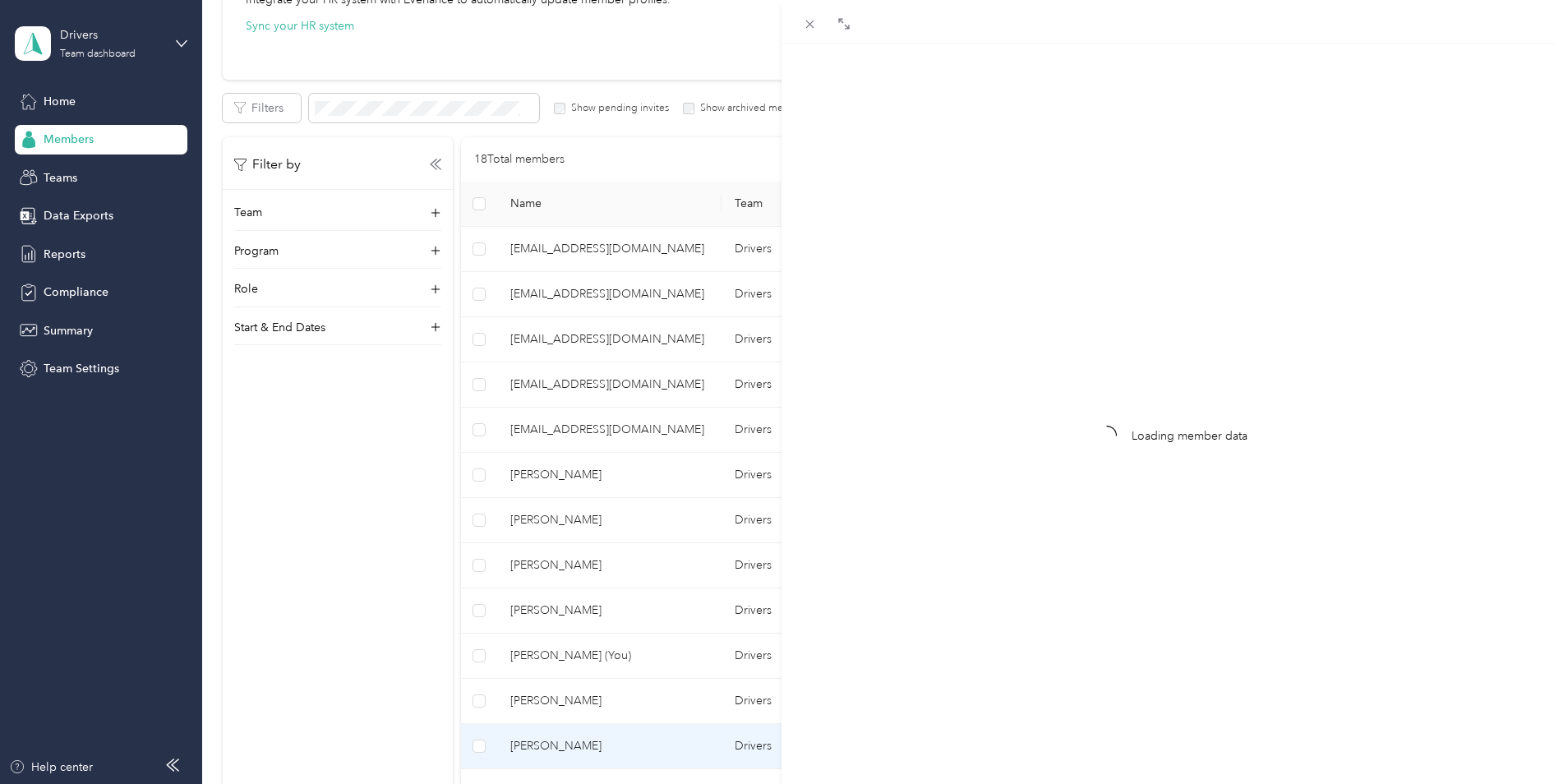
click at [302, 489] on div "Loading member data" at bounding box center [781, 392] width 1563 height 784
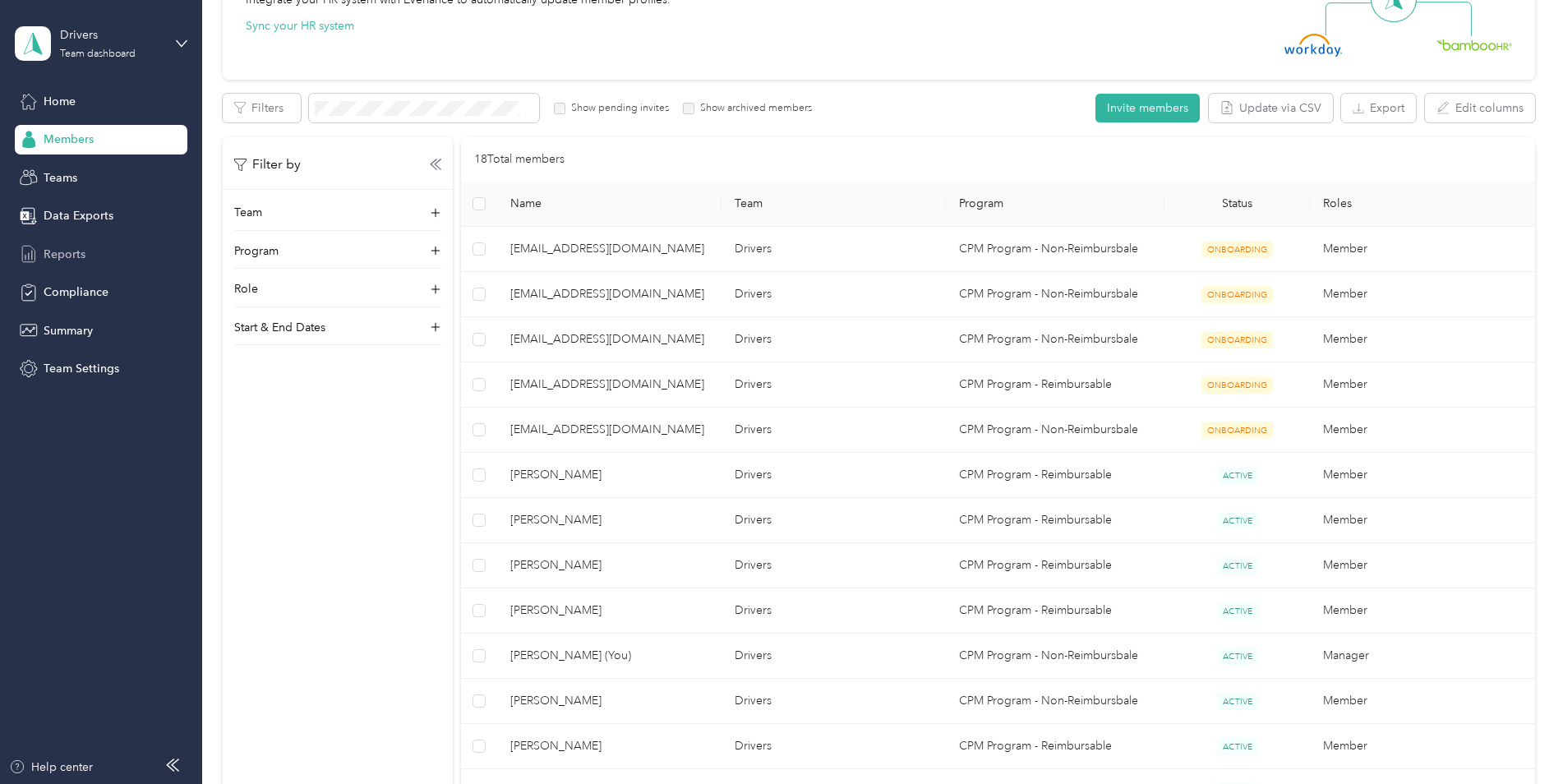
click at [67, 267] on div "Reports" at bounding box center [101, 254] width 173 height 30
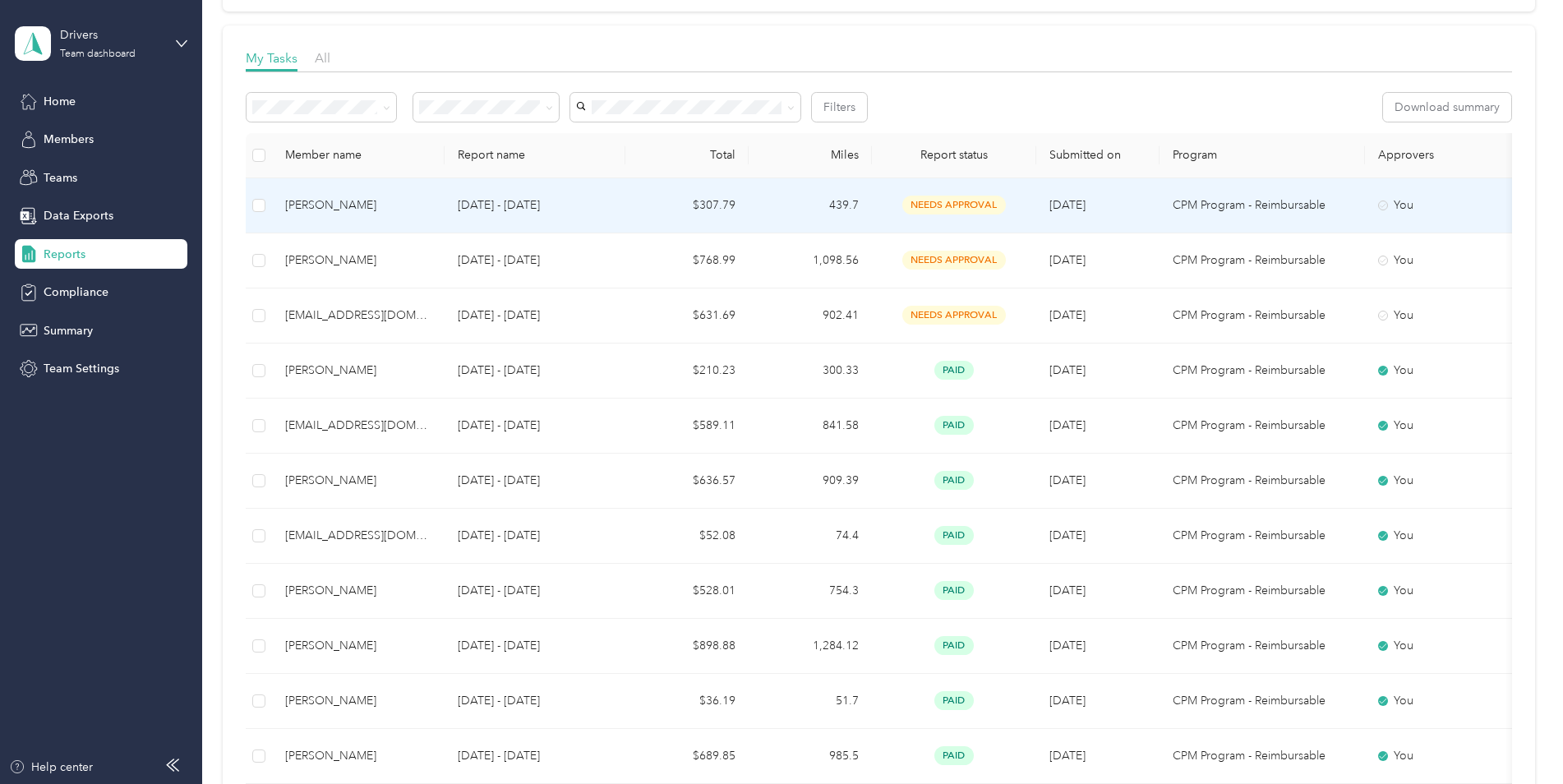
click at [807, 201] on td "439.7" at bounding box center [810, 205] width 123 height 55
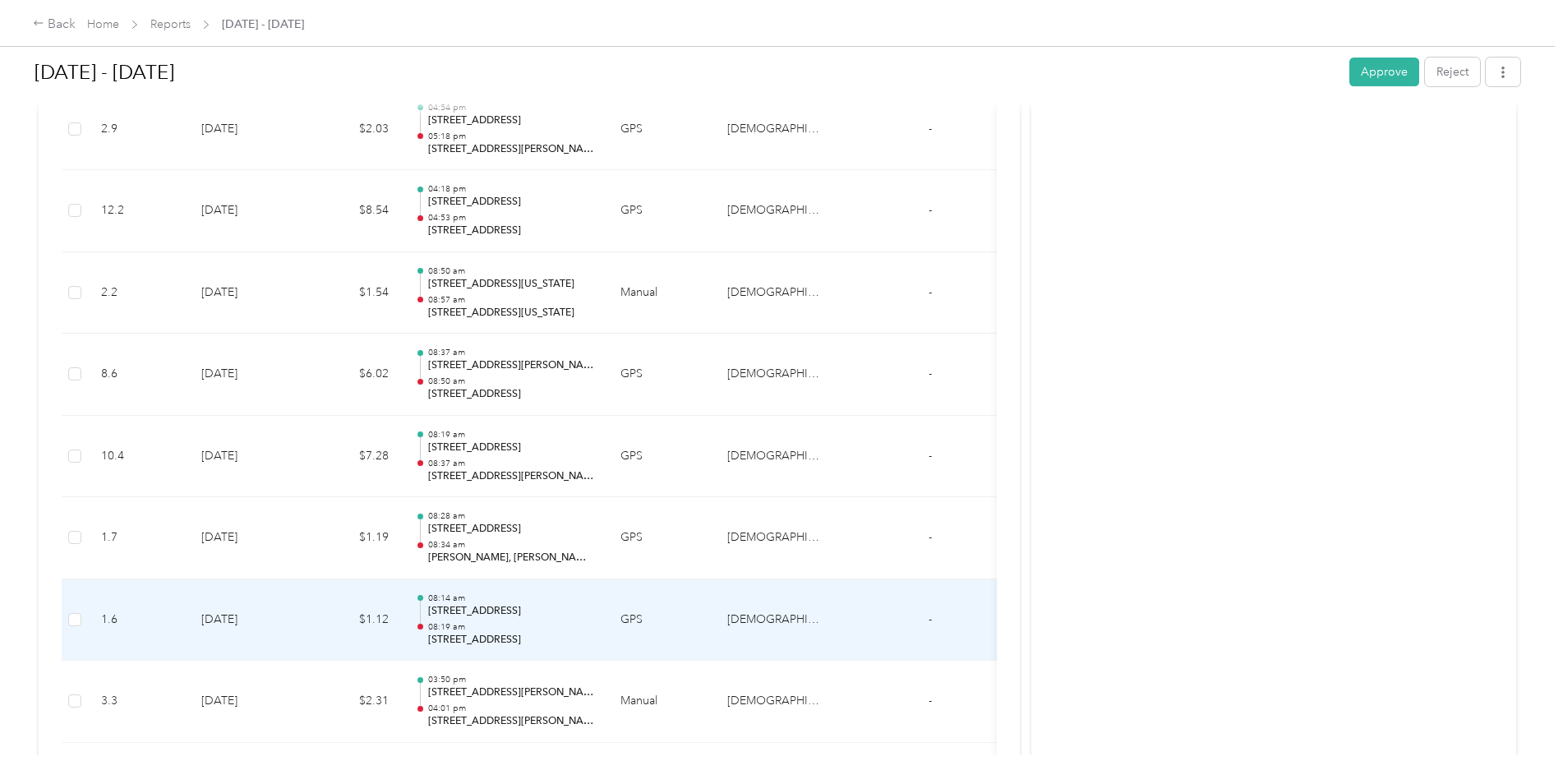
scroll to position [2628, 0]
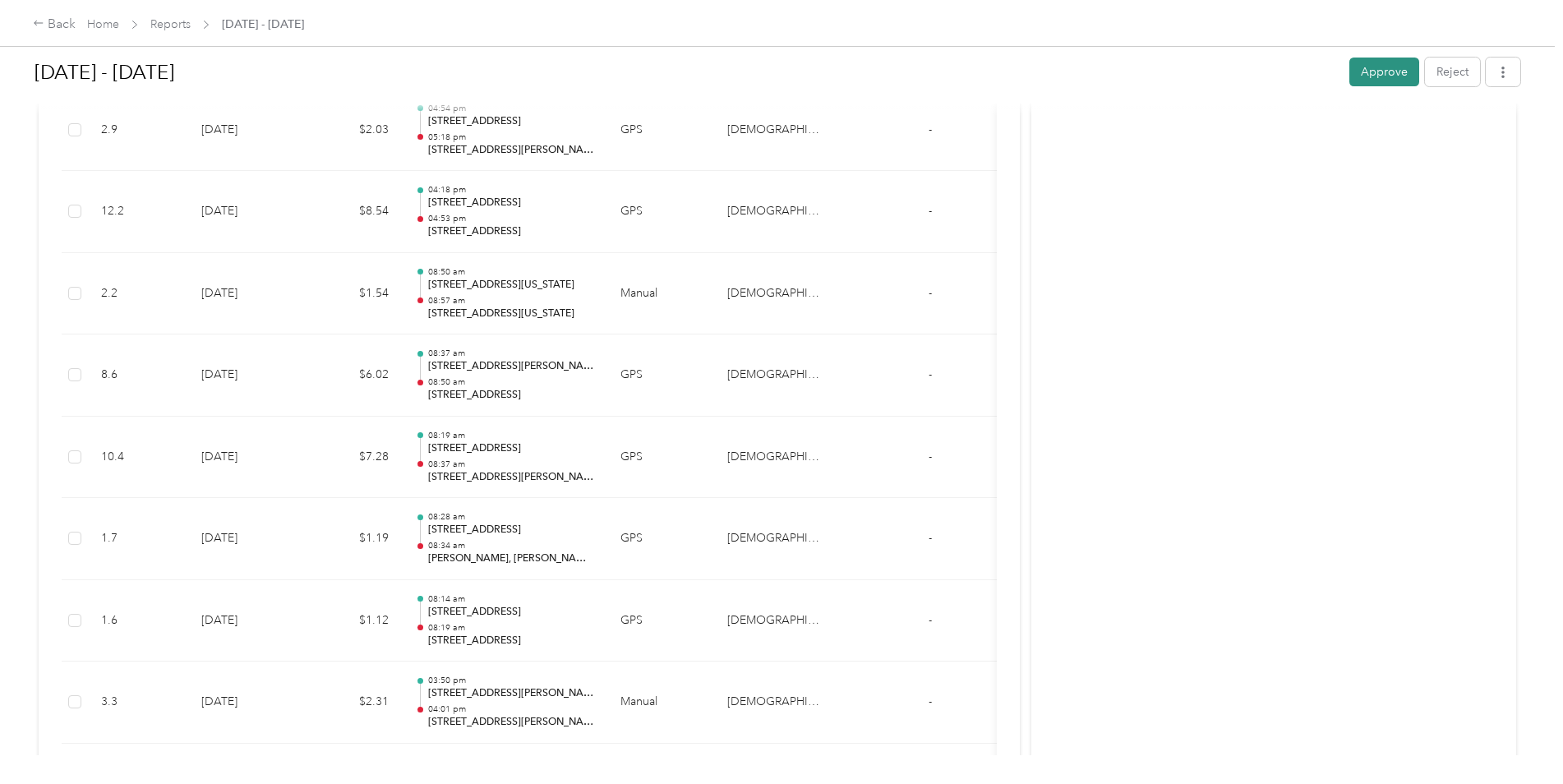
click at [1382, 73] on button "Approve" at bounding box center [1384, 72] width 70 height 29
click at [179, 27] on link "Reports" at bounding box center [170, 24] width 40 height 14
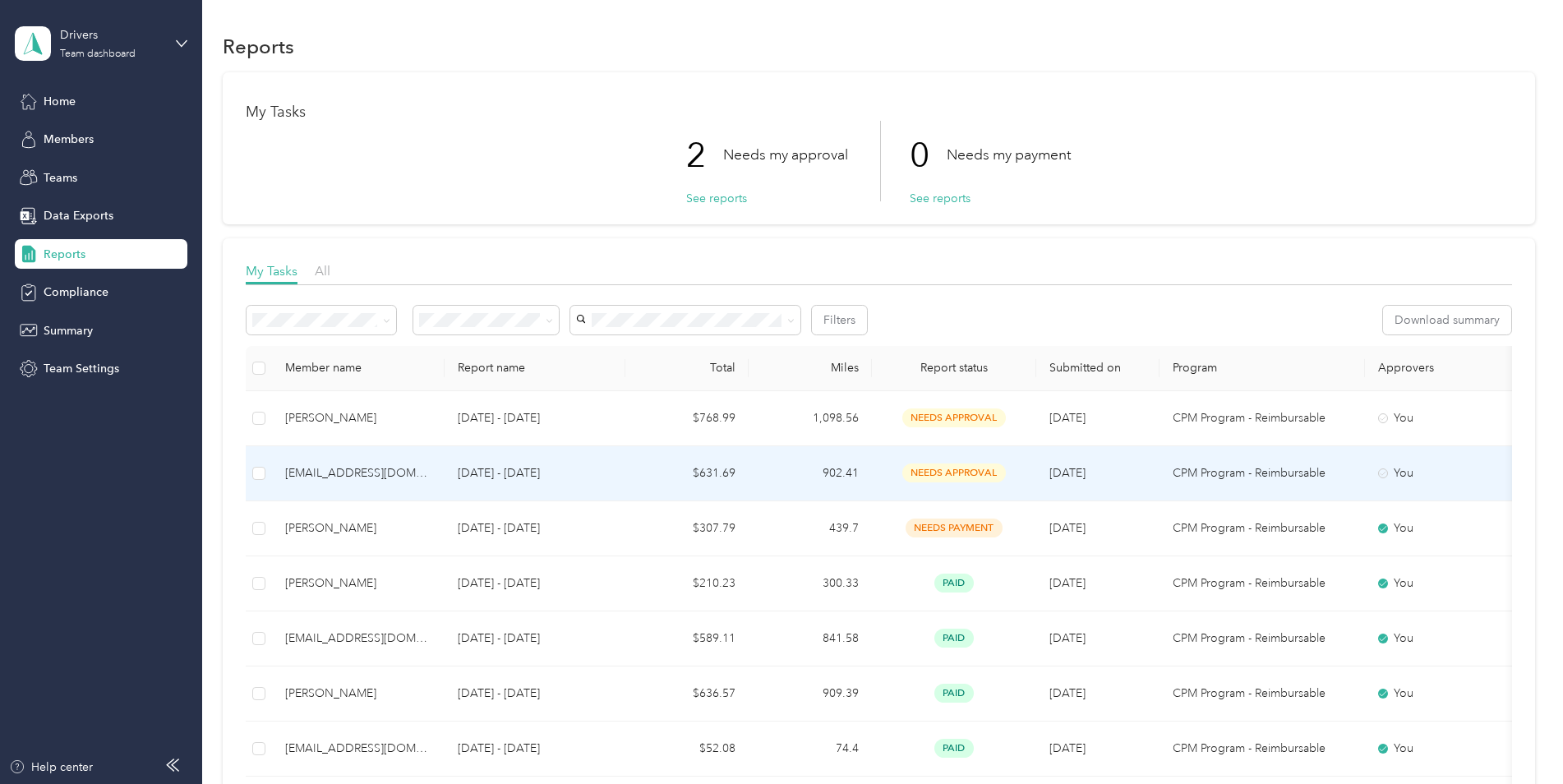
click at [447, 480] on td "[DATE] - [DATE]" at bounding box center [535, 473] width 181 height 55
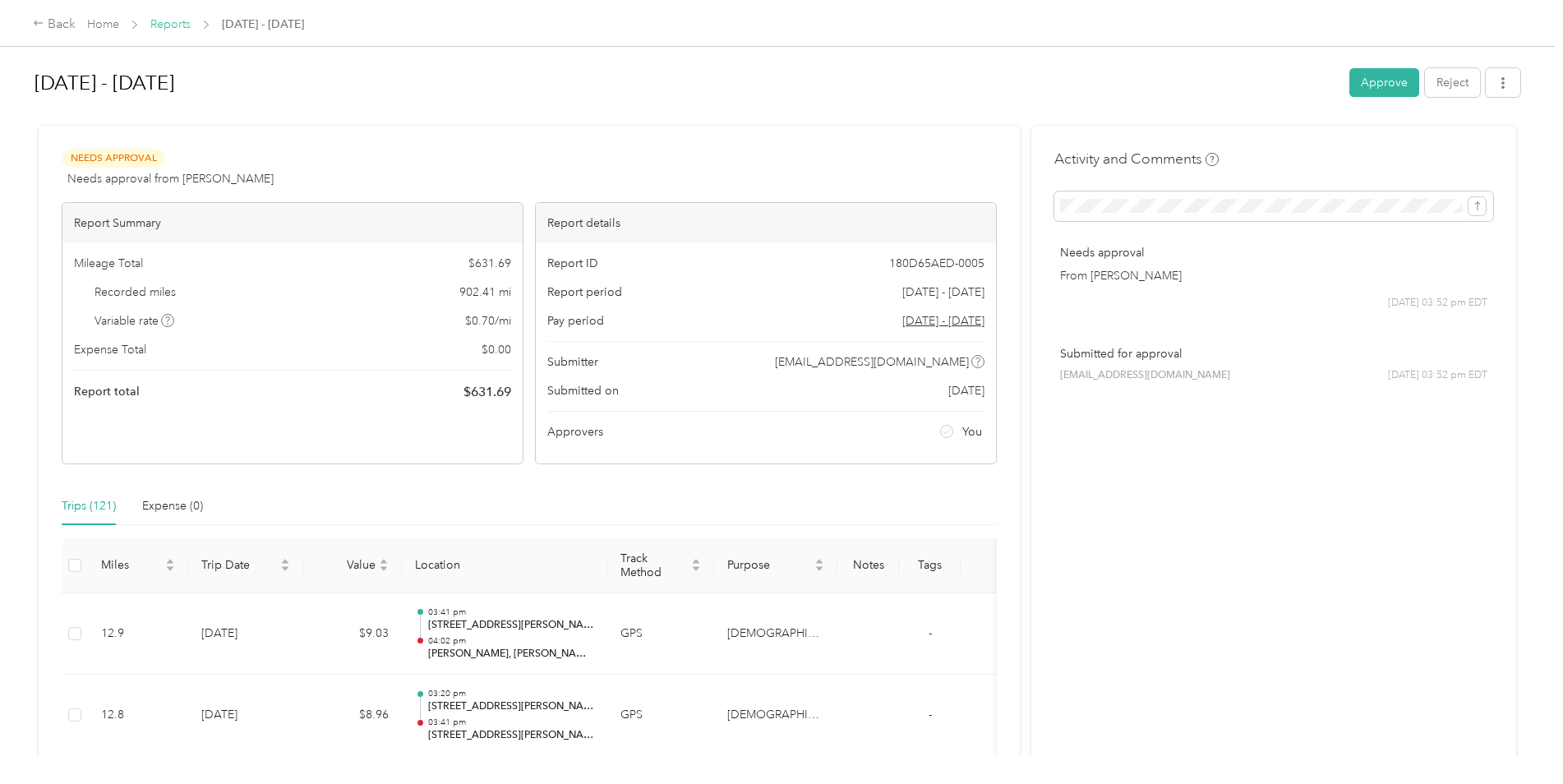
click at [183, 21] on link "Reports" at bounding box center [170, 24] width 40 height 14
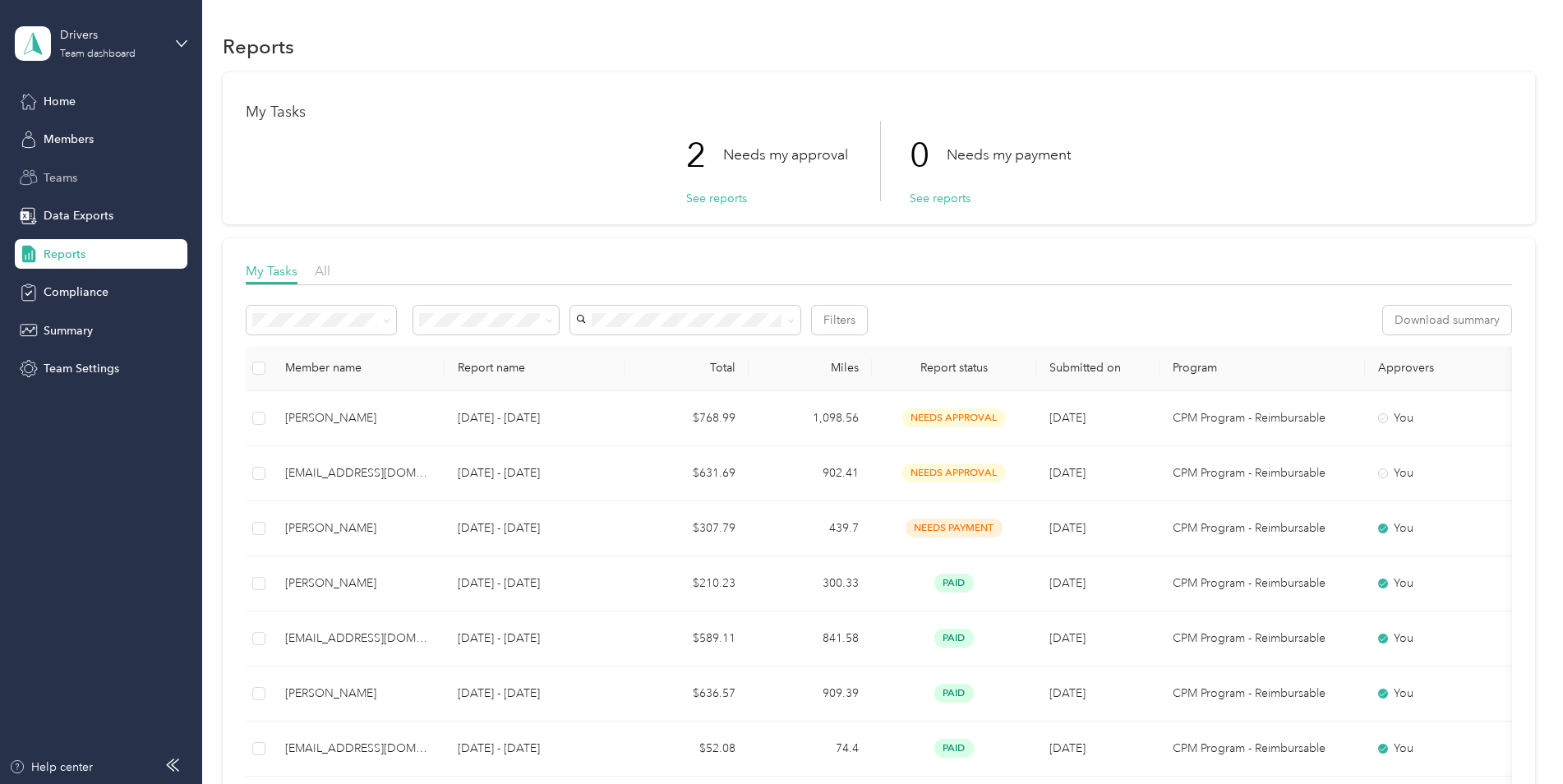
click at [88, 165] on div "Teams" at bounding box center [101, 177] width 173 height 30
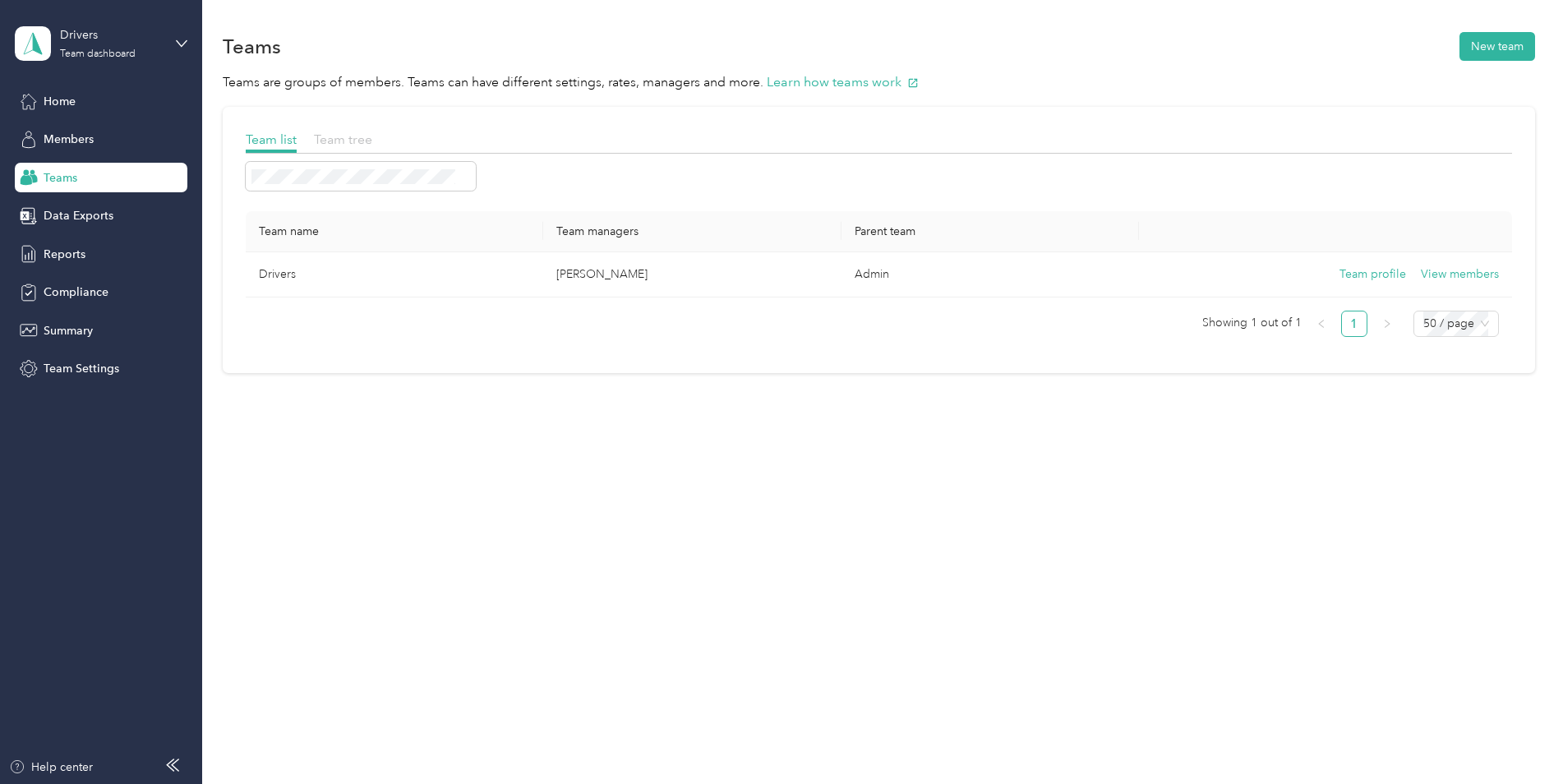
click at [369, 144] on span "Team tree" at bounding box center [343, 139] width 59 height 16
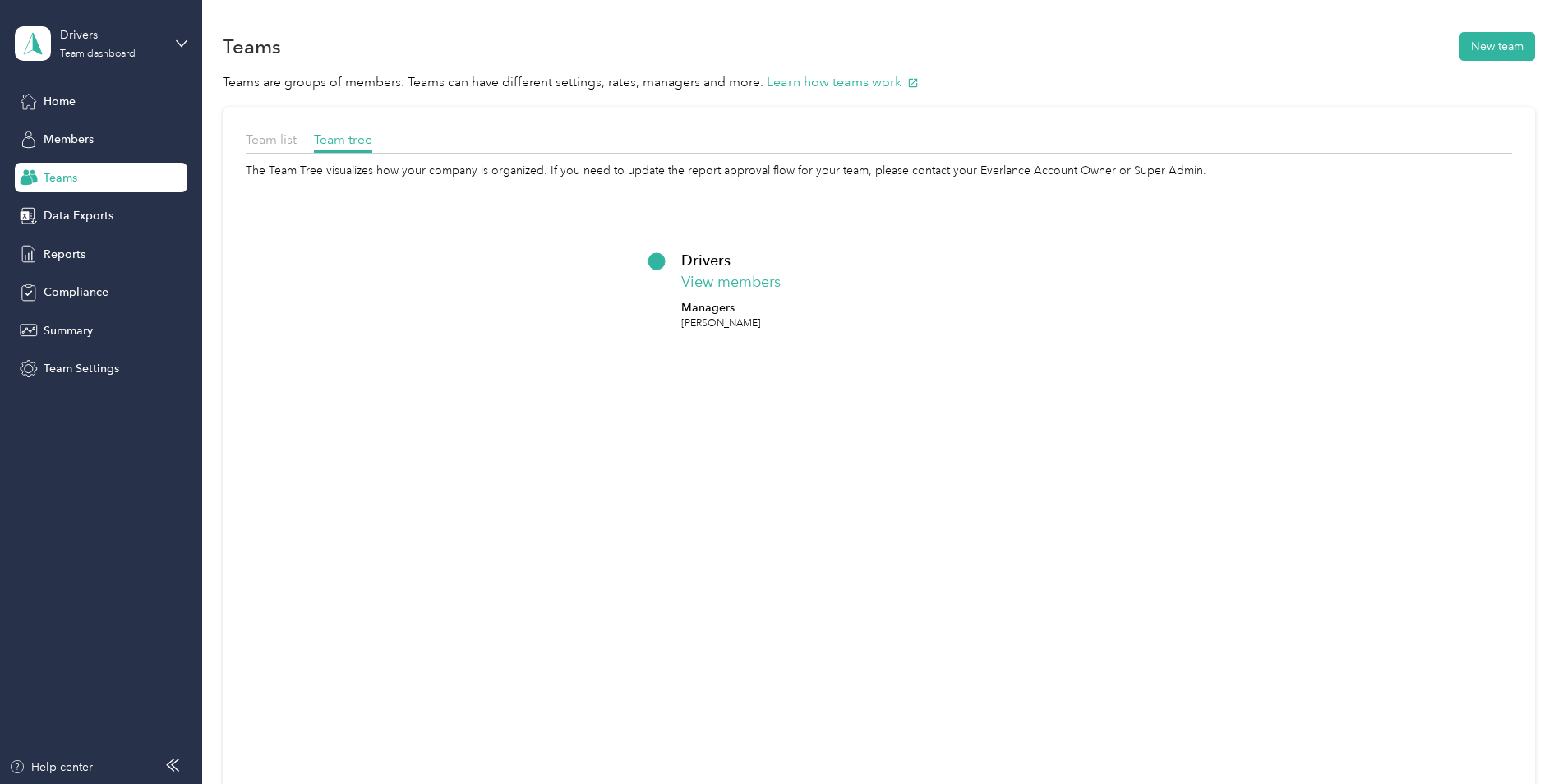
click at [722, 320] on p "[PERSON_NAME]" at bounding box center [721, 324] width 80 height 15
click at [718, 278] on button "View members" at bounding box center [731, 281] width 99 height 22
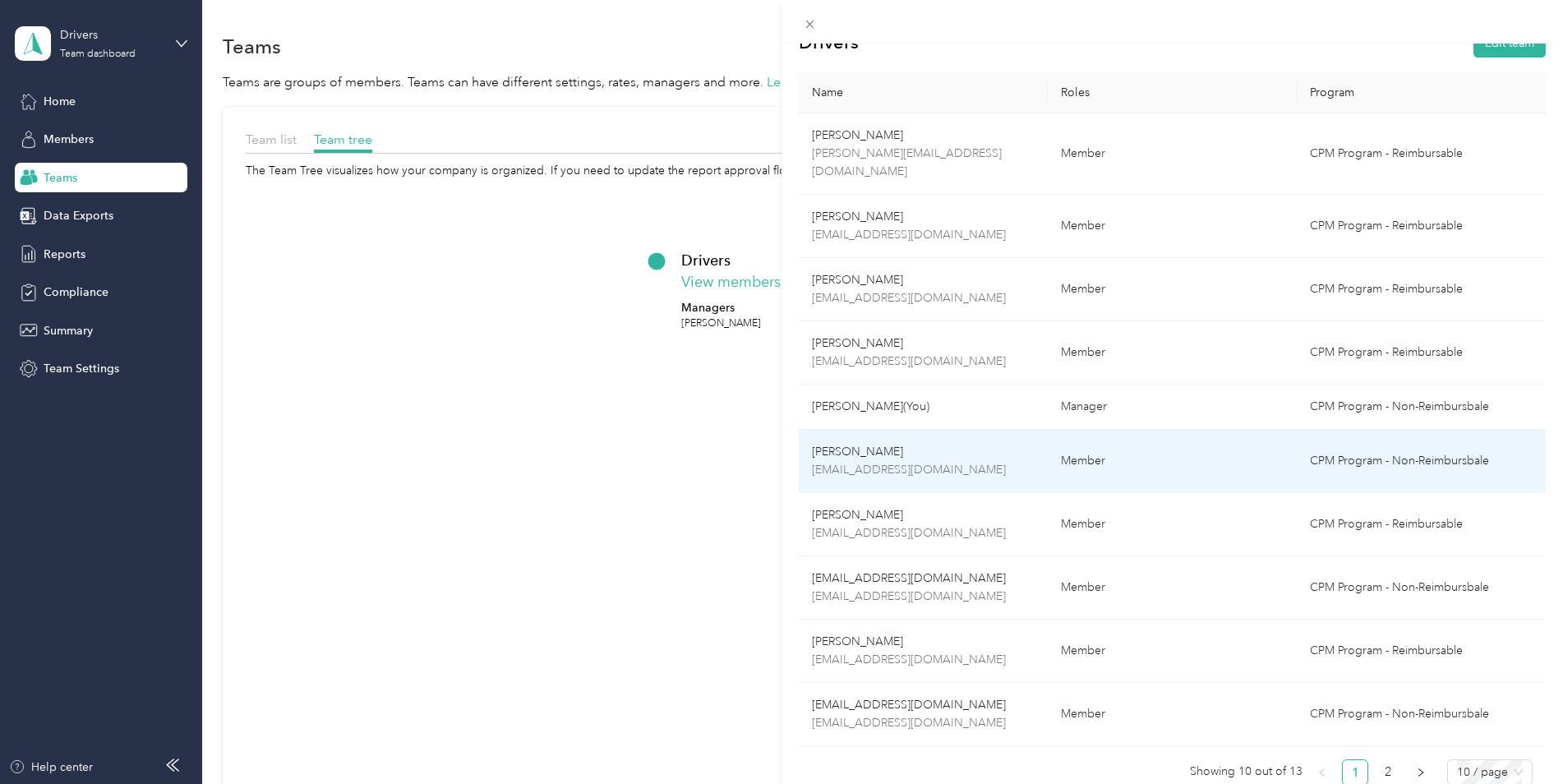
scroll to position [50, 0]
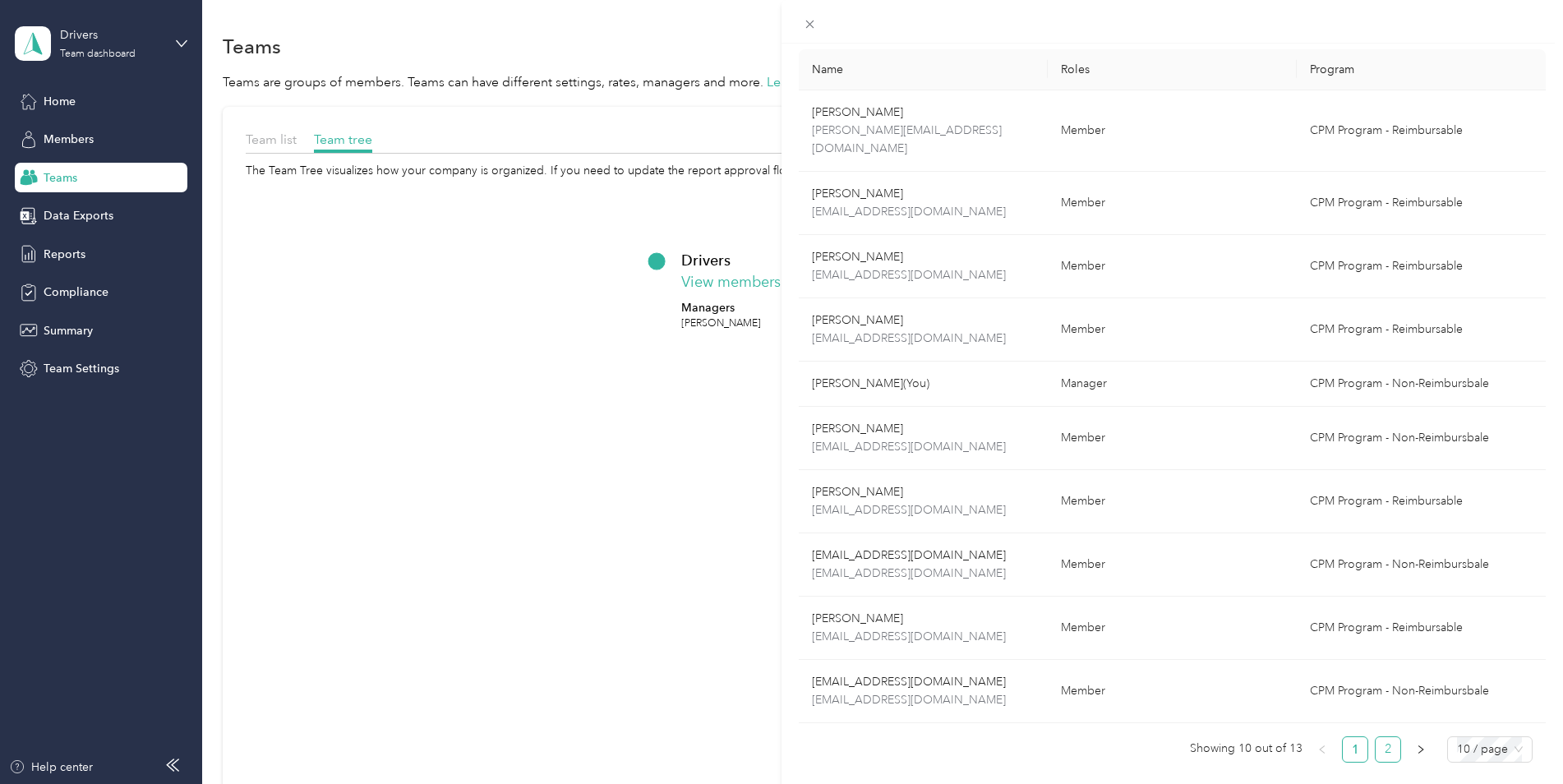
click at [1385, 737] on link "2" at bounding box center [1388, 749] width 25 height 25
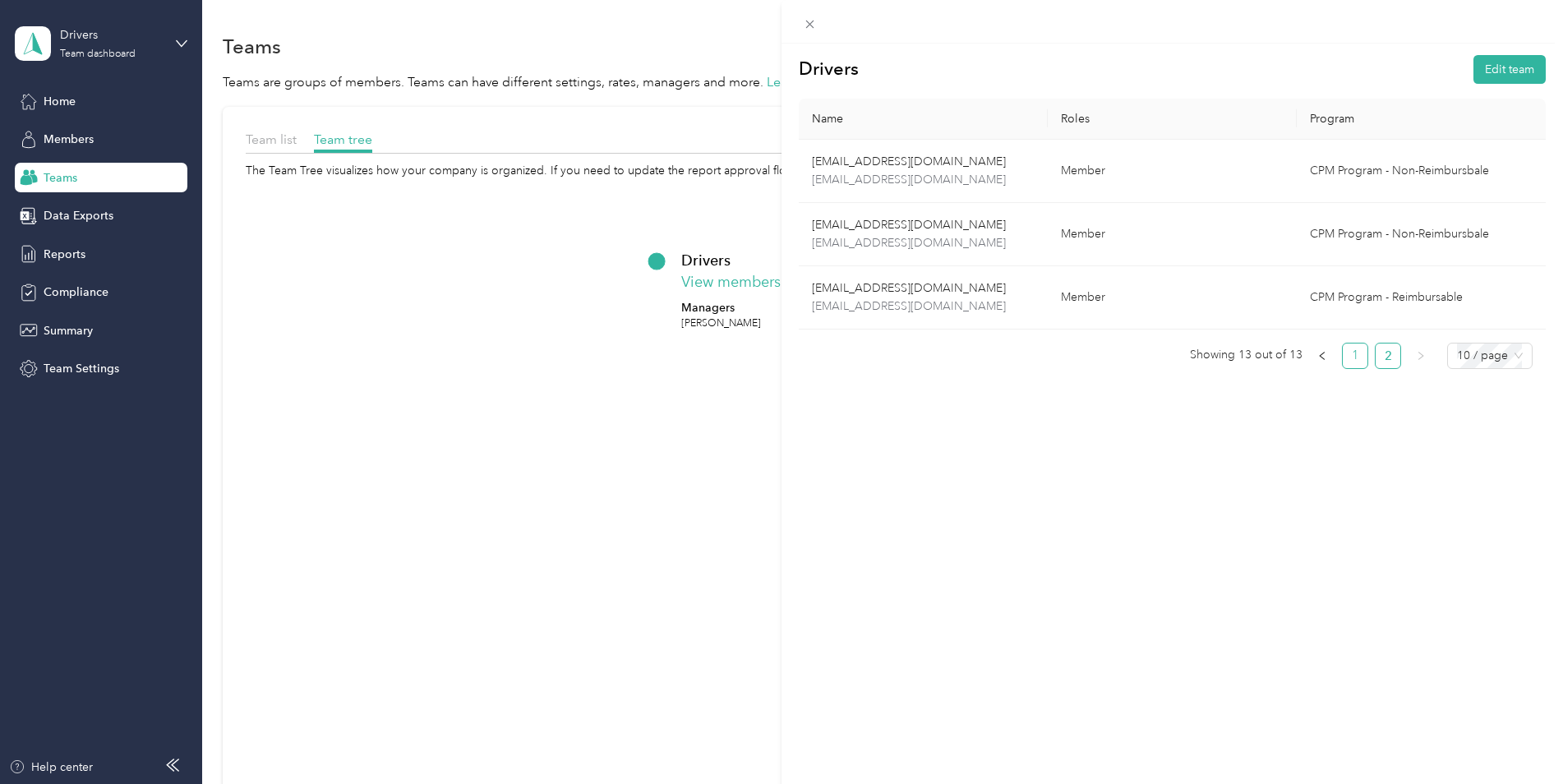
click at [1347, 344] on link "1" at bounding box center [1355, 356] width 25 height 25
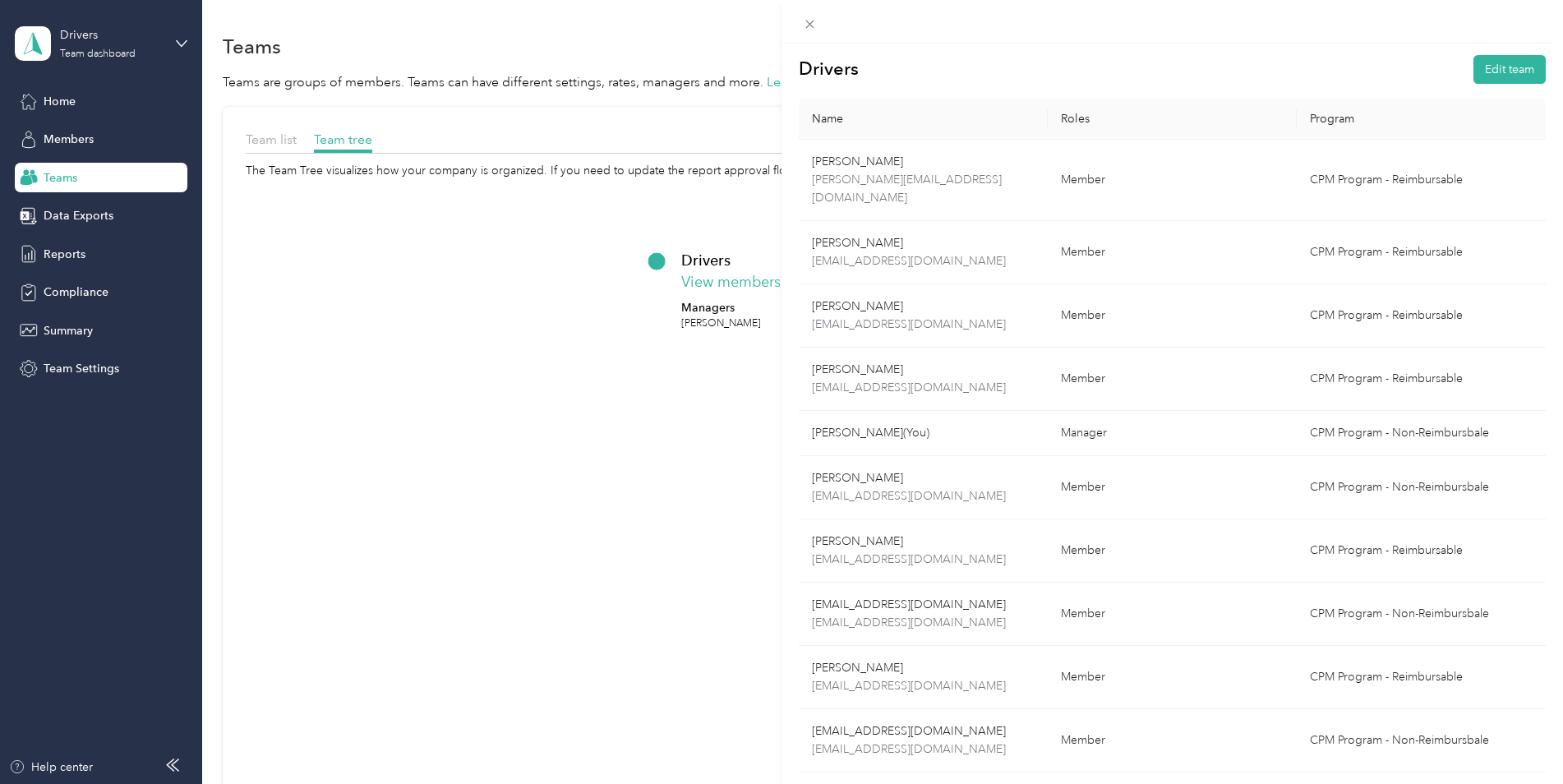
click at [614, 626] on div "Drivers Edit team Name Roles Program Shawna Taylor [EMAIL_ADDRESS][DOMAIN_NAME]…" at bounding box center [781, 392] width 1563 height 784
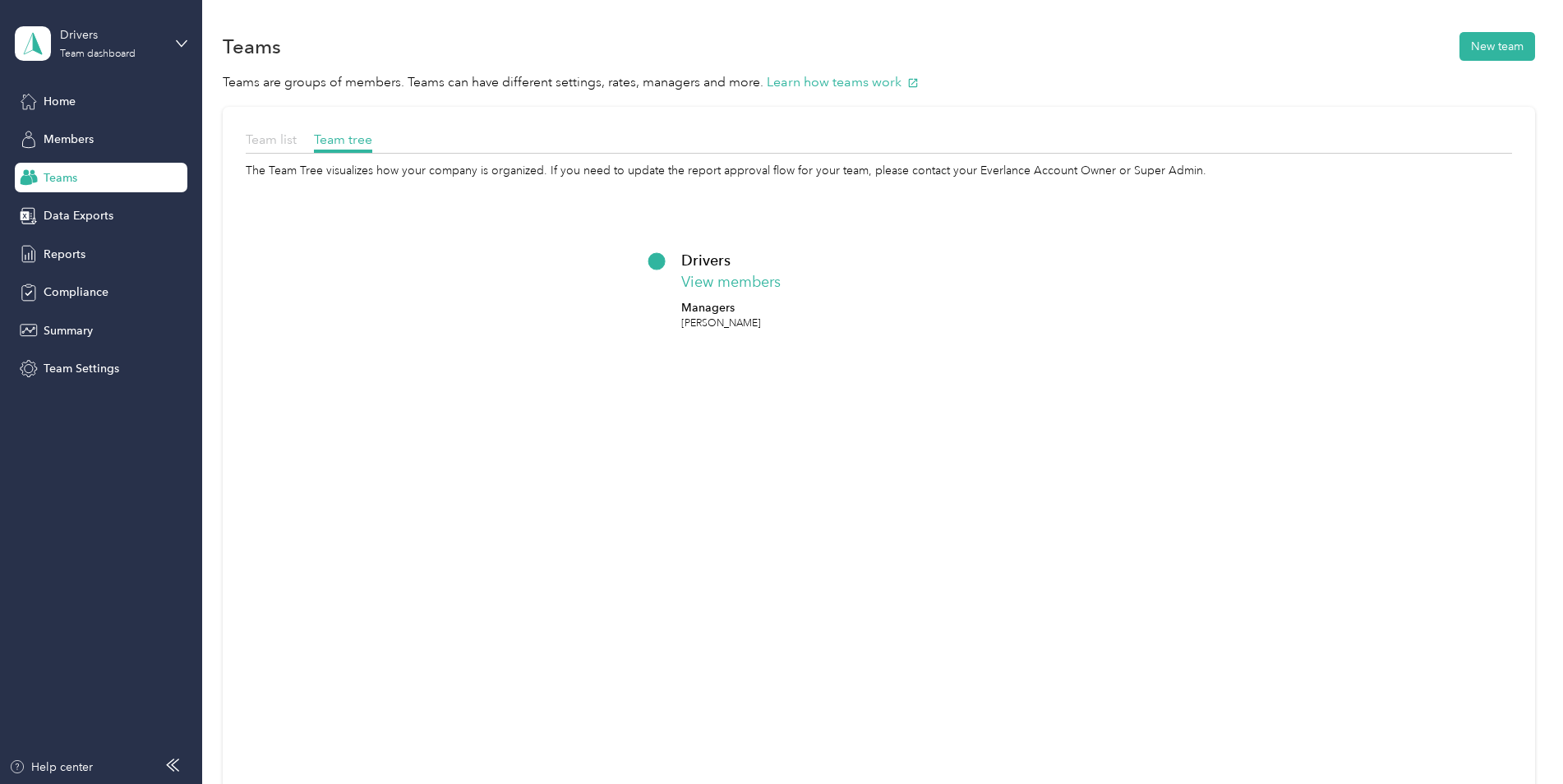
click at [258, 134] on span "Team list" at bounding box center [272, 139] width 51 height 16
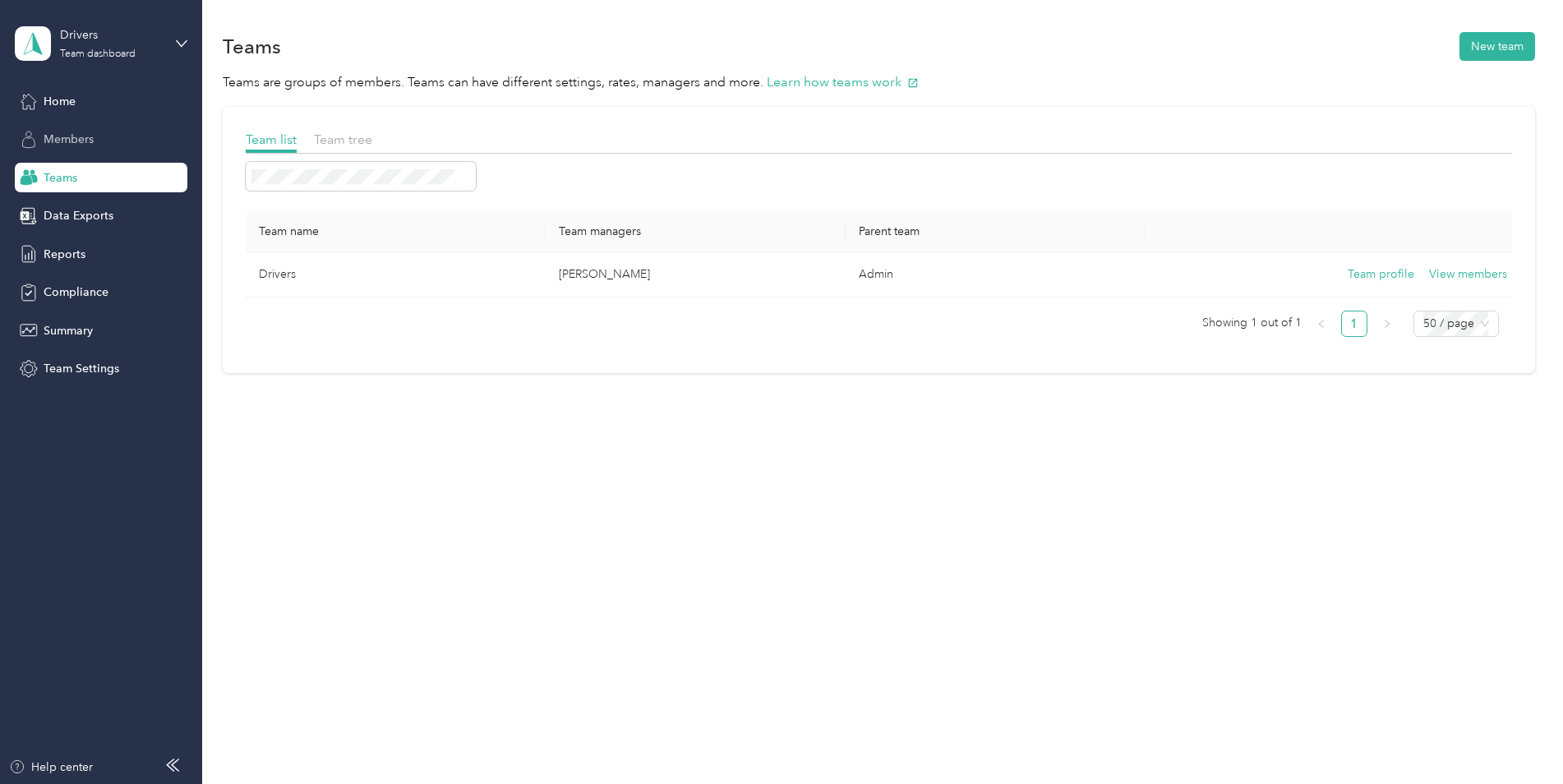
click at [77, 130] on div "Members" at bounding box center [101, 139] width 173 height 30
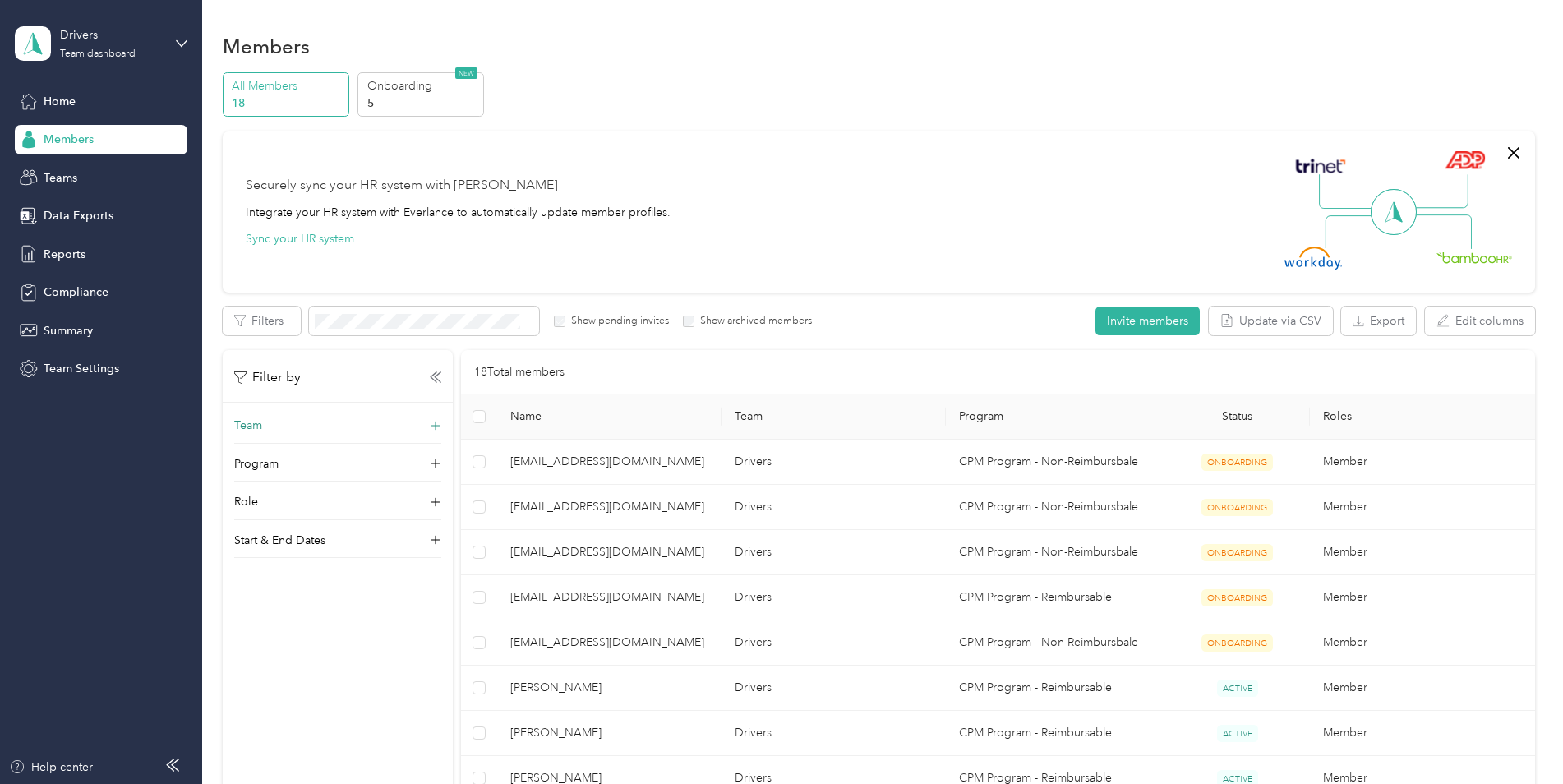
click at [266, 423] on div "Team" at bounding box center [338, 430] width 207 height 26
click at [263, 459] on p "Program" at bounding box center [257, 463] width 45 height 17
click at [256, 489] on div "Team Program Role Start & End Dates" at bounding box center [338, 487] width 230 height 141
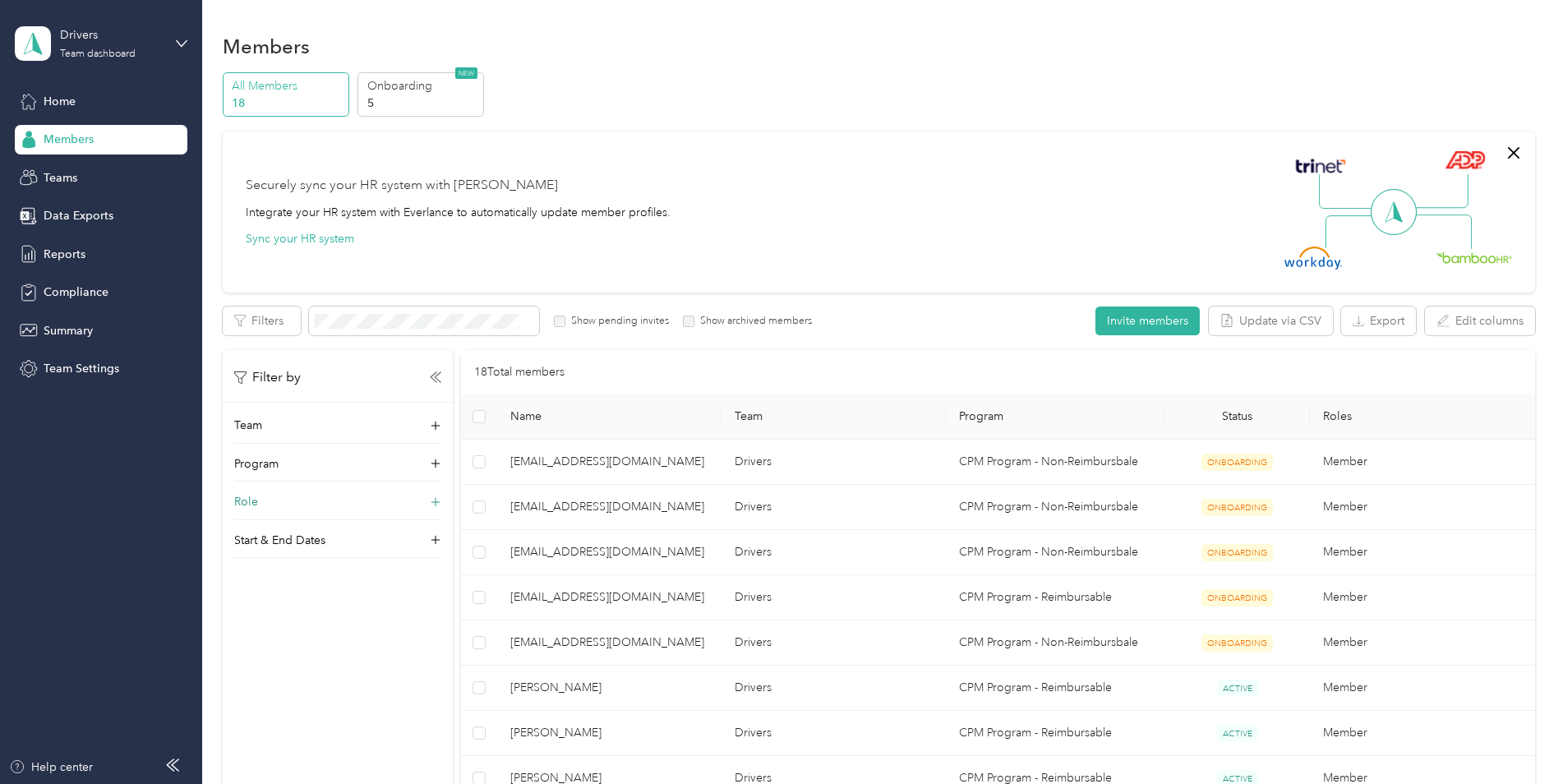
click at [256, 498] on p "Role" at bounding box center [246, 501] width 24 height 17
click at [272, 543] on p "Start & End Dates" at bounding box center [280, 540] width 91 height 17
click at [923, 123] on div "All Members 18 Onboarding 5 NEW Securely sync your HR system with Everlance Int…" at bounding box center [879, 697] width 1313 height 1248
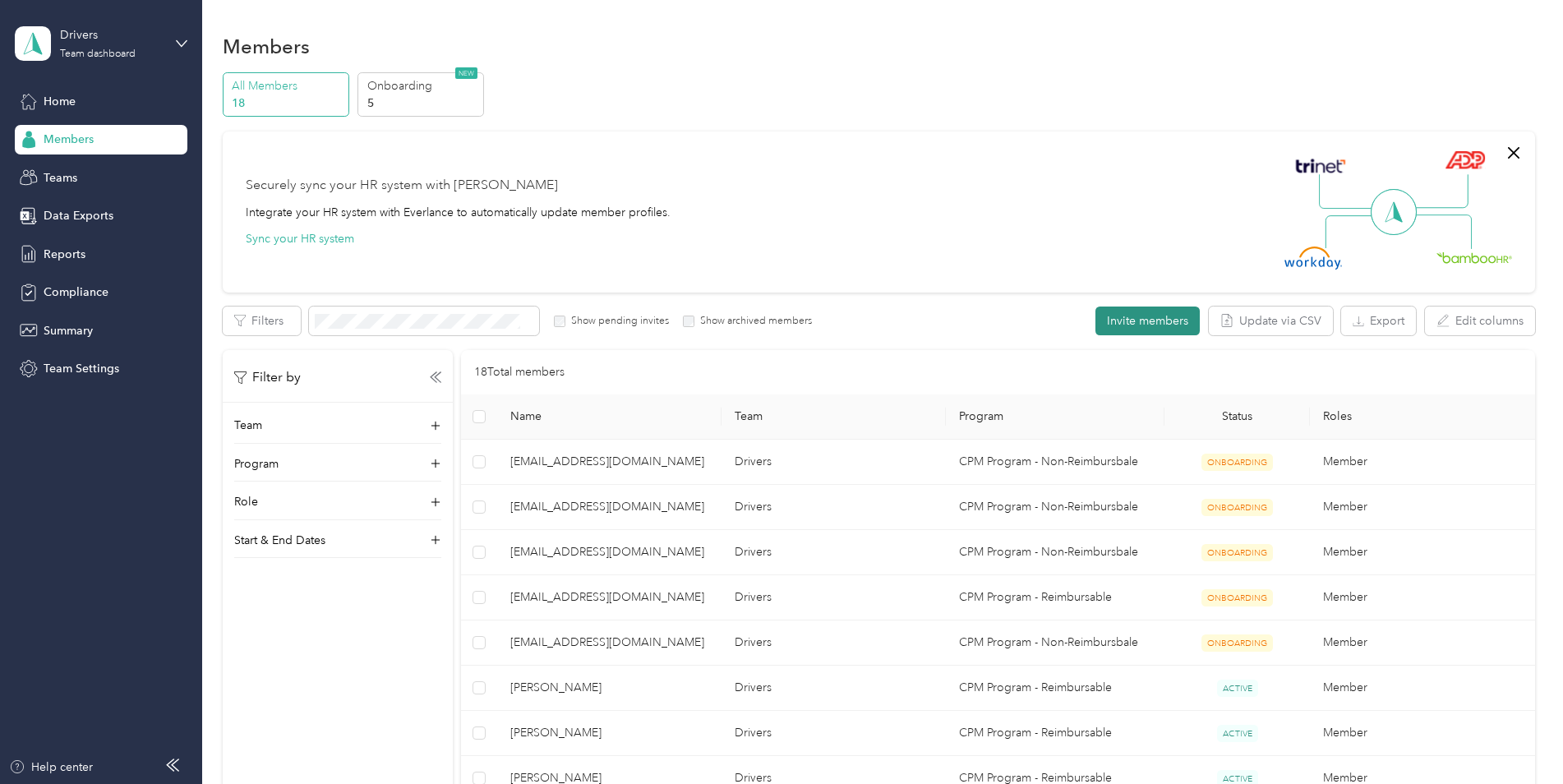
click at [1117, 324] on button "Invite members" at bounding box center [1148, 320] width 104 height 29
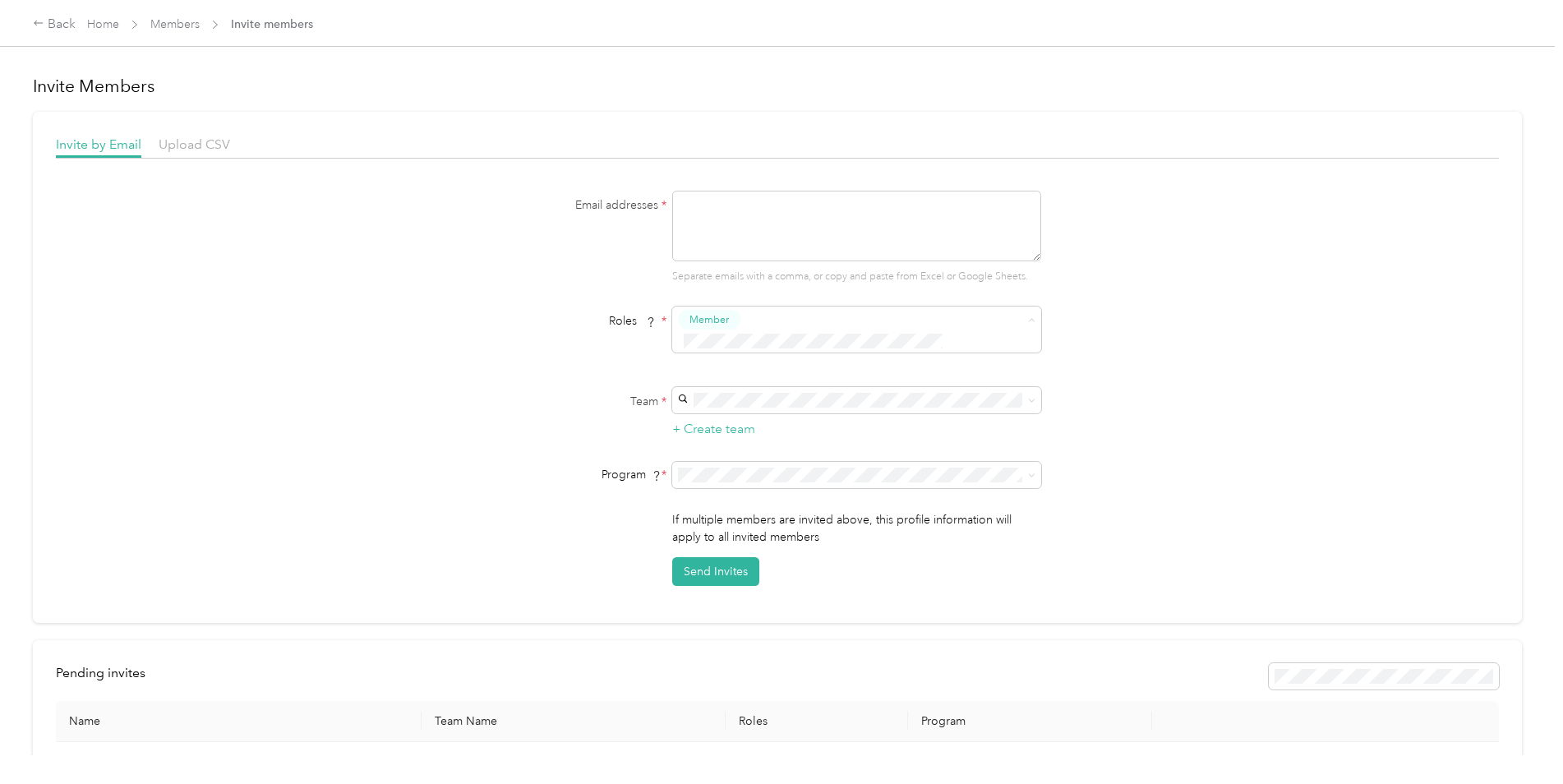
click at [1332, 360] on div "Email addresses * Separate emails with a comma, or copy and paste from Excel or…" at bounding box center [778, 388] width 1443 height 395
click at [66, 29] on div "Back" at bounding box center [54, 25] width 43 height 20
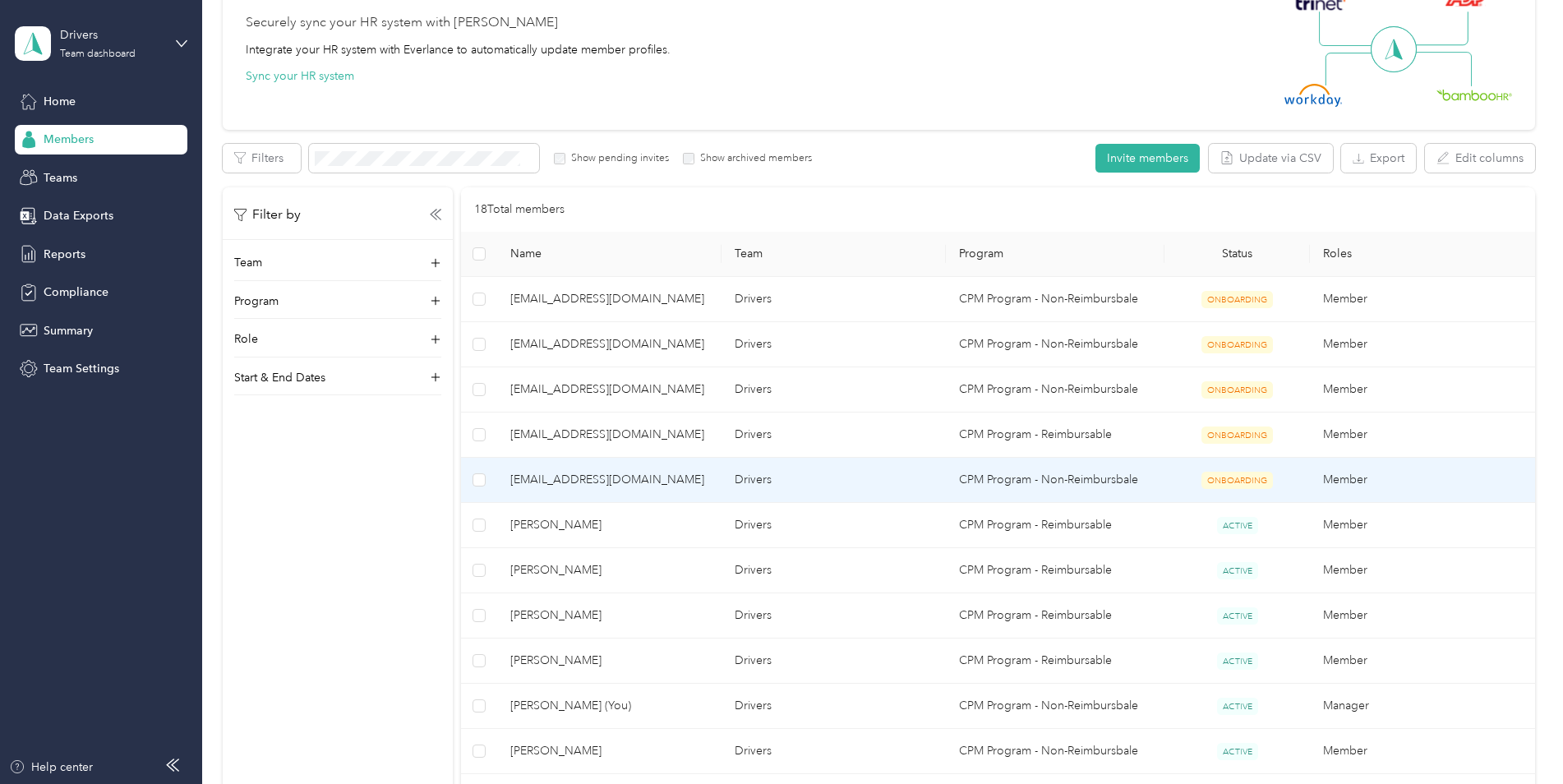
scroll to position [164, 0]
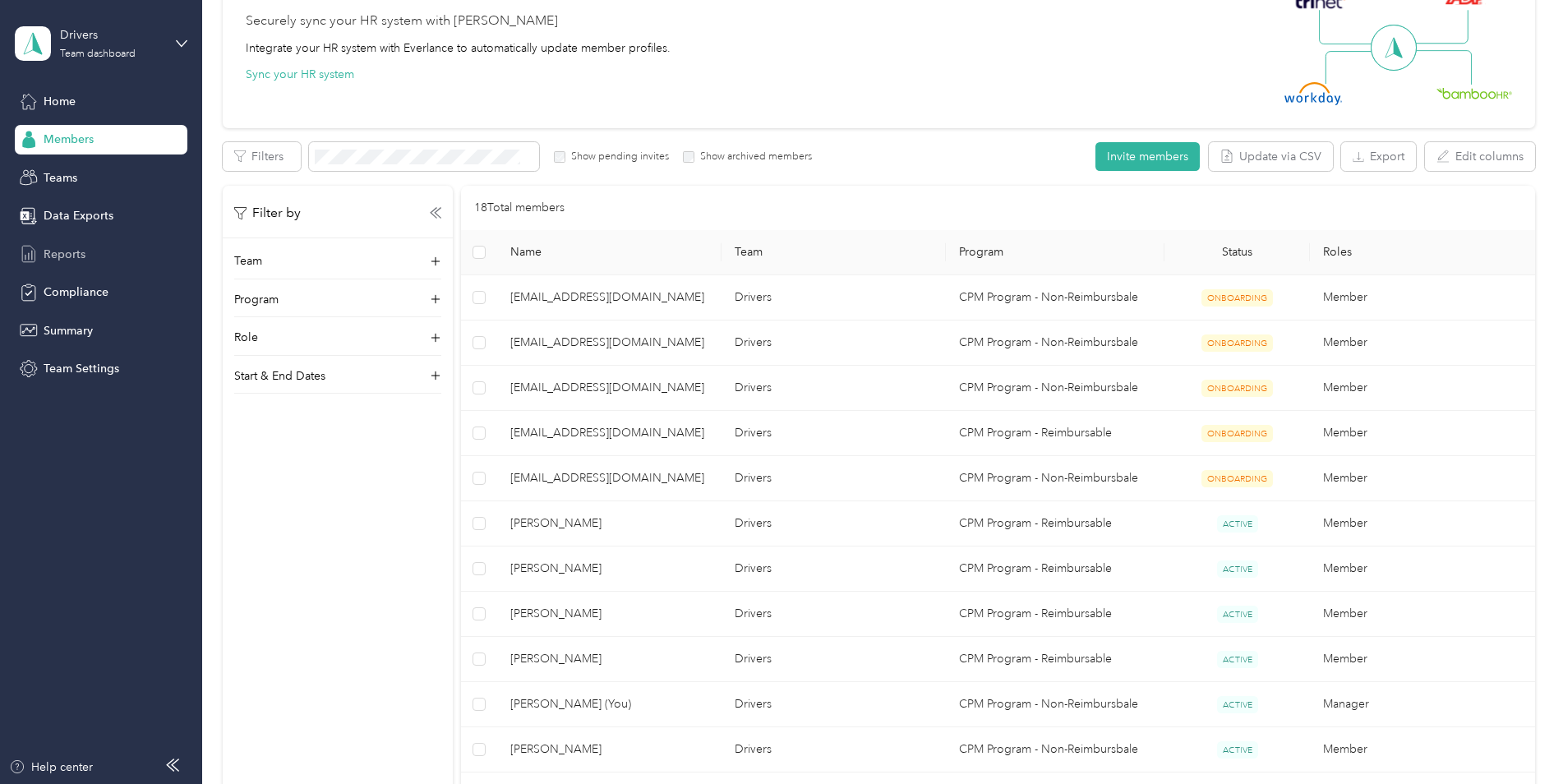
click at [50, 250] on span "Reports" at bounding box center [64, 254] width 42 height 17
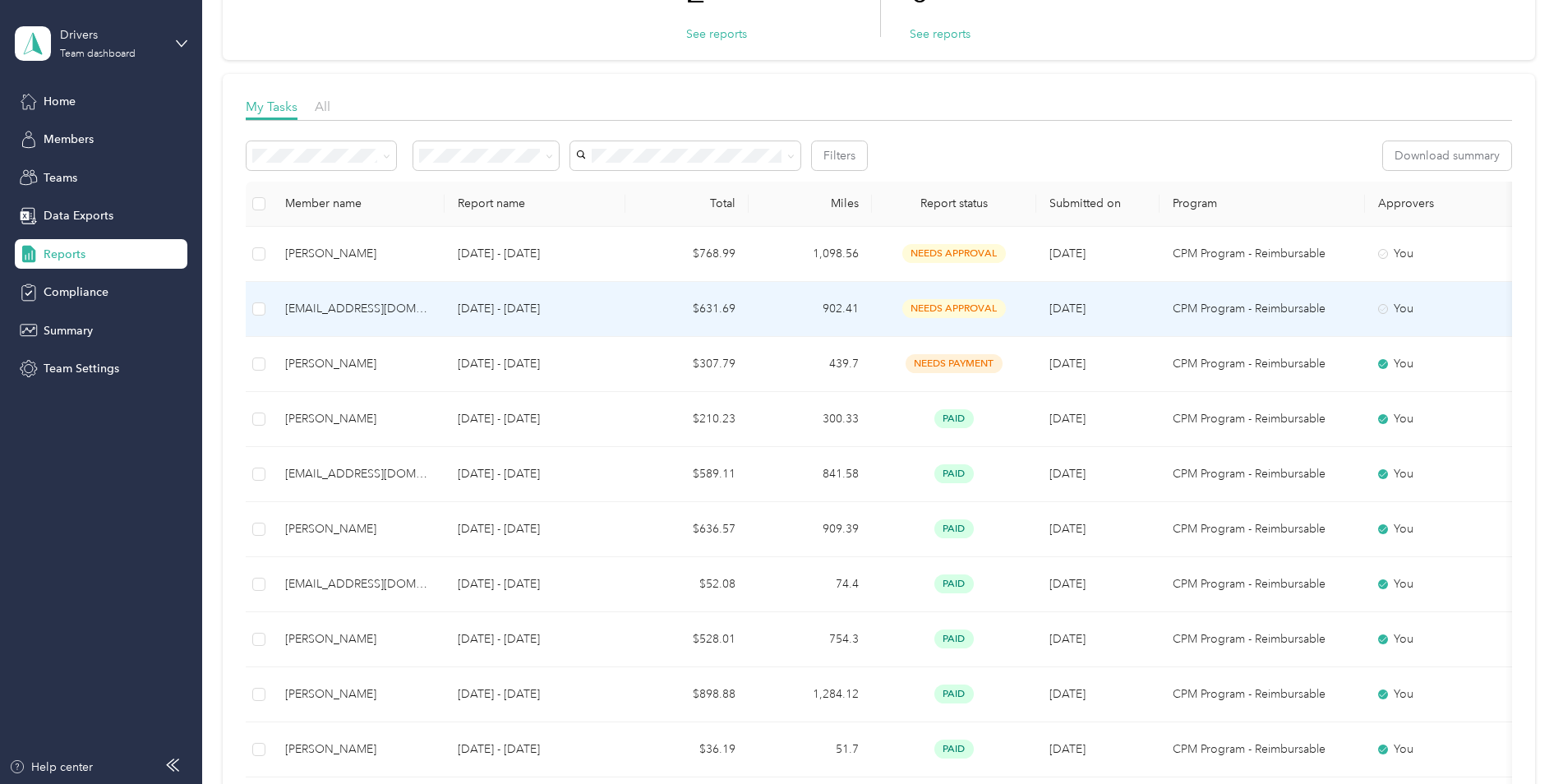
click at [409, 286] on td "[EMAIL_ADDRESS][DOMAIN_NAME]" at bounding box center [358, 309] width 173 height 55
